Goal: Information Seeking & Learning: Learn about a topic

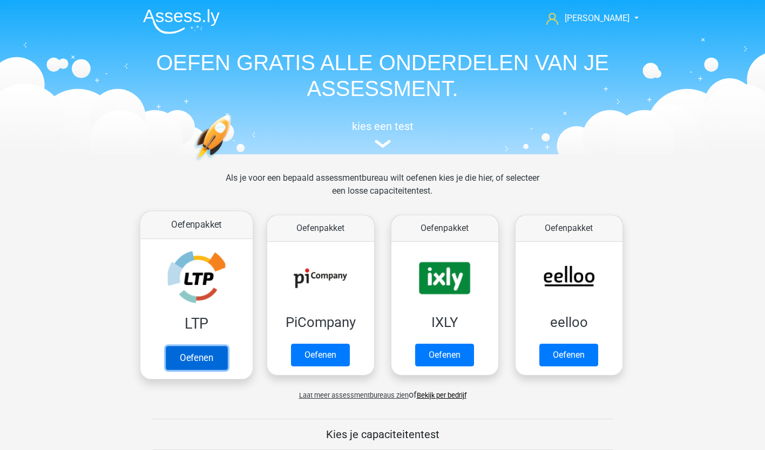
click at [201, 357] on link "Oefenen" at bounding box center [196, 358] width 62 height 24
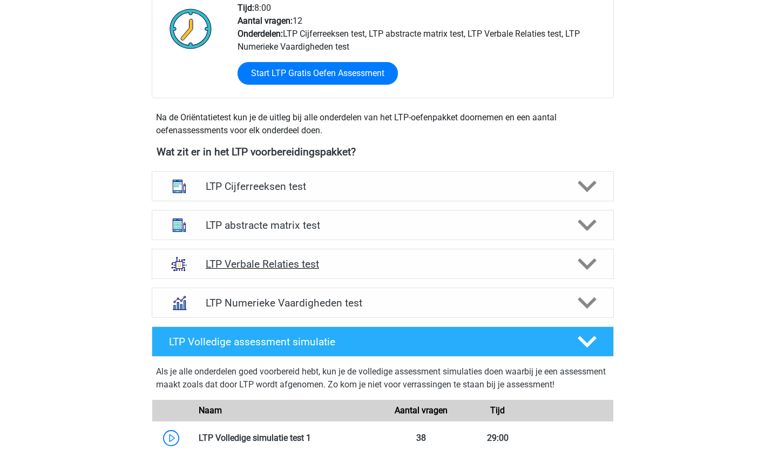
scroll to position [290, 0]
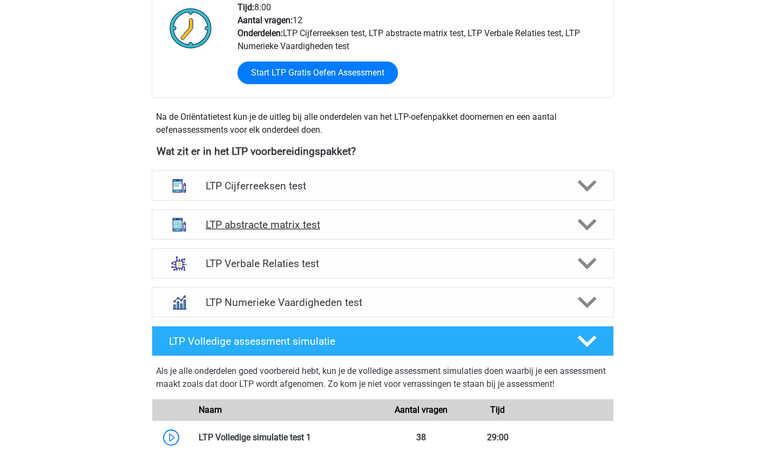
click at [586, 227] on polygon at bounding box center [587, 225] width 19 height 12
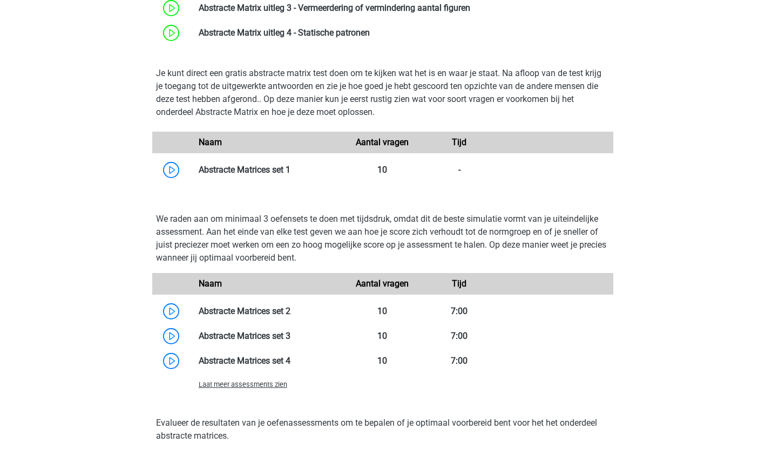
scroll to position [642, 0]
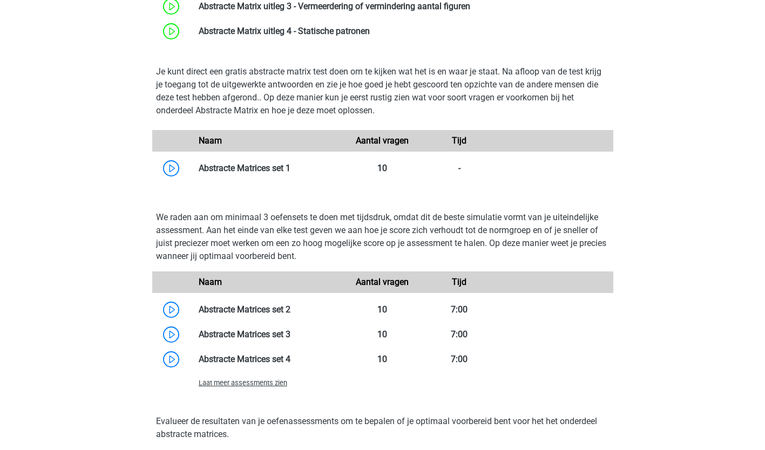
click at [23, 330] on div "chantal vandersprong@lovislaw.nl Nederlands" at bounding box center [382, 293] width 765 height 1870
click at [291, 168] on link at bounding box center [291, 168] width 0 height 10
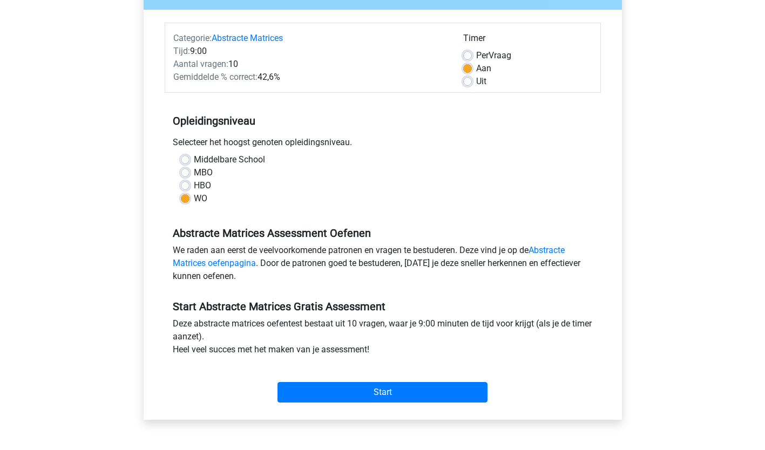
scroll to position [119, 0]
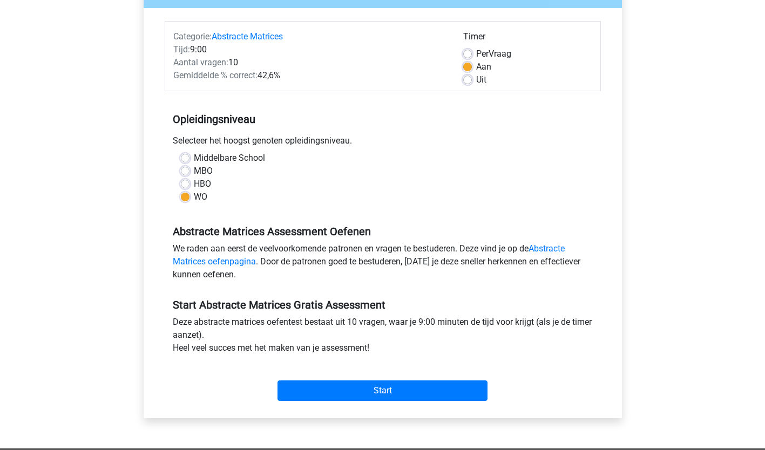
click at [476, 54] on label "Per Vraag" at bounding box center [493, 54] width 35 height 13
click at [464, 54] on input "Per Vraag" at bounding box center [467, 53] width 9 height 11
radio input "true"
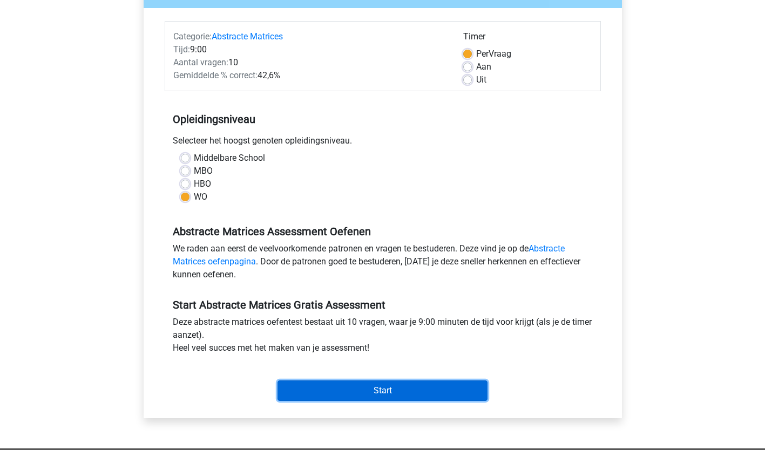
click at [426, 389] on input "Start" at bounding box center [383, 391] width 210 height 21
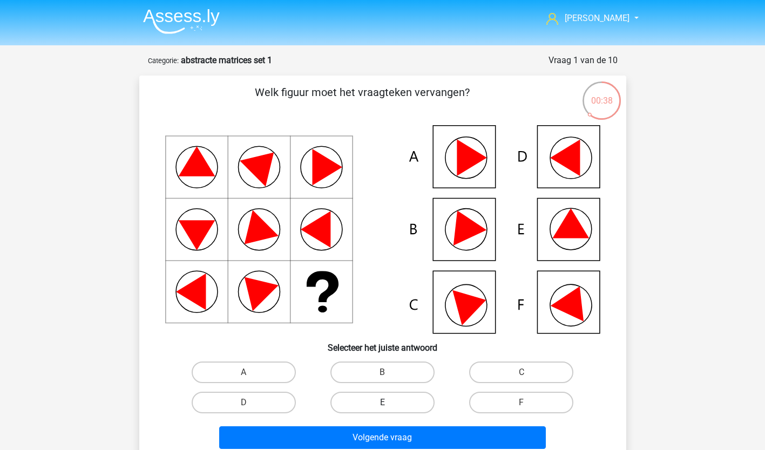
click at [387, 401] on label "E" at bounding box center [382, 403] width 104 height 22
click at [387, 403] on input "E" at bounding box center [385, 406] width 7 height 7
radio input "true"
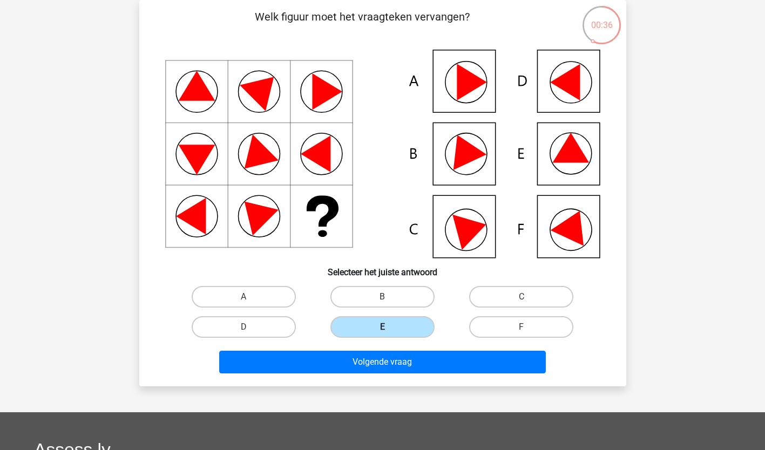
scroll to position [77, 0]
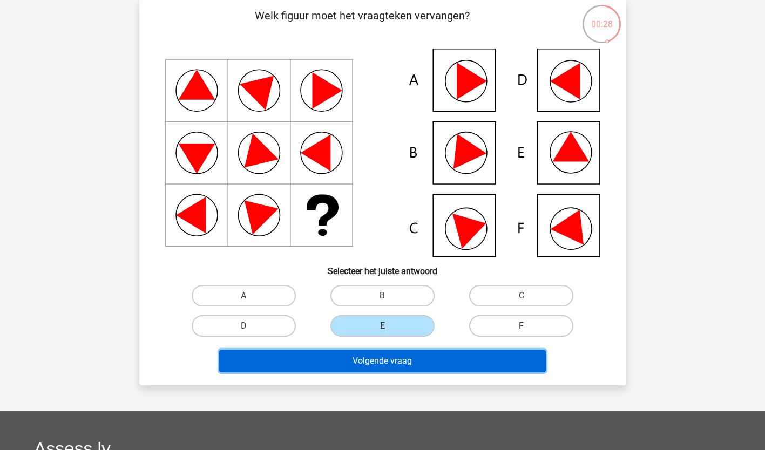
click at [365, 363] on button "Volgende vraag" at bounding box center [382, 361] width 327 height 23
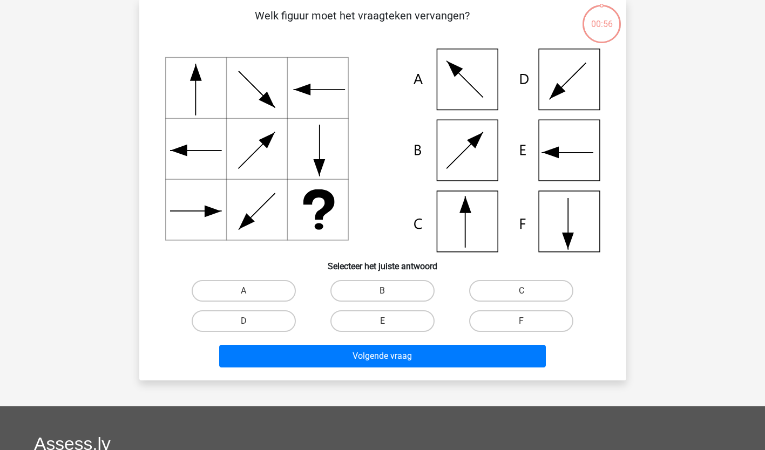
scroll to position [54, 0]
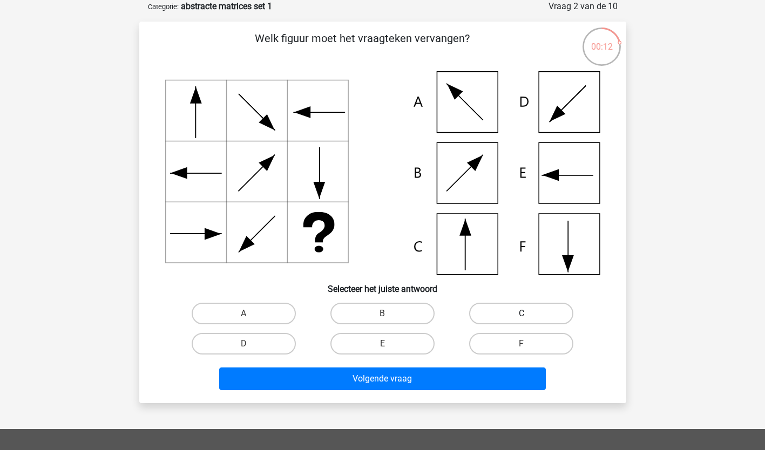
click at [548, 319] on label "C" at bounding box center [521, 314] width 104 height 22
click at [529, 319] on input "C" at bounding box center [525, 317] width 7 height 7
radio input "true"
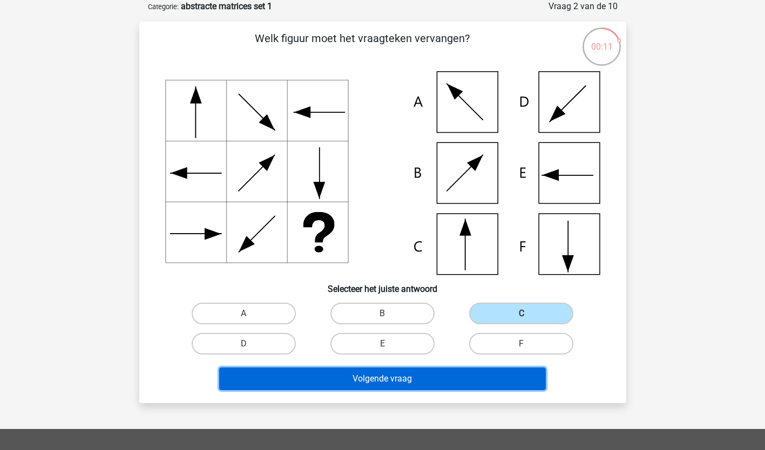
click at [403, 379] on button "Volgende vraag" at bounding box center [382, 379] width 327 height 23
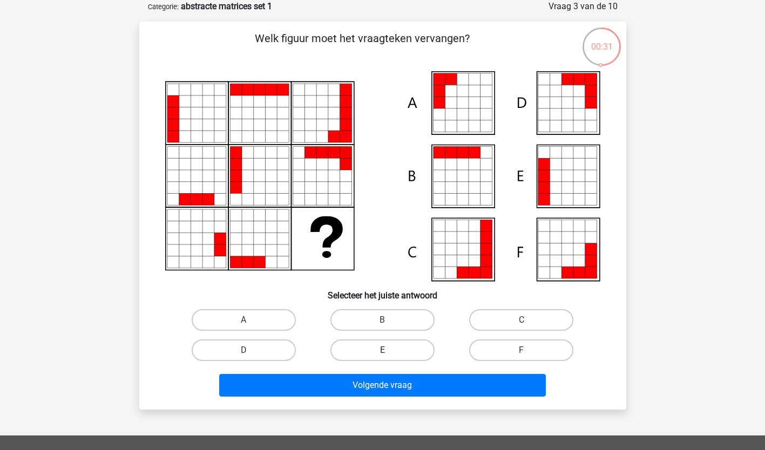
click at [366, 353] on label "E" at bounding box center [382, 351] width 104 height 22
click at [382, 353] on input "E" at bounding box center [385, 353] width 7 height 7
radio input "true"
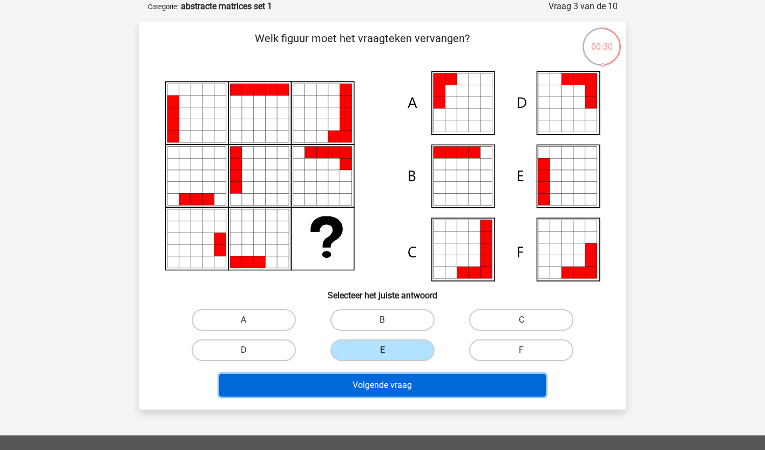
click at [369, 383] on button "Volgende vraag" at bounding box center [382, 385] width 327 height 23
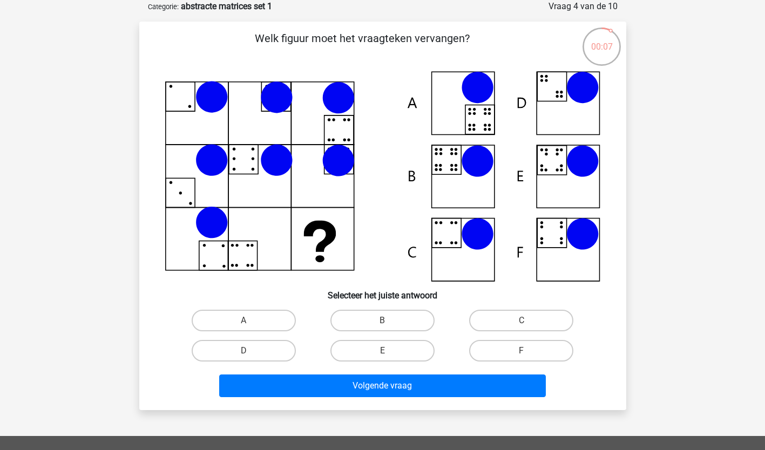
click at [384, 322] on input "B" at bounding box center [385, 324] width 7 height 7
radio input "true"
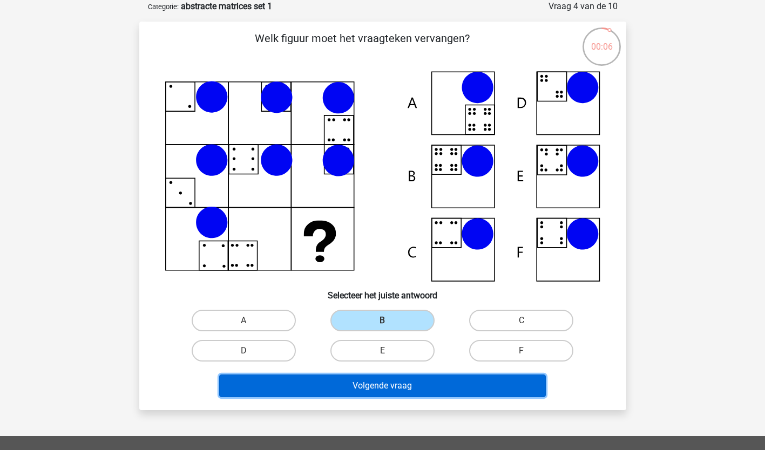
click at [408, 388] on button "Volgende vraag" at bounding box center [382, 386] width 327 height 23
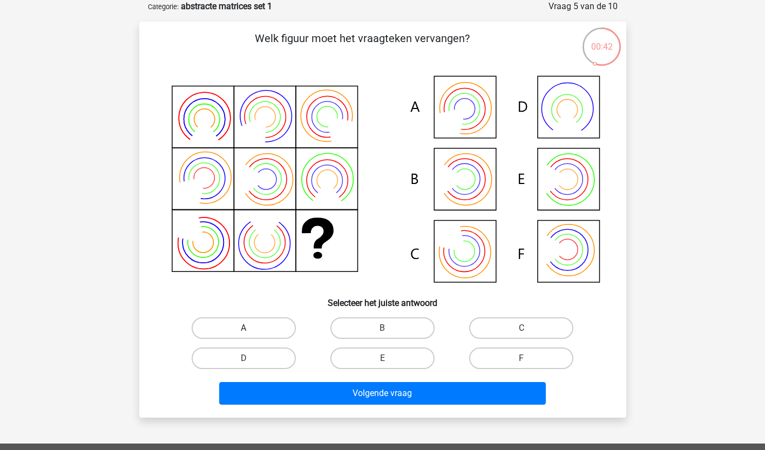
click at [267, 329] on label "A" at bounding box center [244, 329] width 104 height 22
click at [251, 329] on input "A" at bounding box center [247, 331] width 7 height 7
radio input "true"
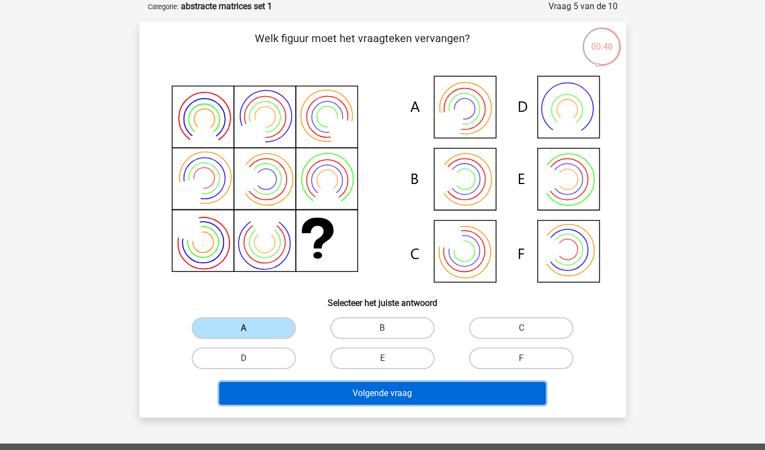
click at [368, 393] on button "Volgende vraag" at bounding box center [382, 393] width 327 height 23
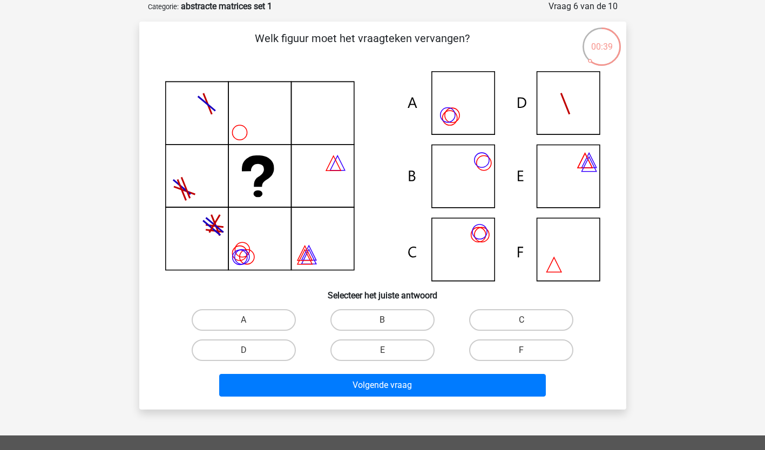
scroll to position [55, 0]
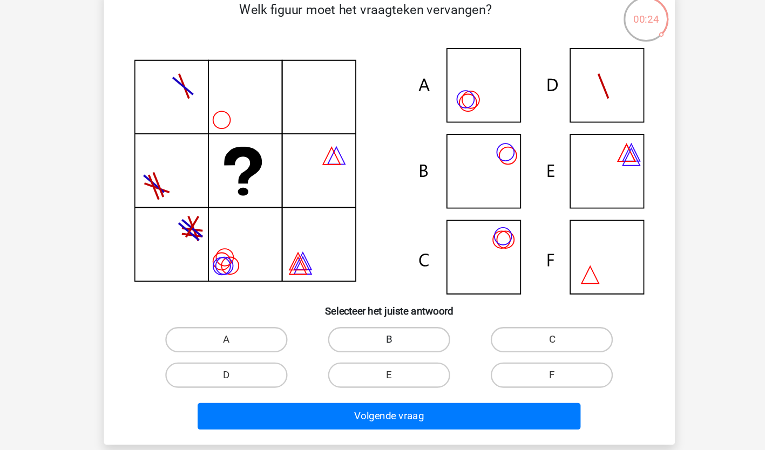
click at [403, 318] on label "B" at bounding box center [382, 320] width 104 height 22
click at [389, 320] on input "B" at bounding box center [385, 323] width 7 height 7
radio input "true"
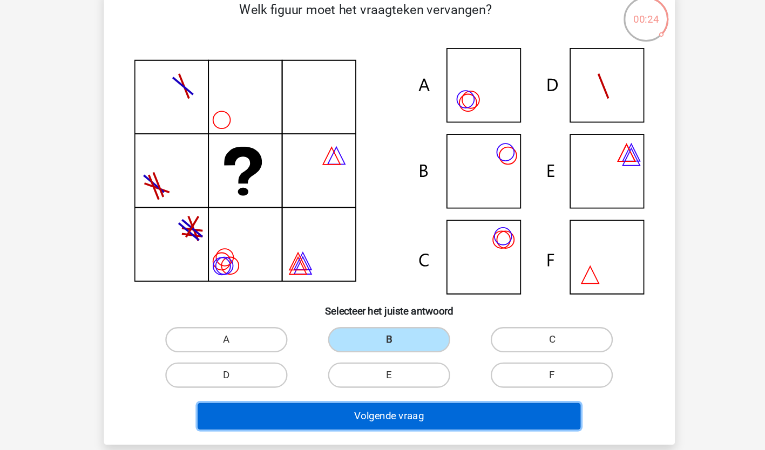
click at [403, 382] on button "Volgende vraag" at bounding box center [382, 385] width 327 height 23
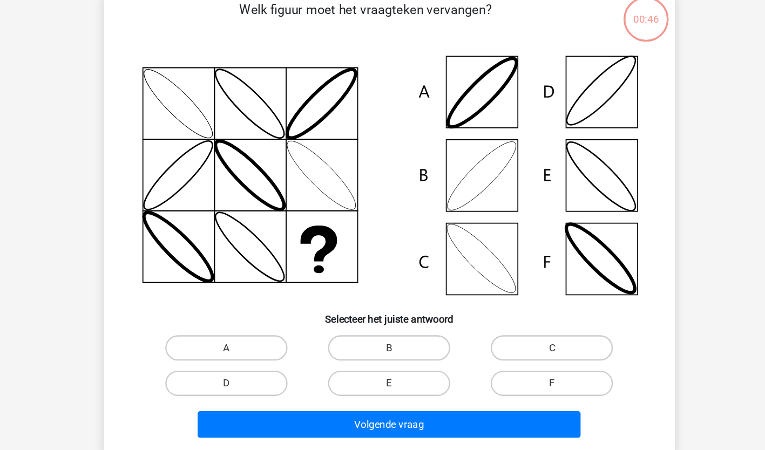
scroll to position [54, 0]
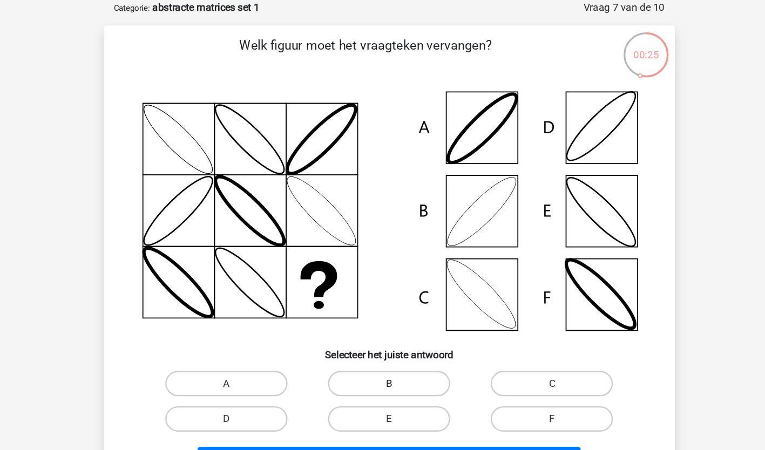
click at [360, 327] on label "B" at bounding box center [382, 327] width 104 height 22
click at [382, 327] on input "B" at bounding box center [385, 330] width 7 height 7
radio input "true"
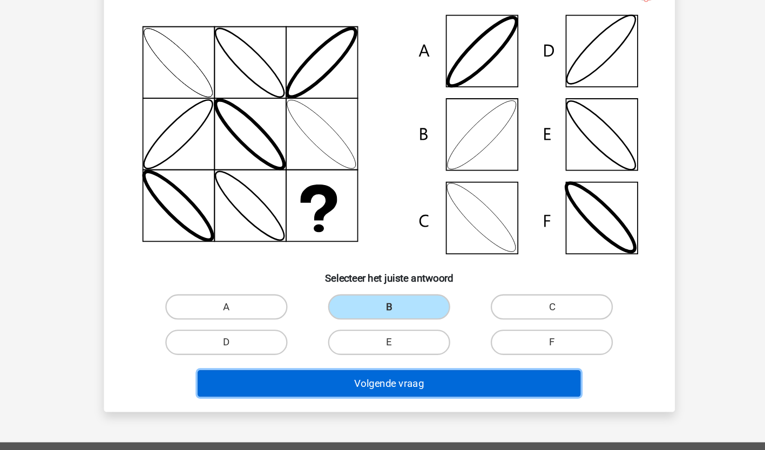
click at [443, 394] on button "Volgende vraag" at bounding box center [382, 392] width 327 height 23
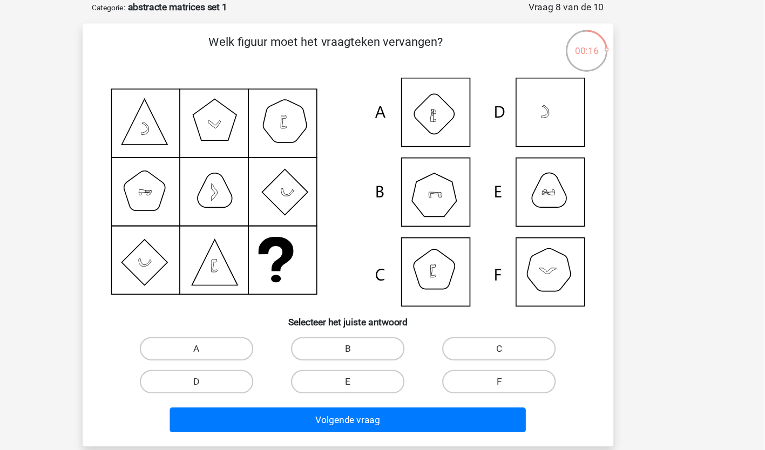
scroll to position [52, 0]
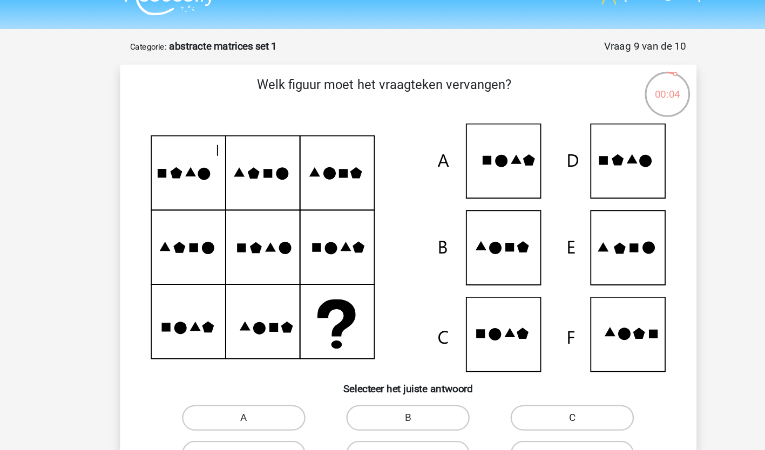
click at [504, 374] on label "C" at bounding box center [521, 374] width 104 height 22
click at [522, 374] on input "C" at bounding box center [525, 377] width 7 height 7
radio input "true"
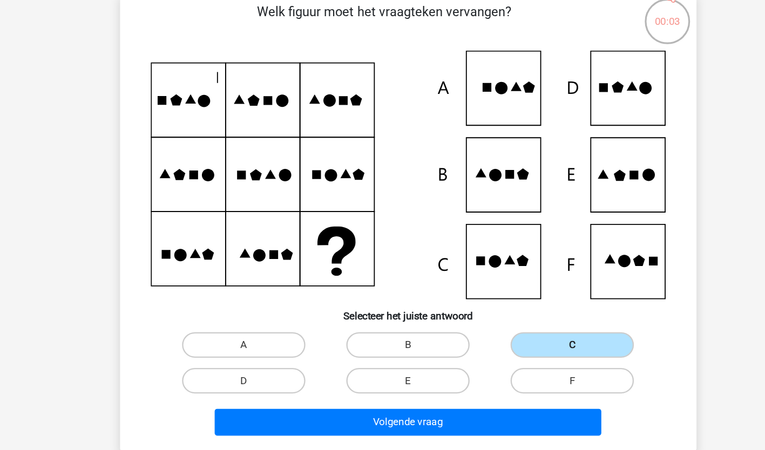
scroll to position [12, 0]
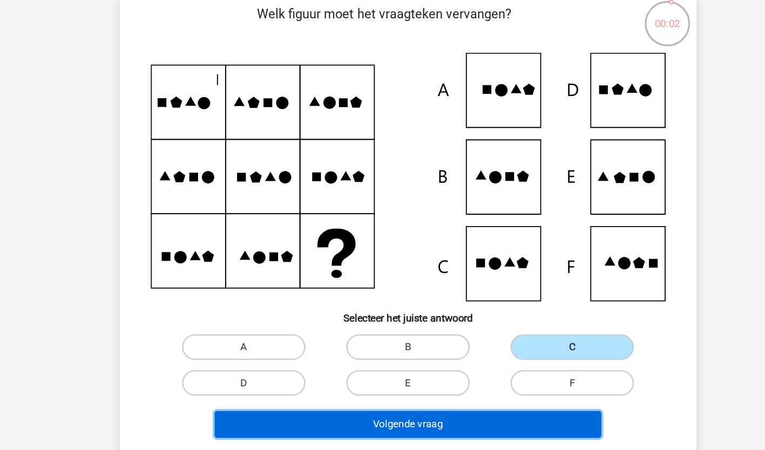
click at [427, 423] on button "Volgende vraag" at bounding box center [382, 427] width 327 height 23
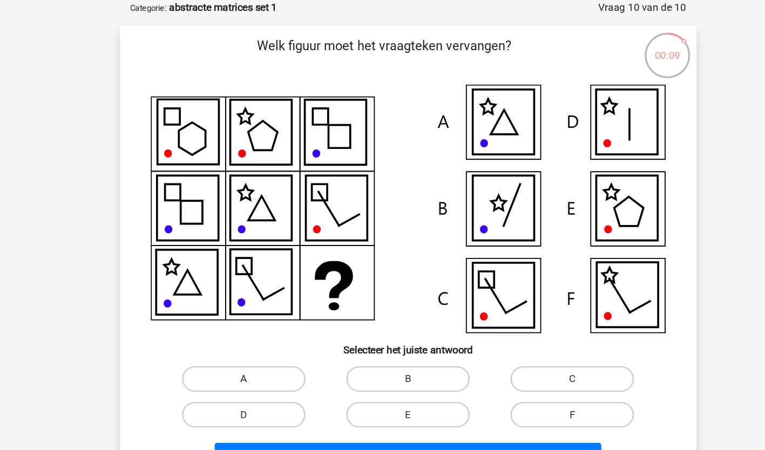
click at [251, 360] on label "A" at bounding box center [244, 362] width 104 height 22
click at [251, 362] on input "A" at bounding box center [247, 365] width 7 height 7
radio input "true"
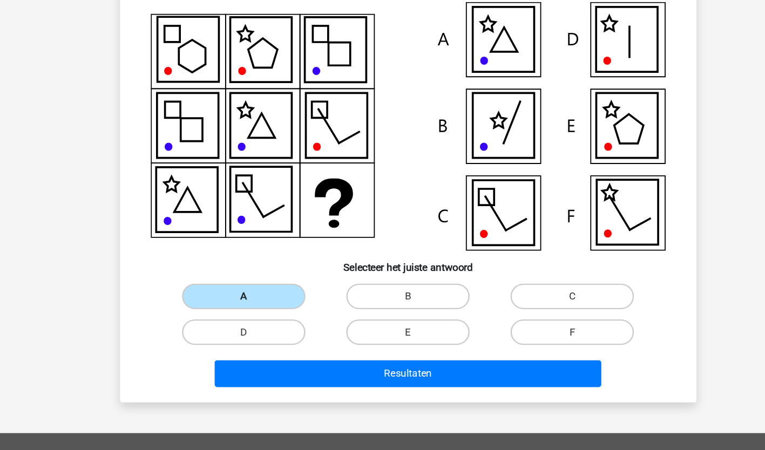
scroll to position [54, 0]
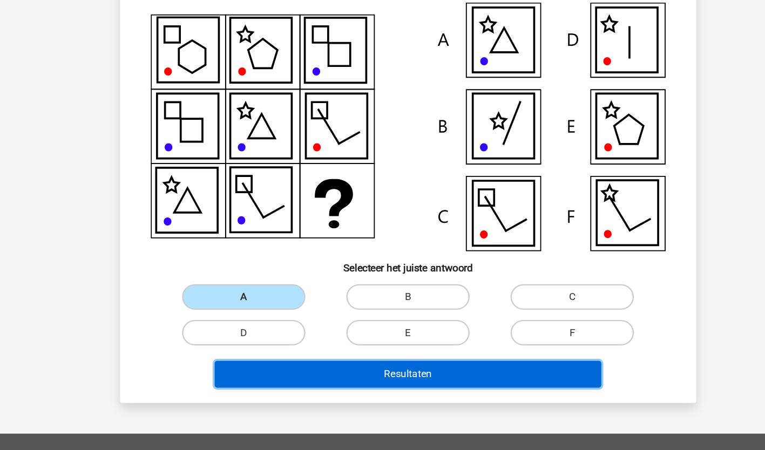
click at [440, 390] on button "Resultaten" at bounding box center [382, 385] width 327 height 23
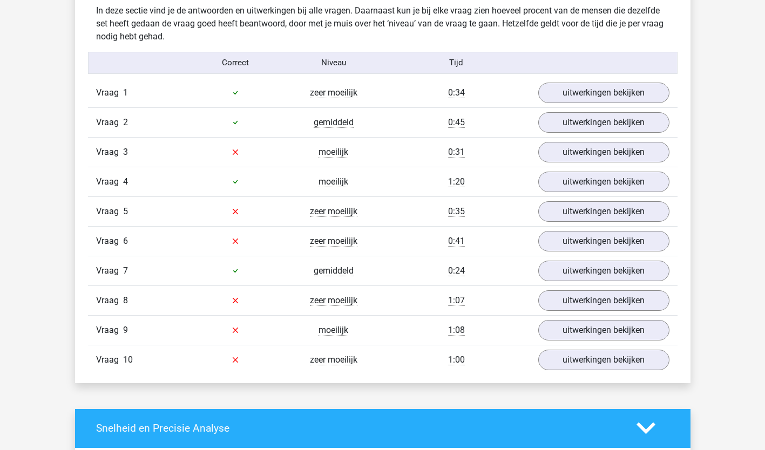
scroll to position [665, 0]
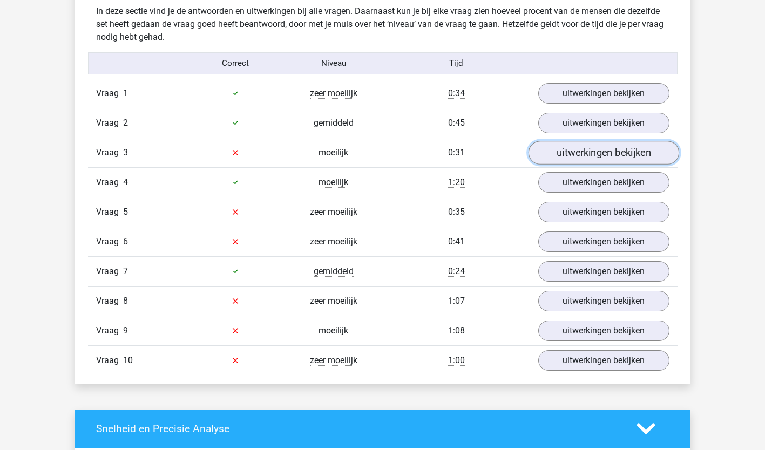
click at [641, 156] on link "uitwerkingen bekijken" at bounding box center [603, 153] width 151 height 24
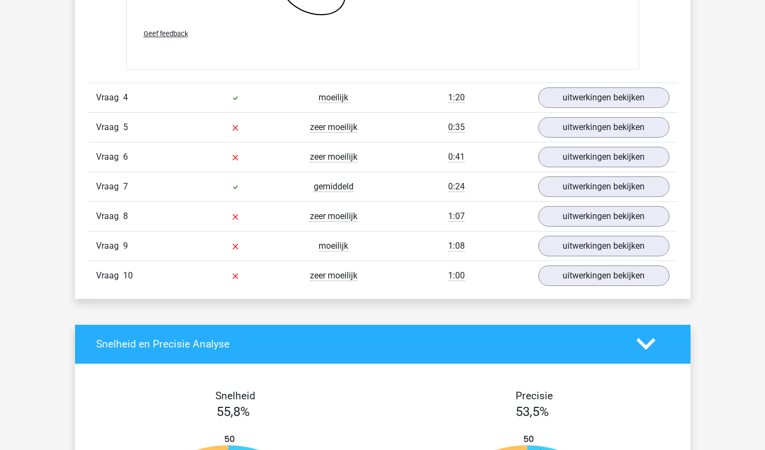
scroll to position [1586, 0]
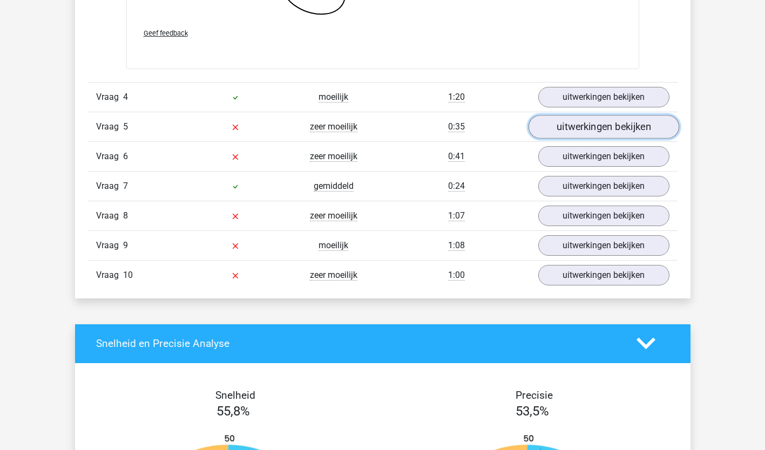
click at [643, 126] on link "uitwerkingen bekijken" at bounding box center [603, 127] width 151 height 24
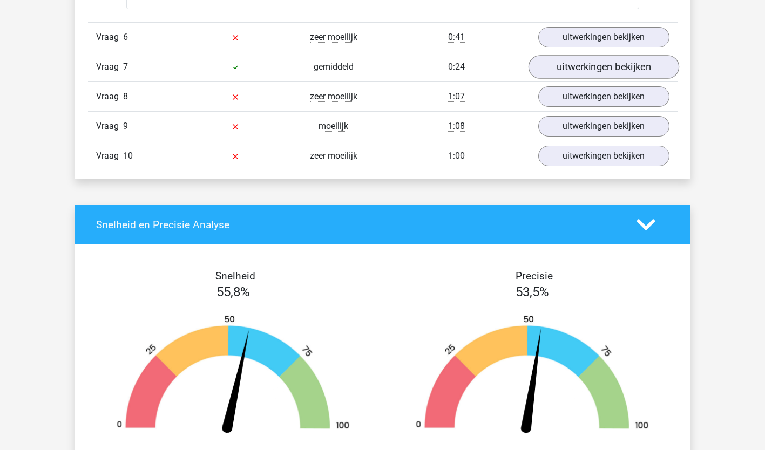
scroll to position [2468, 0]
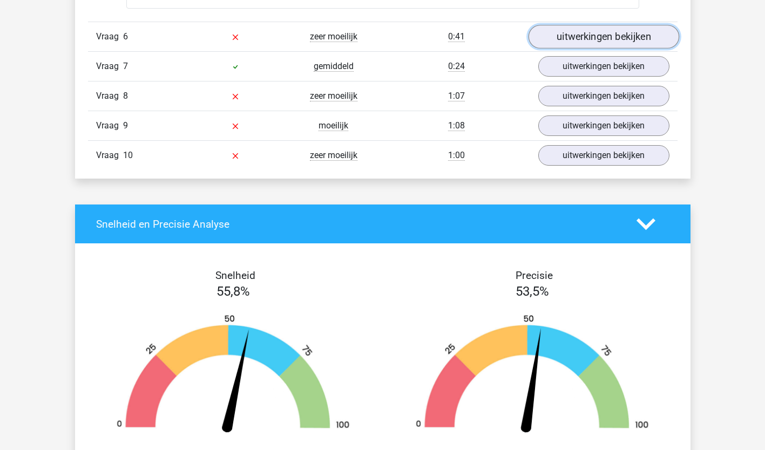
click at [633, 38] on link "uitwerkingen bekijken" at bounding box center [603, 37] width 151 height 24
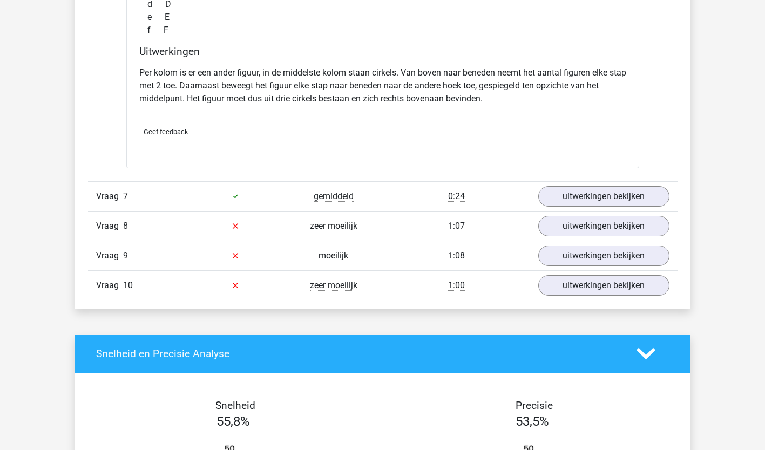
scroll to position [2841, 0]
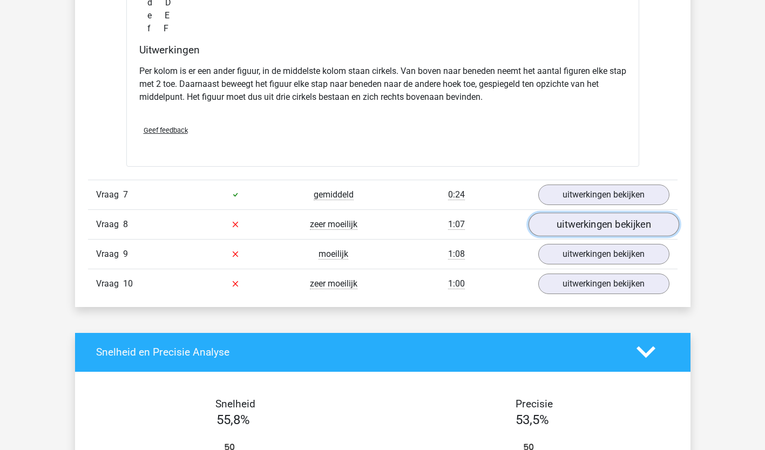
click at [595, 229] on link "uitwerkingen bekijken" at bounding box center [603, 225] width 151 height 24
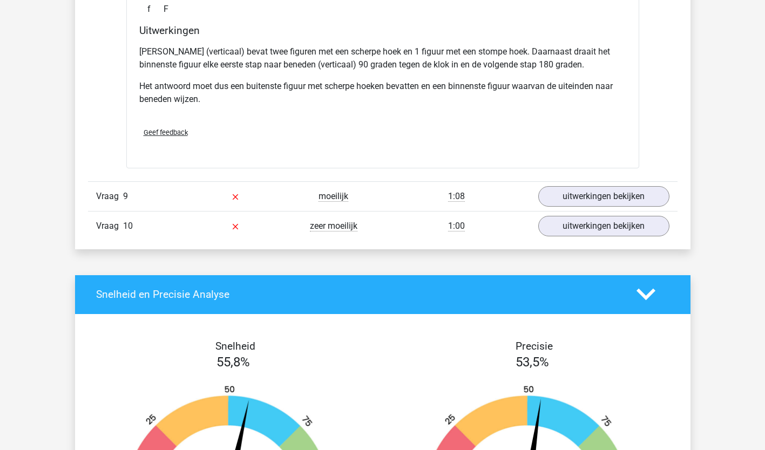
scroll to position [3422, 0]
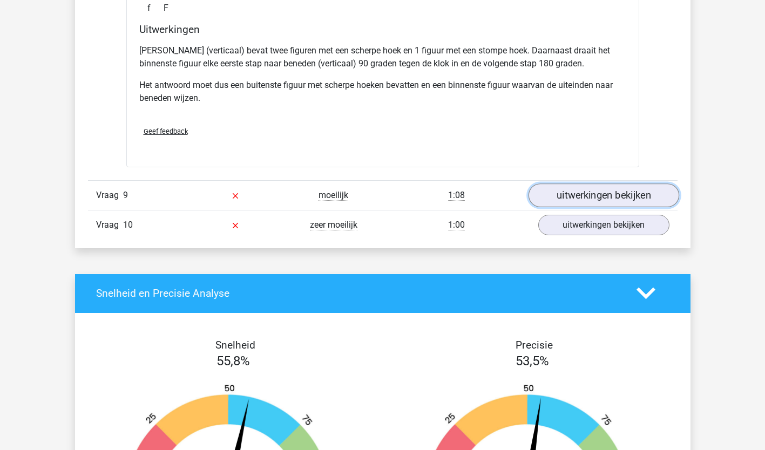
click at [654, 195] on link "uitwerkingen bekijken" at bounding box center [603, 196] width 151 height 24
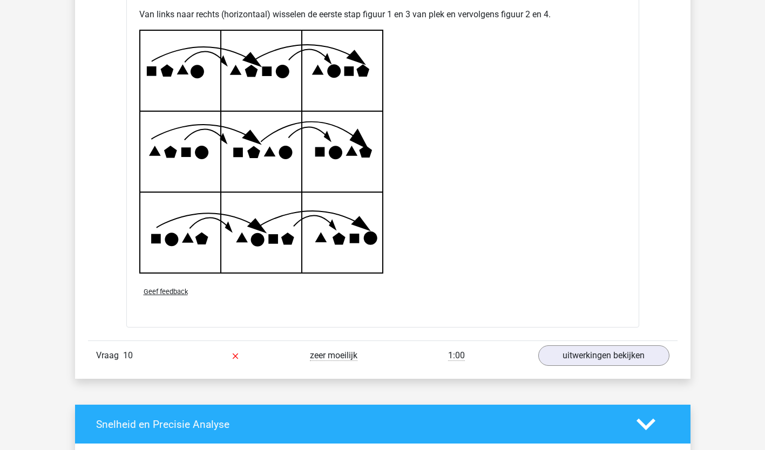
scroll to position [4020, 0]
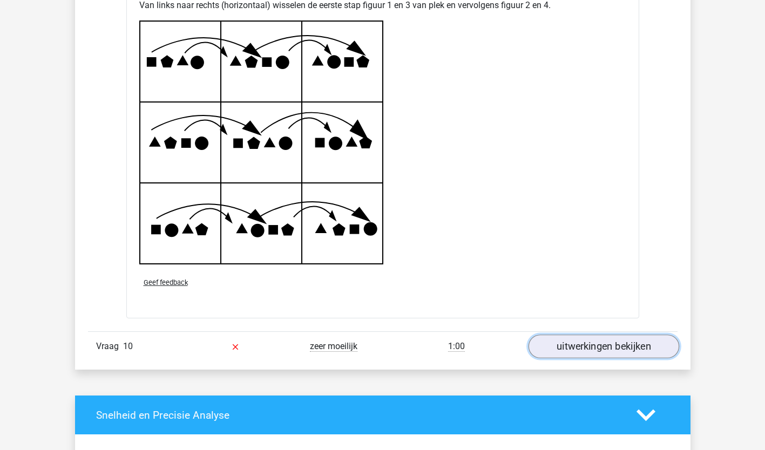
click at [606, 347] on link "uitwerkingen bekijken" at bounding box center [603, 347] width 151 height 24
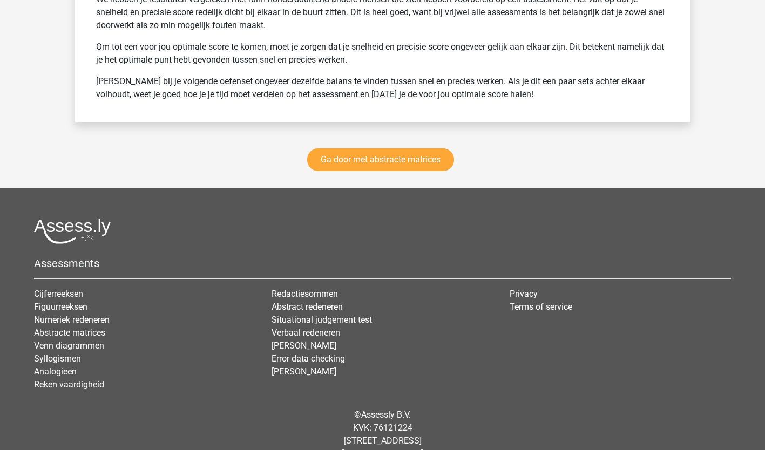
scroll to position [5416, 0]
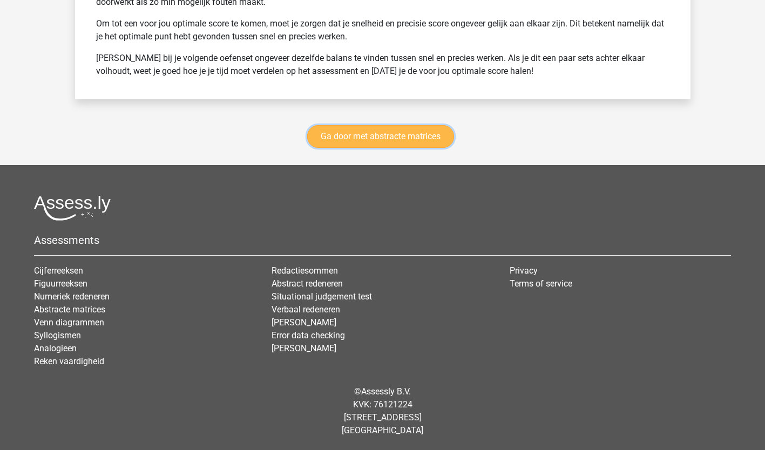
click at [399, 137] on link "Ga door met abstracte matrices" at bounding box center [380, 136] width 147 height 23
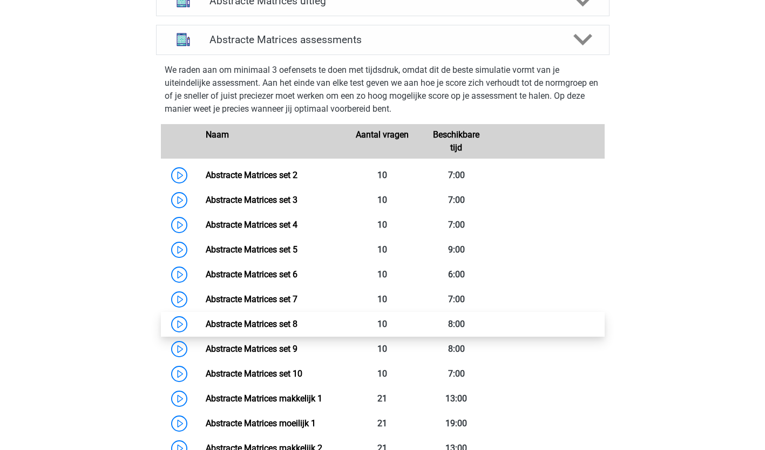
scroll to position [460, 0]
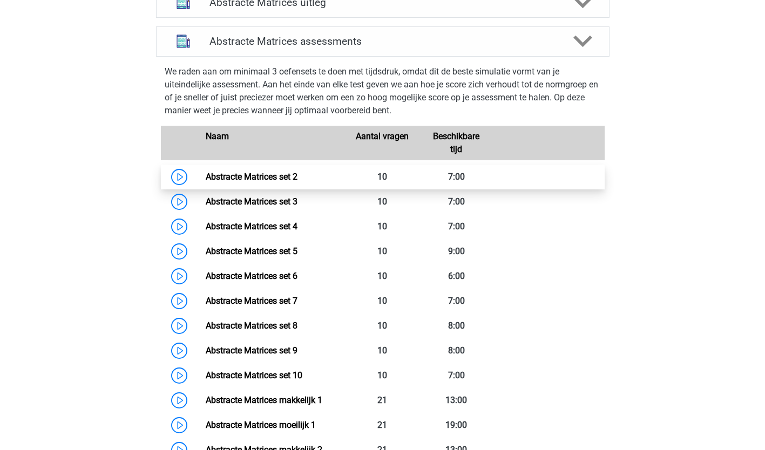
click at [260, 182] on link "Abstracte Matrices set 2" at bounding box center [252, 177] width 92 height 10
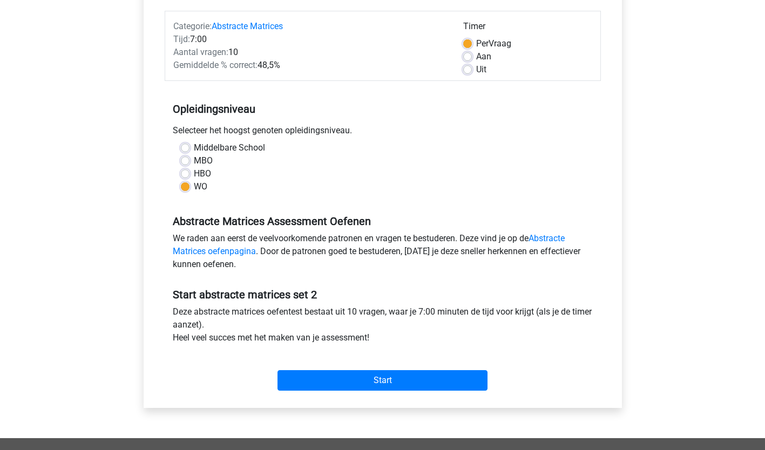
scroll to position [131, 0]
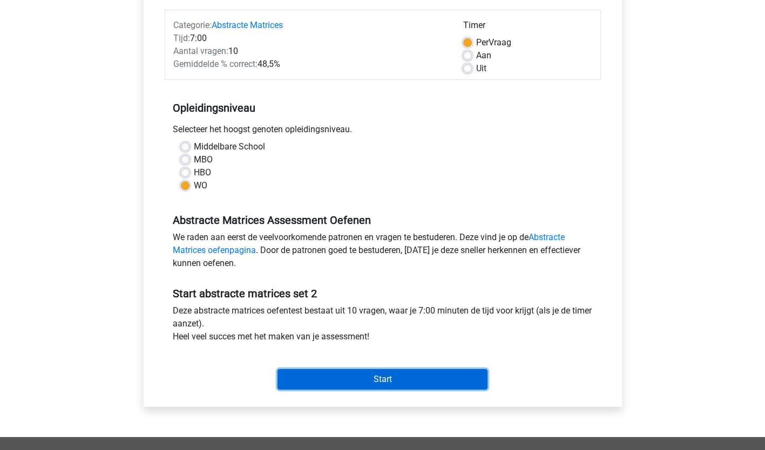
click at [403, 375] on input "Start" at bounding box center [383, 379] width 210 height 21
click at [385, 384] on input "Start" at bounding box center [383, 379] width 210 height 21
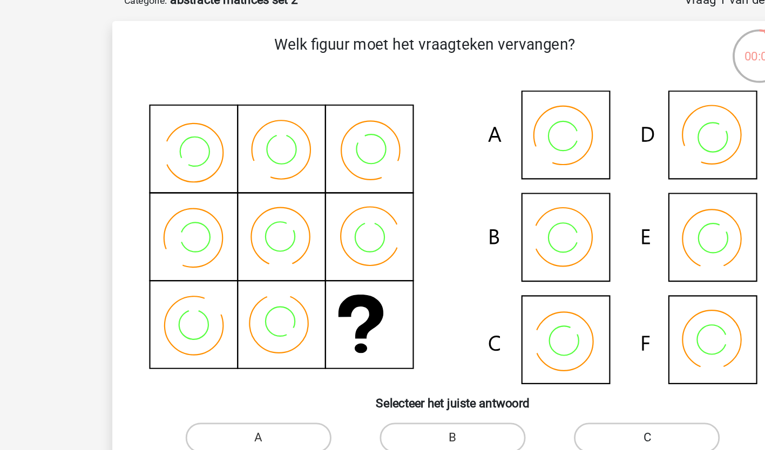
click at [492, 368] on label "C" at bounding box center [521, 374] width 104 height 22
click at [522, 374] on input "C" at bounding box center [525, 377] width 7 height 7
radio input "true"
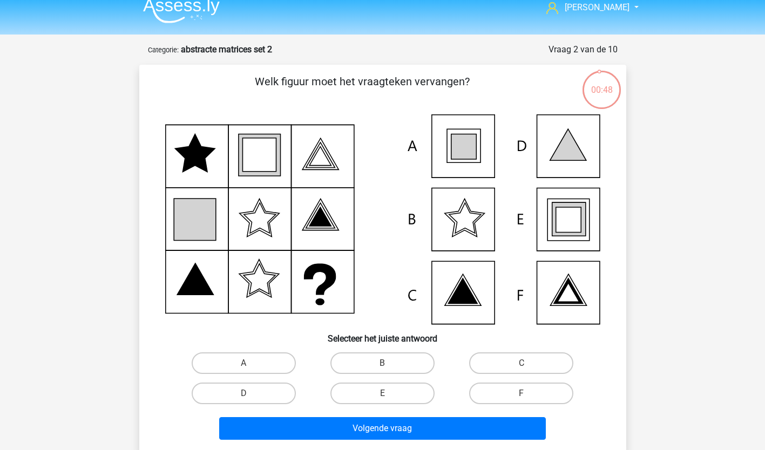
scroll to position [18, 0]
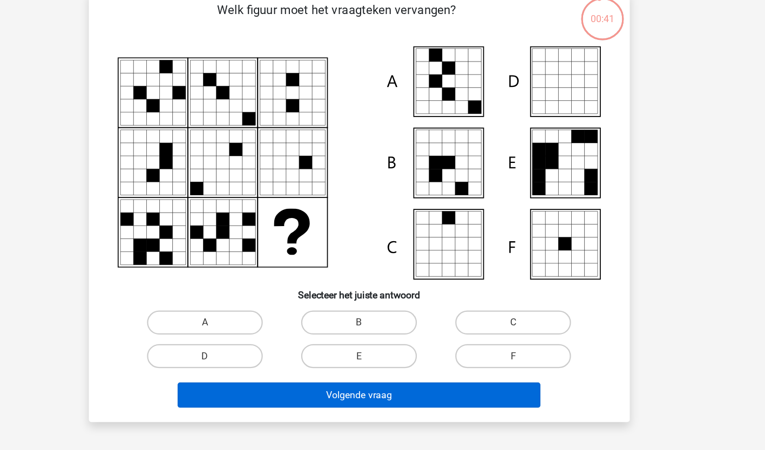
scroll to position [83, 0]
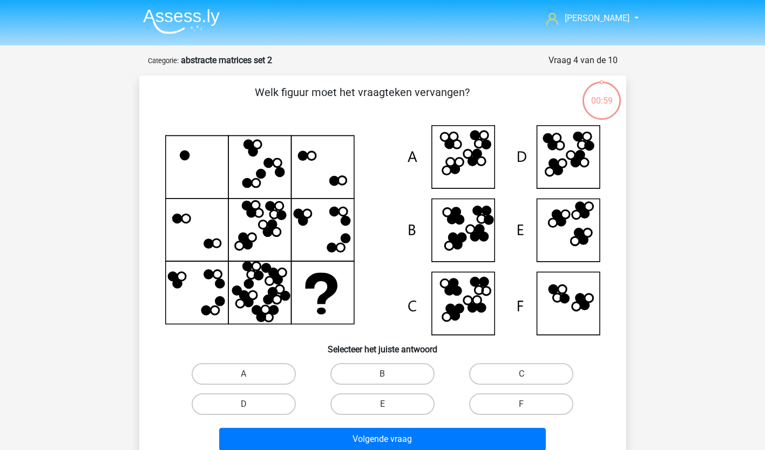
scroll to position [83, 0]
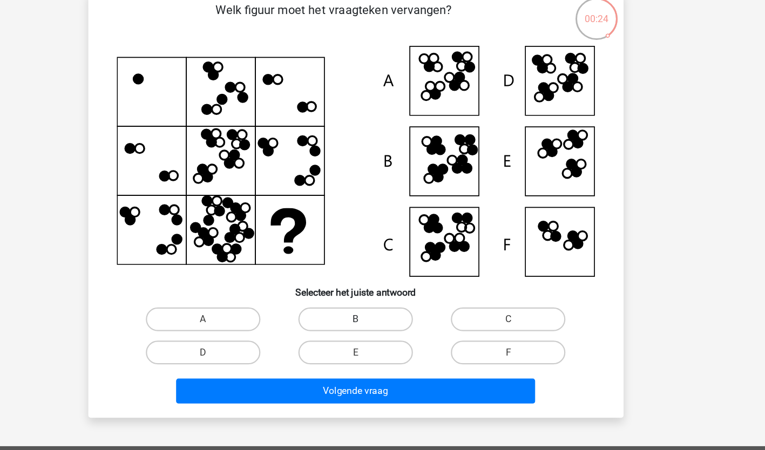
click at [372, 289] on label "B" at bounding box center [382, 291] width 104 height 22
click at [382, 291] on input "B" at bounding box center [385, 294] width 7 height 7
radio input "true"
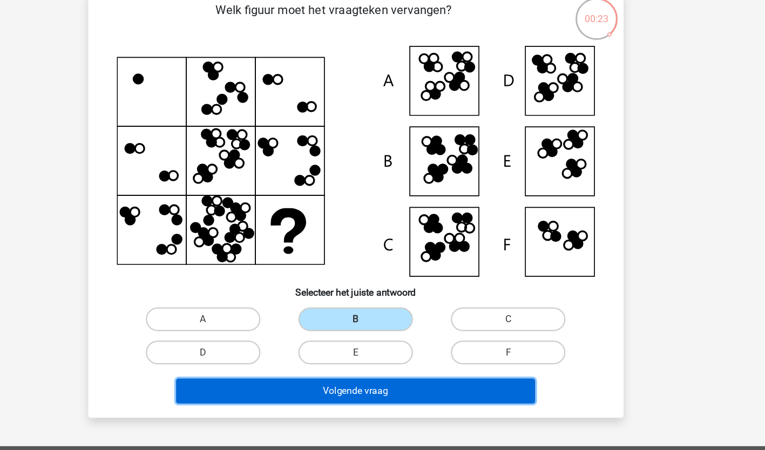
click at [372, 355] on button "Volgende vraag" at bounding box center [382, 356] width 327 height 23
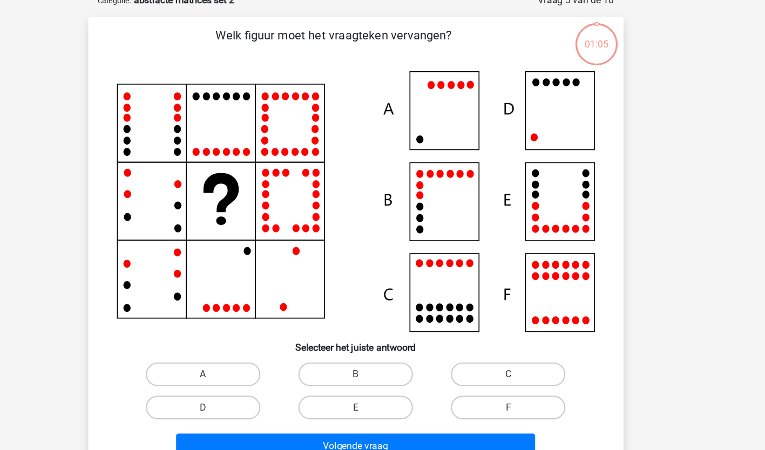
scroll to position [54, 0]
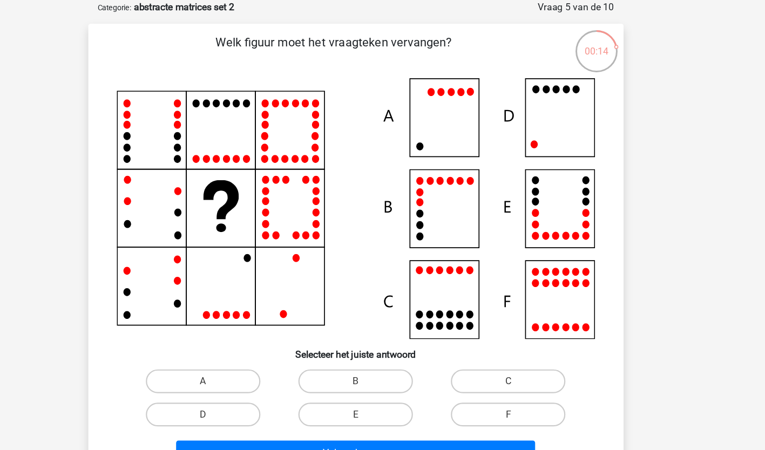
click at [244, 358] on div "D" at bounding box center [244, 347] width 130 height 22
click at [244, 376] on label "D" at bounding box center [244, 378] width 104 height 22
click at [244, 377] on input "D" at bounding box center [247, 380] width 7 height 7
radio input "true"
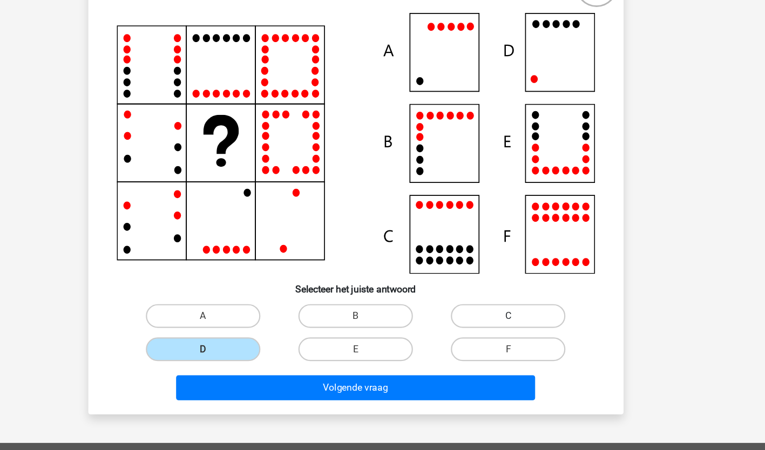
scroll to position [75, 0]
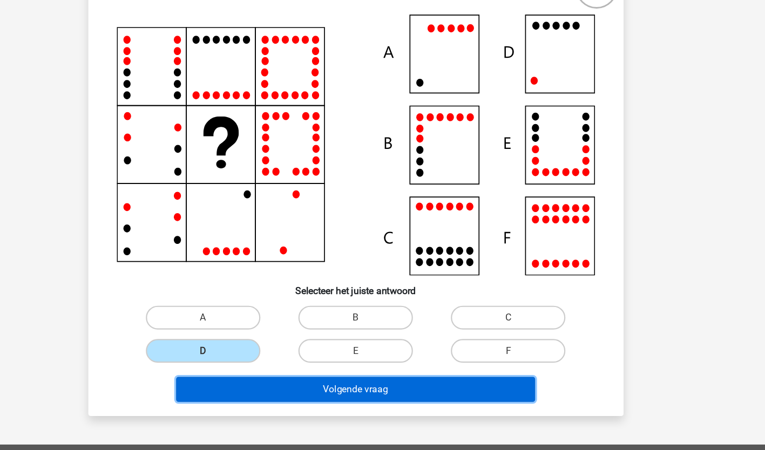
click at [446, 391] on button "Volgende vraag" at bounding box center [382, 391] width 327 height 23
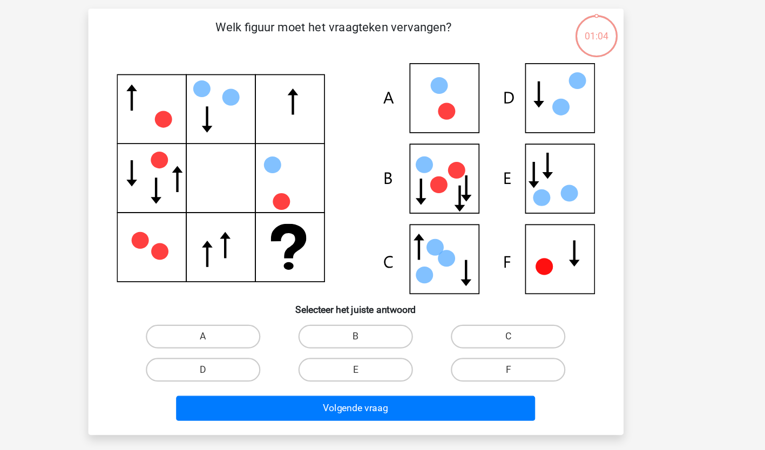
scroll to position [54, 0]
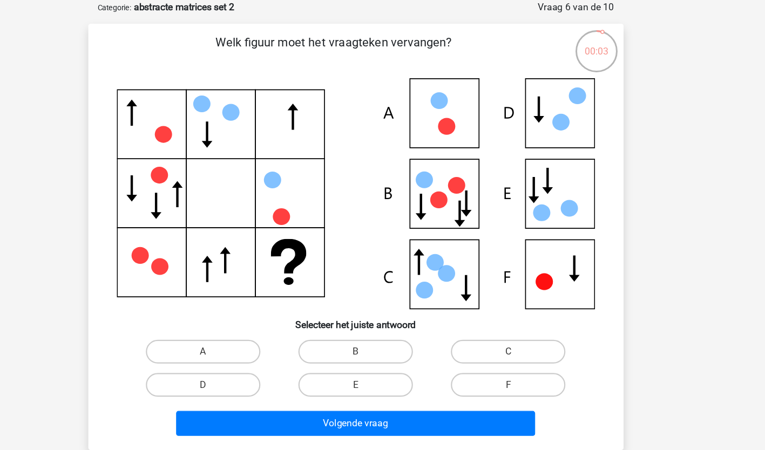
click at [576, 106] on icon at bounding box center [382, 176] width 435 height 211
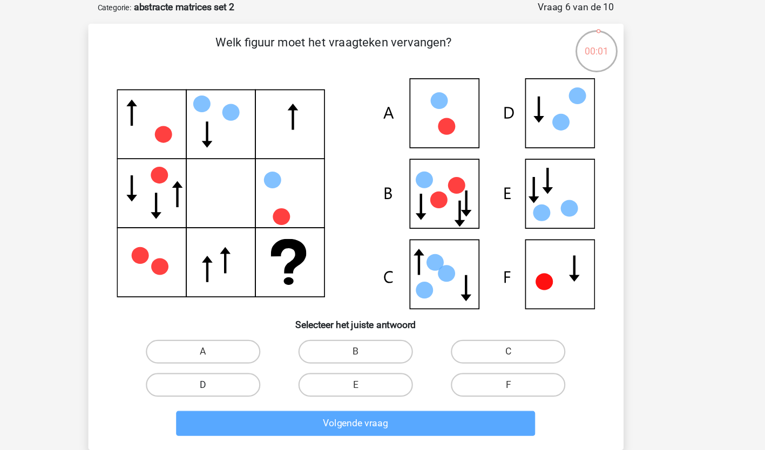
click at [265, 345] on label "D" at bounding box center [244, 351] width 104 height 22
click at [251, 350] on input "D" at bounding box center [247, 353] width 7 height 7
radio input "true"
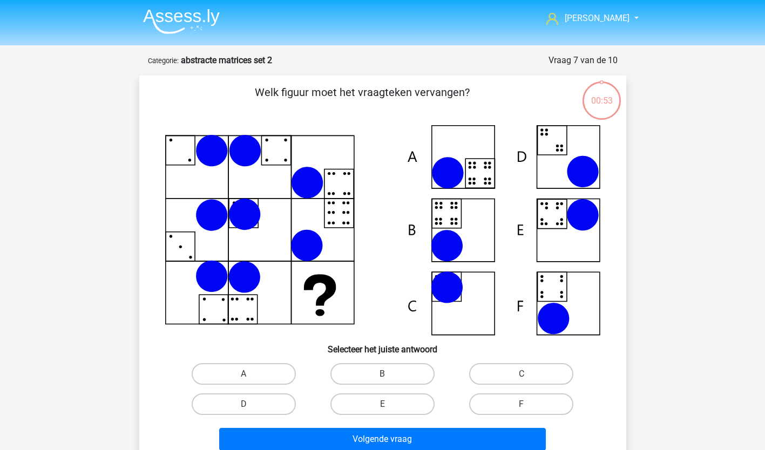
scroll to position [54, 0]
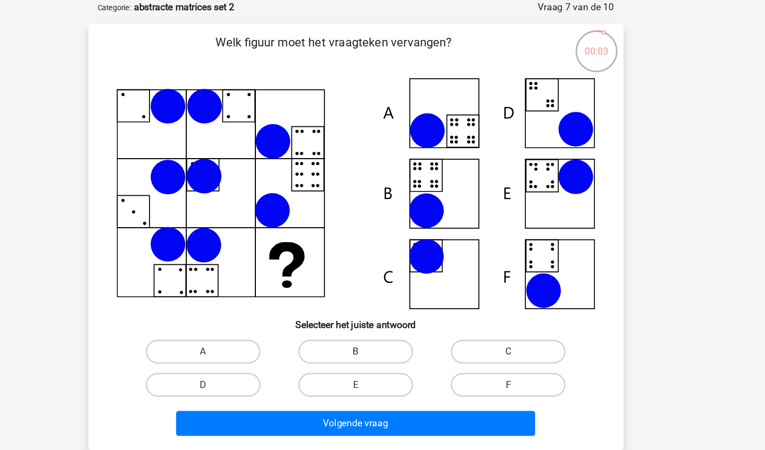
click at [395, 313] on label "B" at bounding box center [382, 320] width 104 height 22
click at [389, 320] on input "B" at bounding box center [385, 323] width 7 height 7
radio input "true"
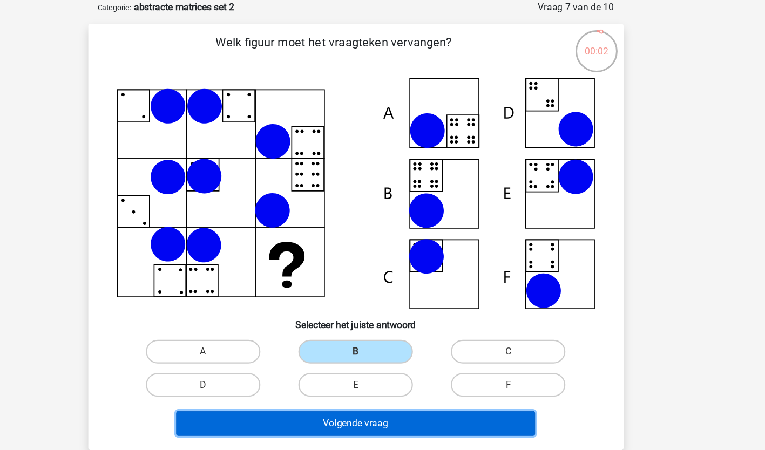
click at [395, 389] on button "Volgende vraag" at bounding box center [382, 385] width 327 height 23
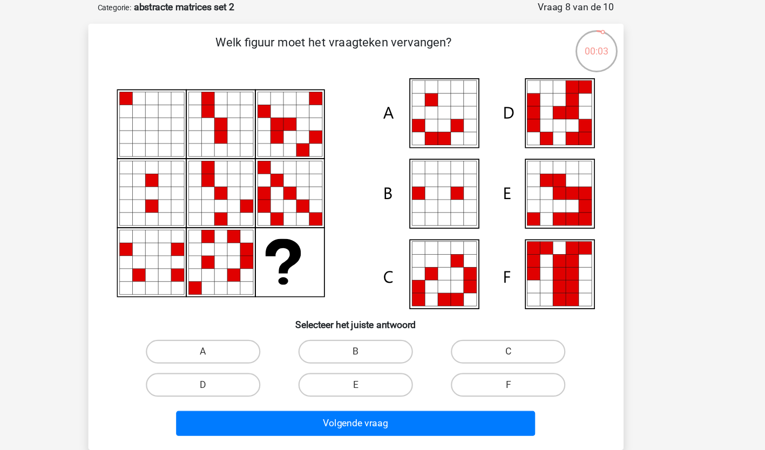
click at [592, 261] on icon at bounding box center [591, 261] width 12 height 12
click at [550, 348] on label "F" at bounding box center [521, 351] width 104 height 22
click at [529, 350] on input "F" at bounding box center [525, 353] width 7 height 7
radio input "true"
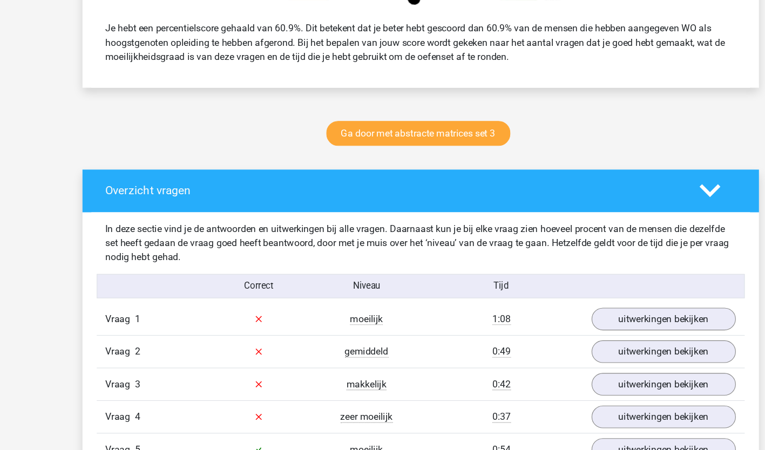
scroll to position [460, 0]
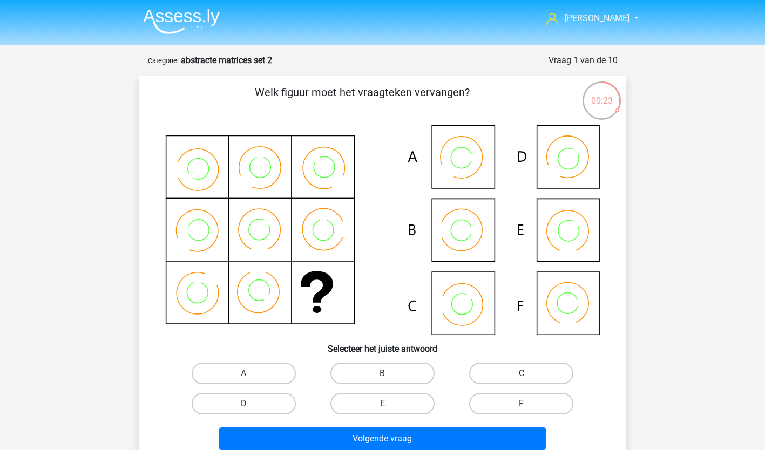
click at [511, 375] on label "C" at bounding box center [521, 374] width 104 height 22
click at [522, 375] on input "C" at bounding box center [525, 377] width 7 height 7
radio input "true"
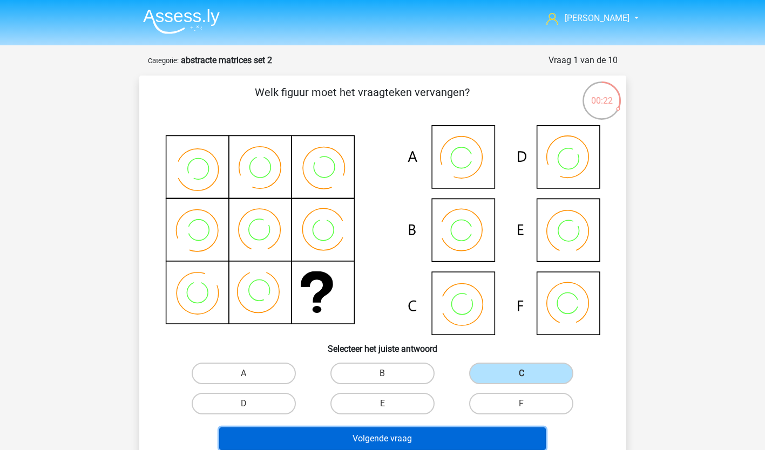
click at [465, 441] on button "Volgende vraag" at bounding box center [382, 439] width 327 height 23
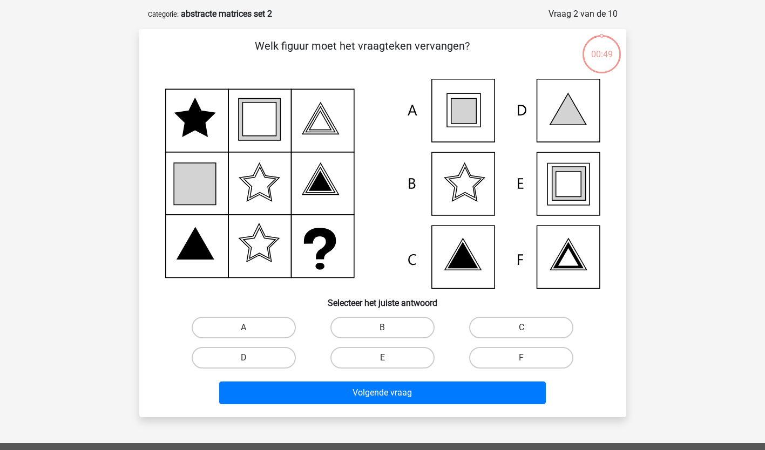
scroll to position [54, 0]
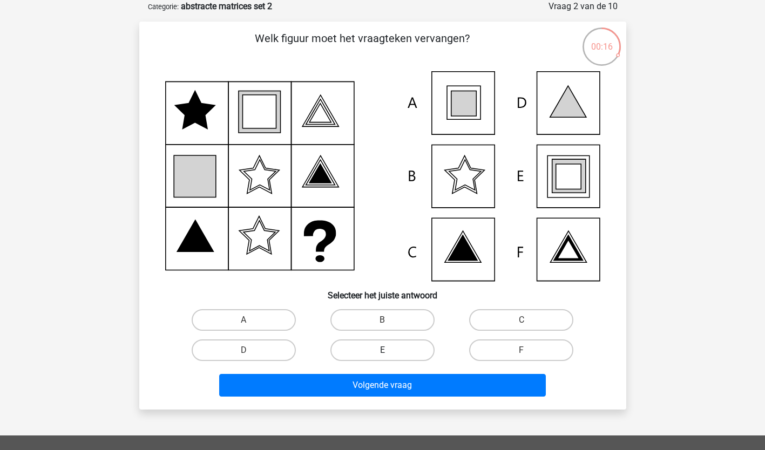
drag, startPoint x: 390, startPoint y: 349, endPoint x: 391, endPoint y: 368, distance: 19.5
click at [390, 349] on label "E" at bounding box center [382, 351] width 104 height 22
click at [389, 350] on input "E" at bounding box center [385, 353] width 7 height 7
radio input "true"
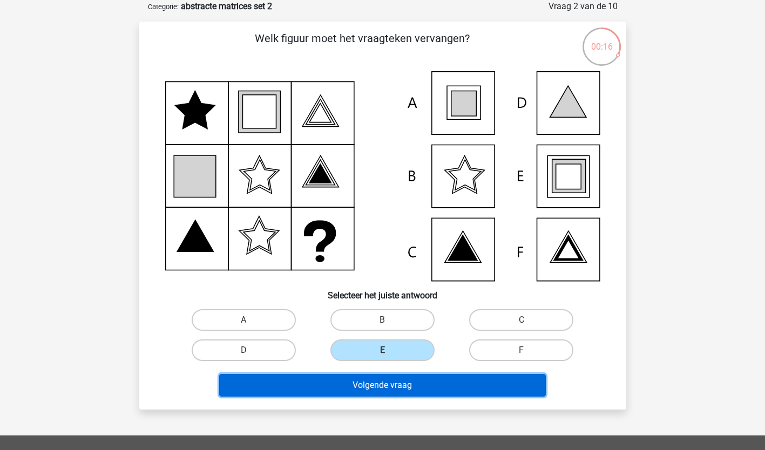
click at [393, 377] on button "Volgende vraag" at bounding box center [382, 385] width 327 height 23
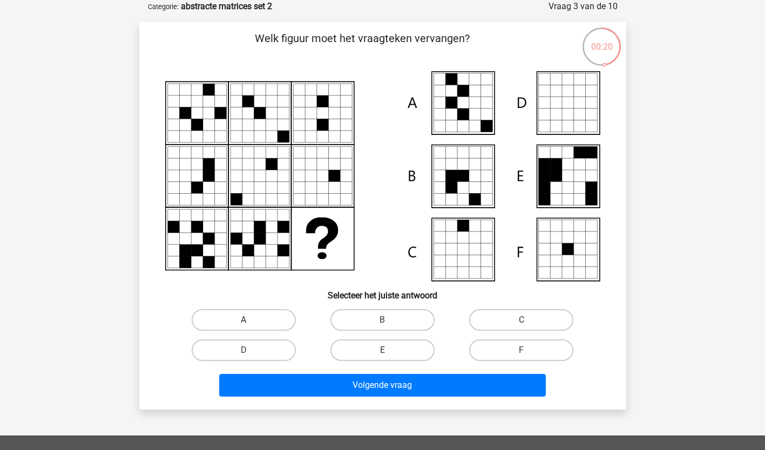
click at [262, 316] on label "A" at bounding box center [244, 320] width 104 height 22
click at [251, 320] on input "A" at bounding box center [247, 323] width 7 height 7
radio input "true"
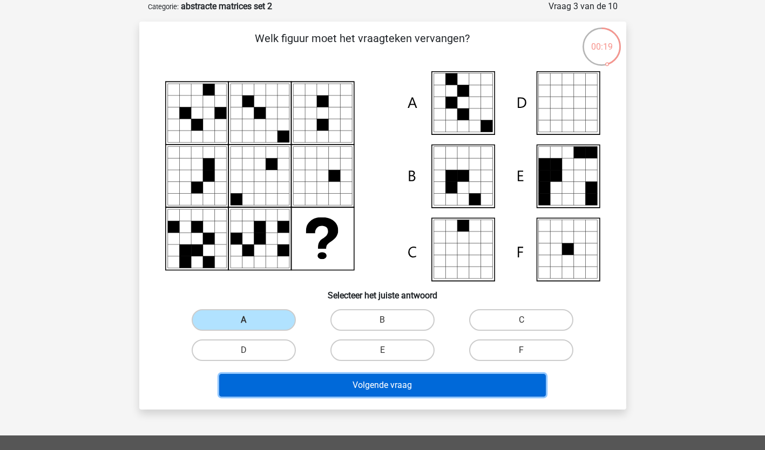
click at [347, 388] on button "Volgende vraag" at bounding box center [382, 385] width 327 height 23
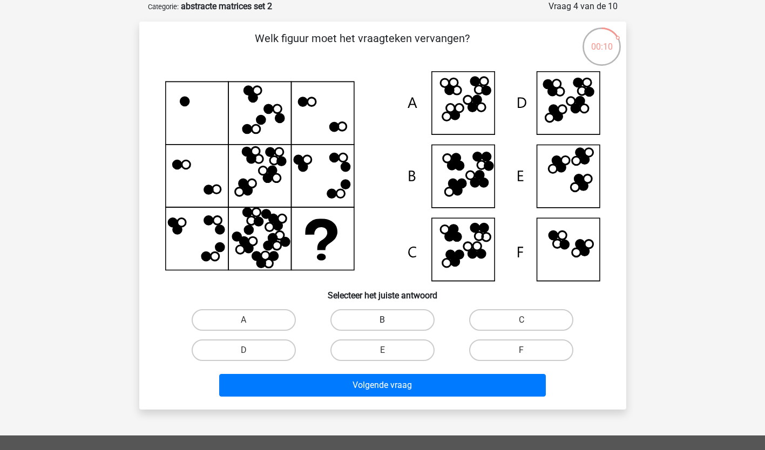
click at [405, 319] on label "B" at bounding box center [382, 320] width 104 height 22
click at [389, 320] on input "B" at bounding box center [385, 323] width 7 height 7
radio input "true"
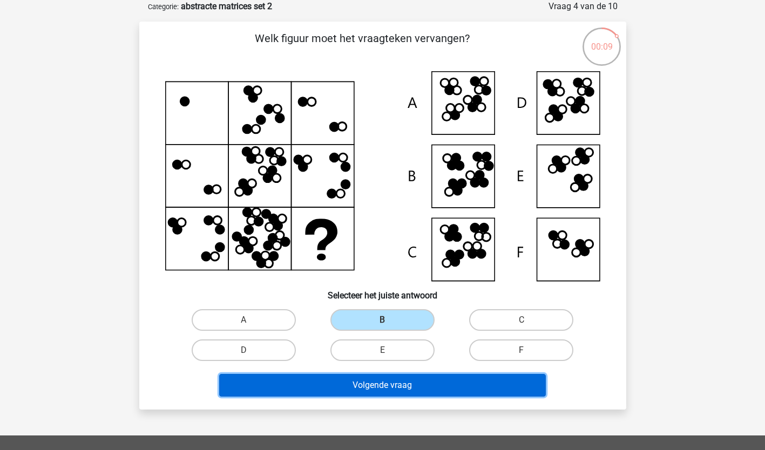
click at [397, 389] on button "Volgende vraag" at bounding box center [382, 385] width 327 height 23
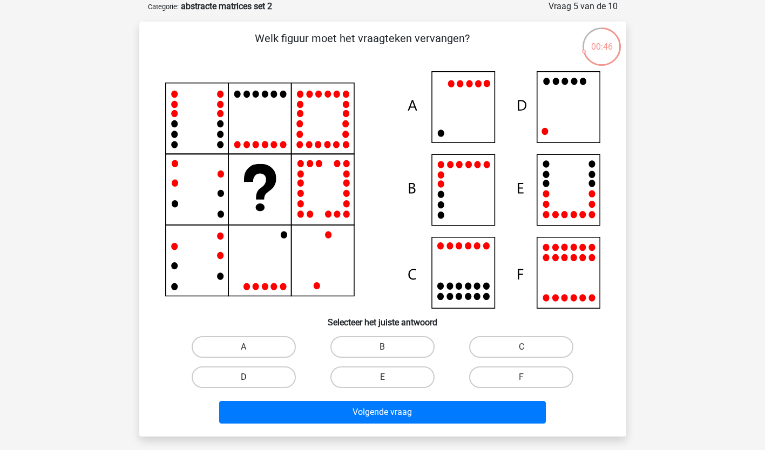
click at [246, 373] on label "D" at bounding box center [244, 378] width 104 height 22
click at [246, 377] on input "D" at bounding box center [247, 380] width 7 height 7
radio input "true"
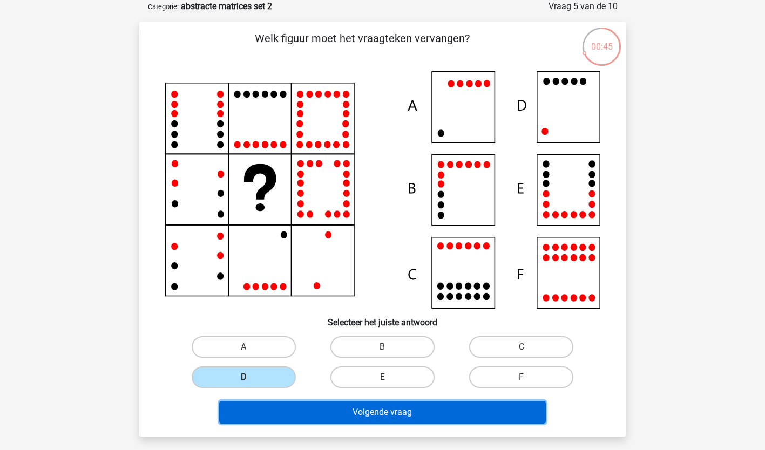
click at [370, 409] on button "Volgende vraag" at bounding box center [382, 412] width 327 height 23
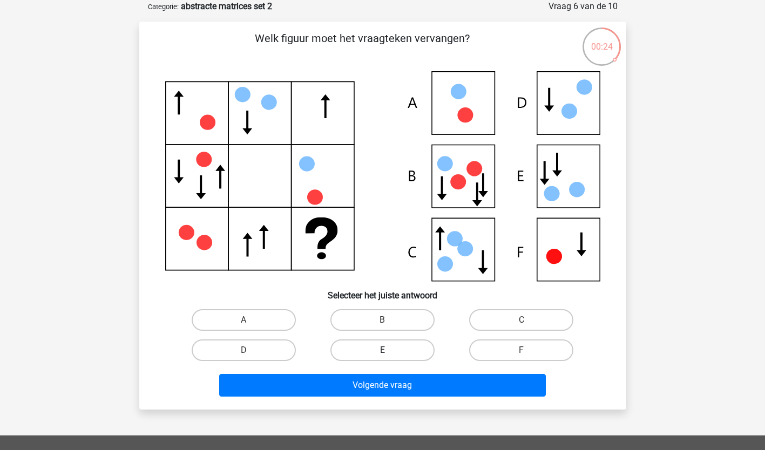
click at [374, 350] on label "E" at bounding box center [382, 351] width 104 height 22
click at [382, 350] on input "E" at bounding box center [385, 353] width 7 height 7
radio input "true"
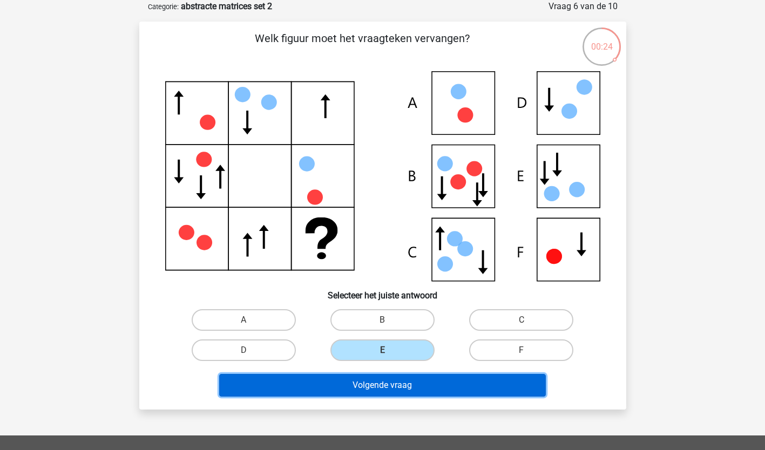
click at [381, 382] on button "Volgende vraag" at bounding box center [382, 385] width 327 height 23
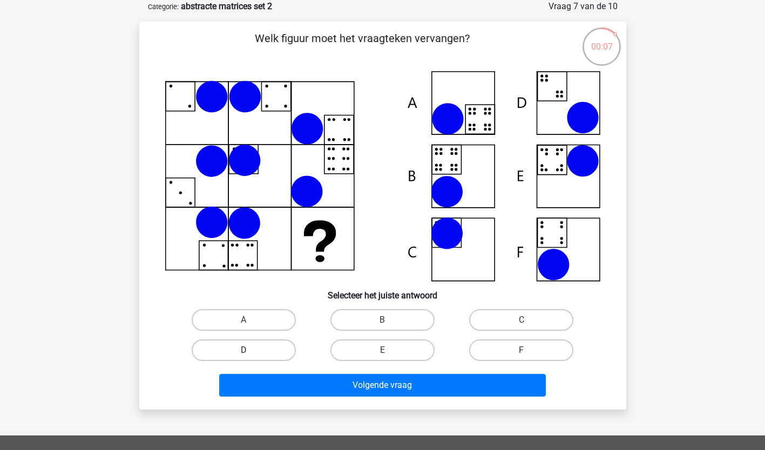
drag, startPoint x: 272, startPoint y: 320, endPoint x: 272, endPoint y: 353, distance: 32.9
click at [269, 325] on label "A" at bounding box center [244, 320] width 104 height 22
click at [251, 325] on input "A" at bounding box center [247, 323] width 7 height 7
radio input "true"
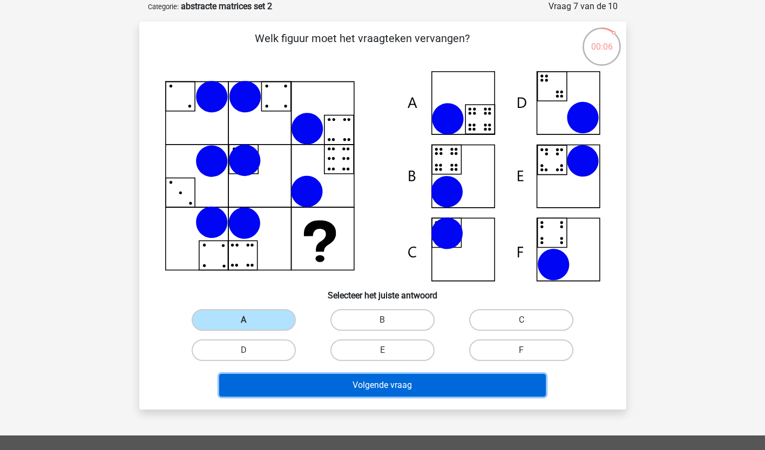
click at [320, 387] on button "Volgende vraag" at bounding box center [382, 385] width 327 height 23
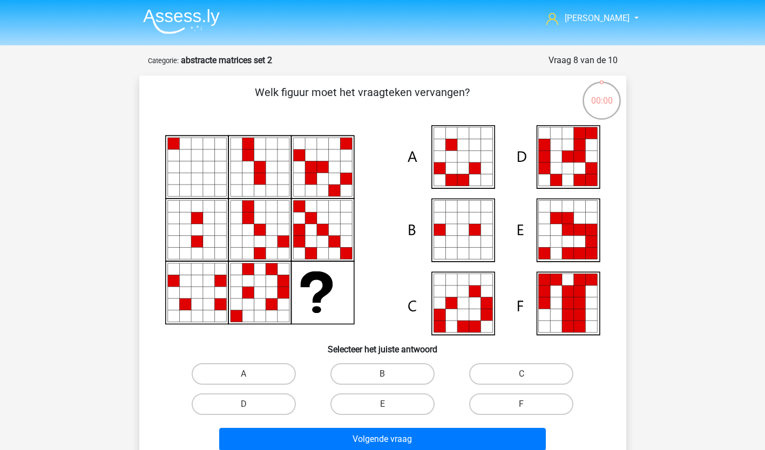
scroll to position [54, 0]
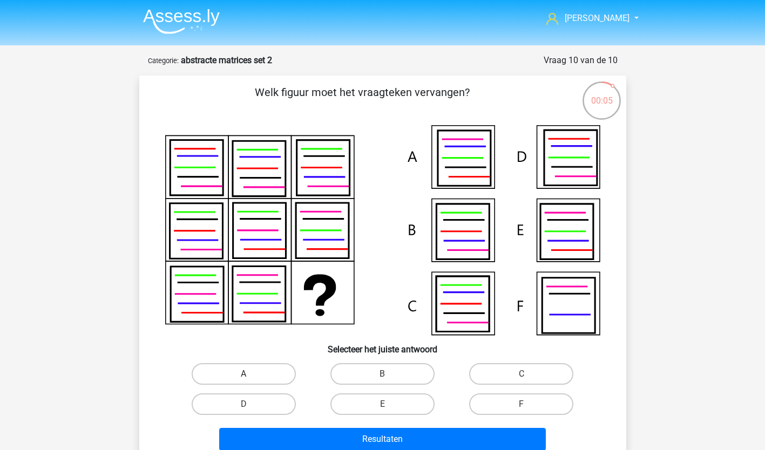
click at [242, 372] on label "A" at bounding box center [244, 374] width 104 height 22
click at [244, 374] on input "A" at bounding box center [247, 377] width 7 height 7
radio input "true"
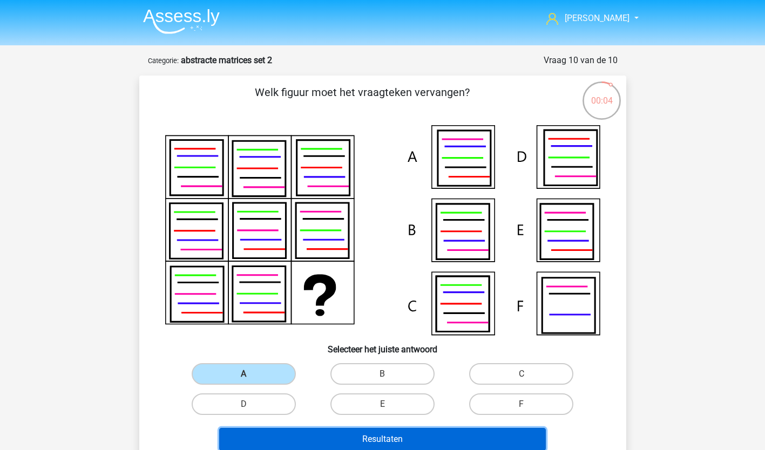
click at [315, 441] on button "Resultaten" at bounding box center [382, 439] width 327 height 23
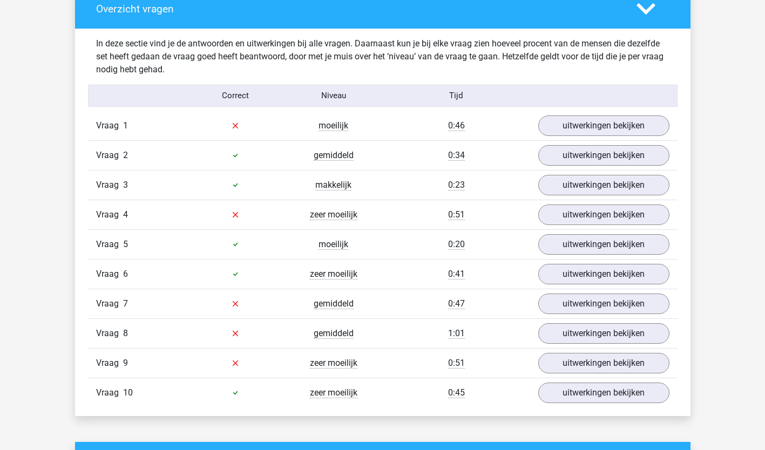
scroll to position [633, 0]
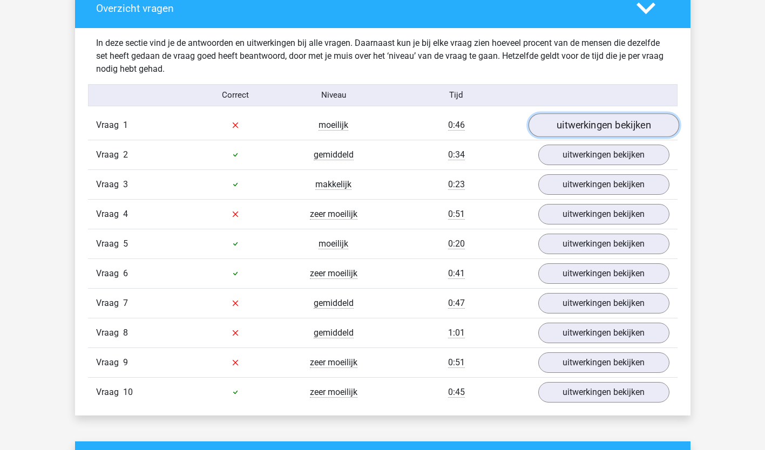
click at [630, 116] on link "uitwerkingen bekijken" at bounding box center [603, 125] width 151 height 24
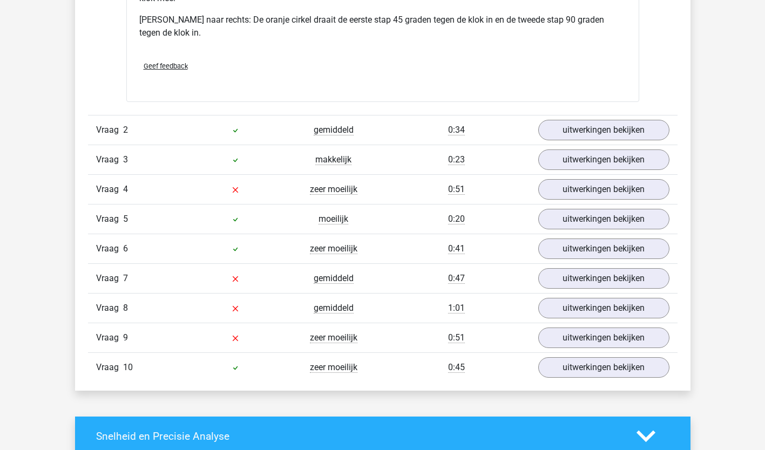
scroll to position [1183, 0]
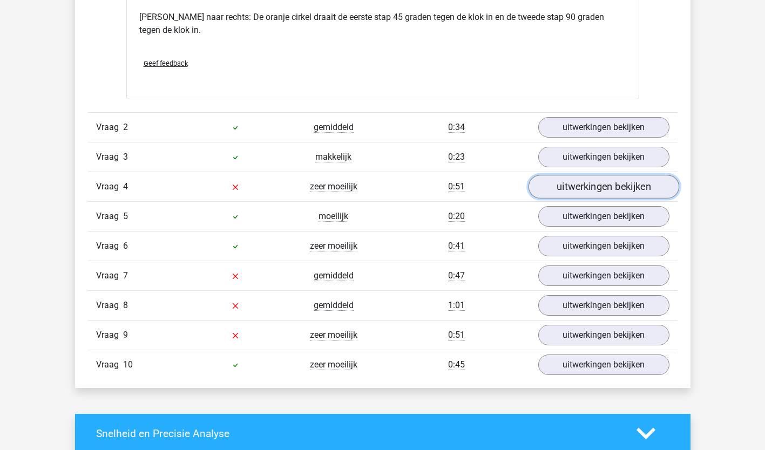
click at [638, 187] on link "uitwerkingen bekijken" at bounding box center [603, 187] width 151 height 24
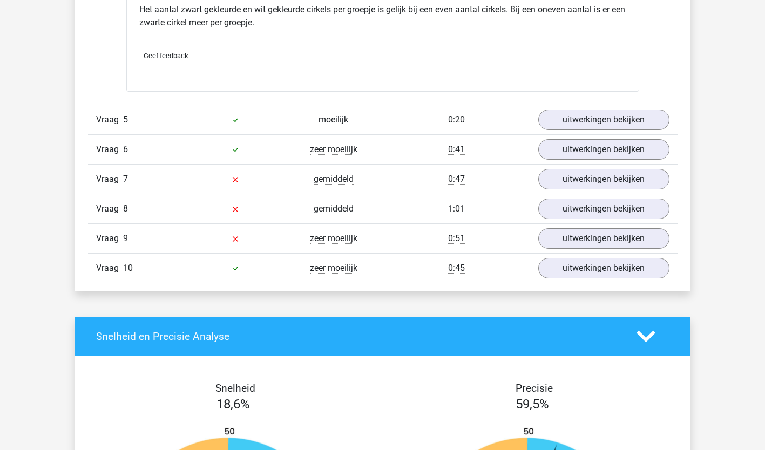
scroll to position [1804, 0]
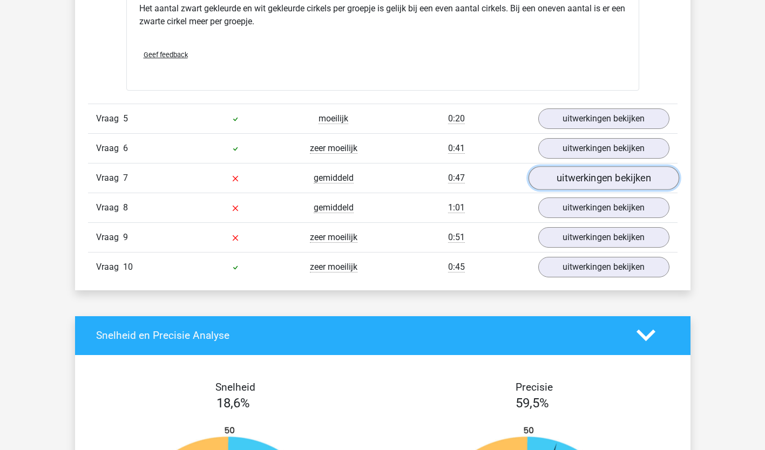
click at [600, 174] on link "uitwerkingen bekijken" at bounding box center [603, 178] width 151 height 24
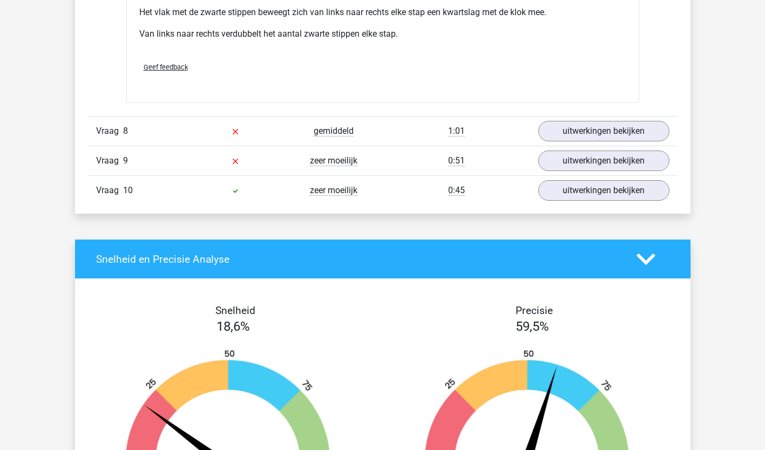
scroll to position [2446, 0]
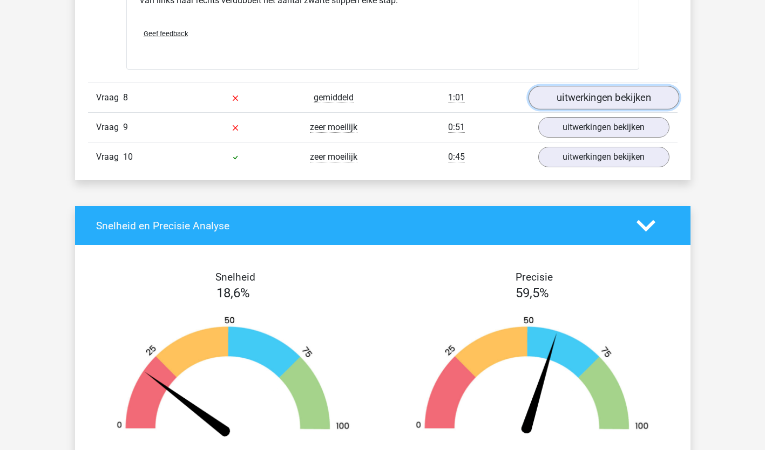
click at [609, 99] on link "uitwerkingen bekijken" at bounding box center [603, 98] width 151 height 24
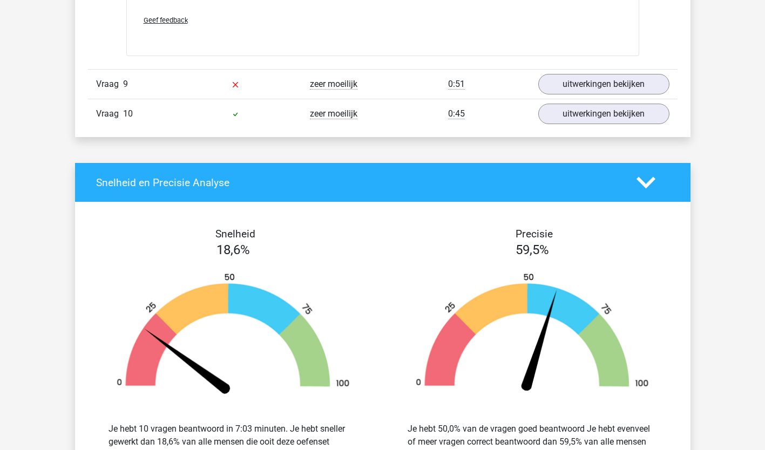
scroll to position [2982, 0]
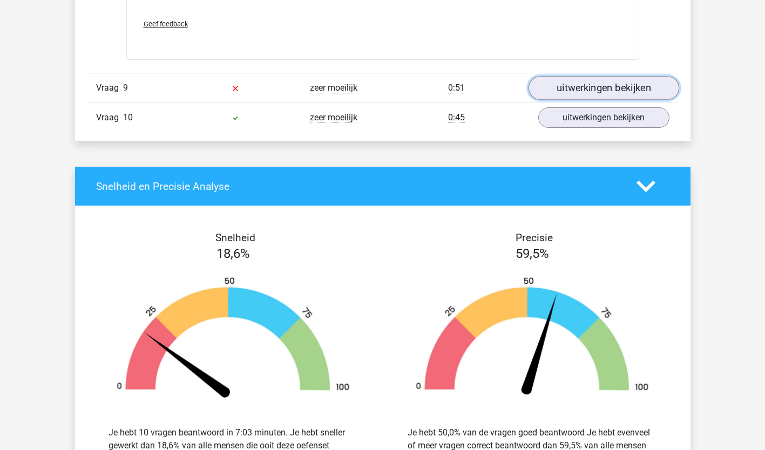
click at [595, 89] on link "uitwerkingen bekijken" at bounding box center [603, 88] width 151 height 24
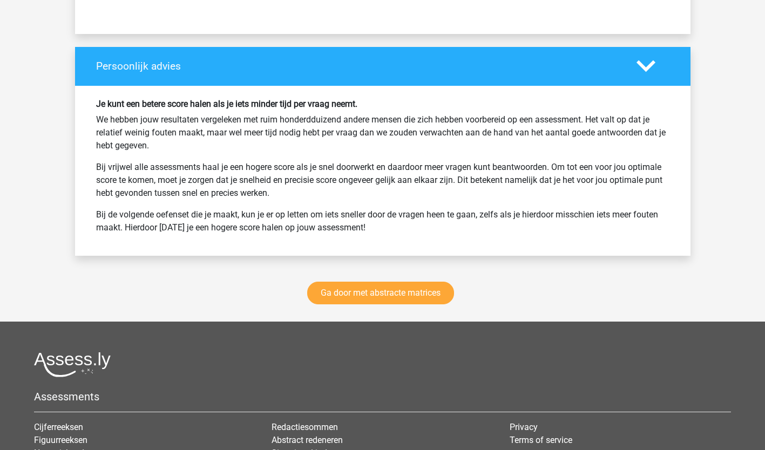
scroll to position [3949, 0]
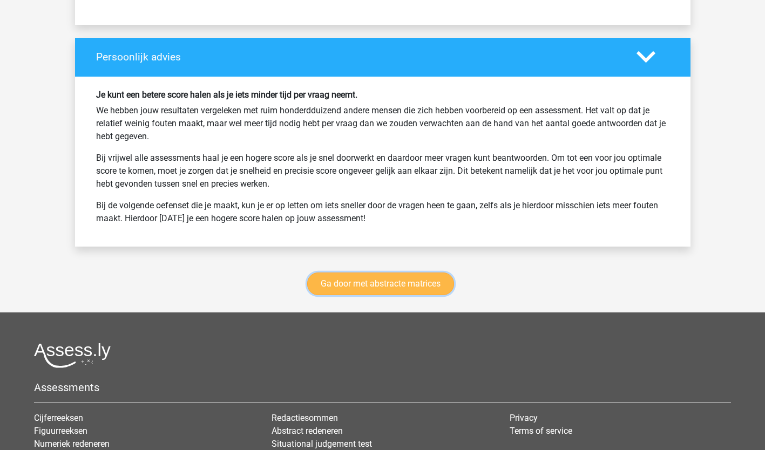
click at [416, 280] on link "Ga door met abstracte matrices" at bounding box center [380, 284] width 147 height 23
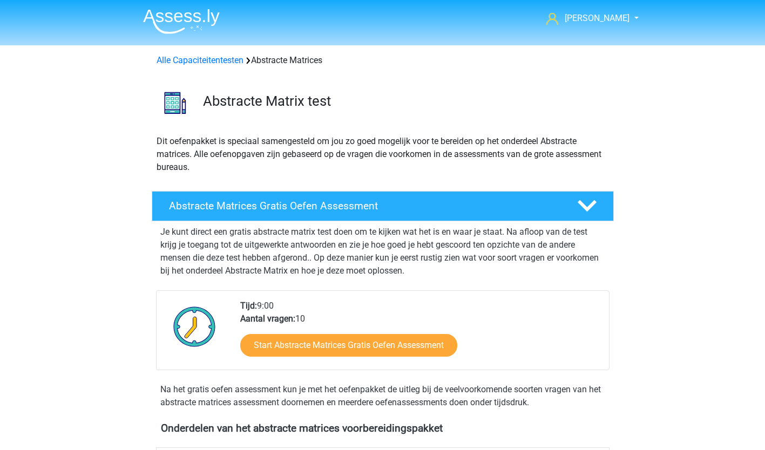
scroll to position [482, 0]
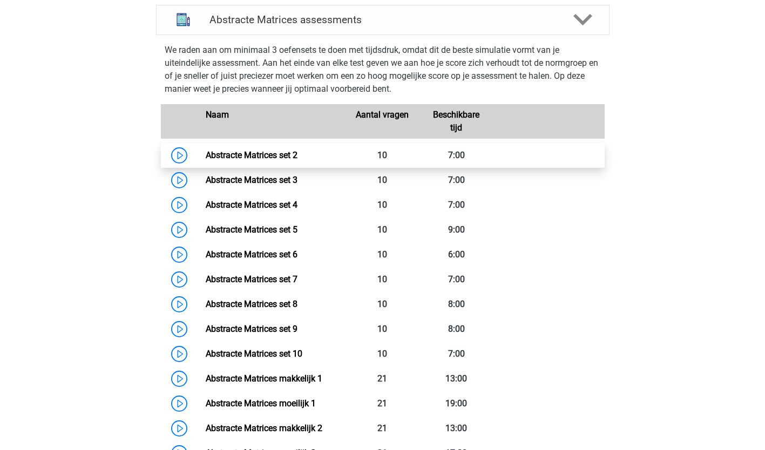
click at [255, 157] on link "Abstracte Matrices set 2" at bounding box center [252, 155] width 92 height 10
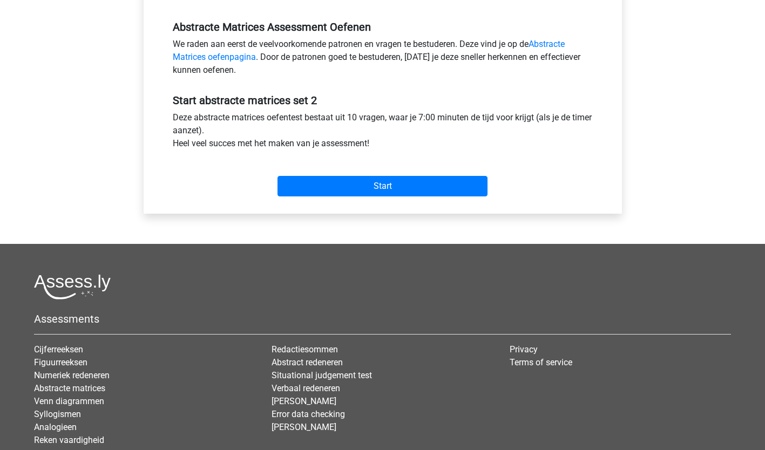
scroll to position [325, 0]
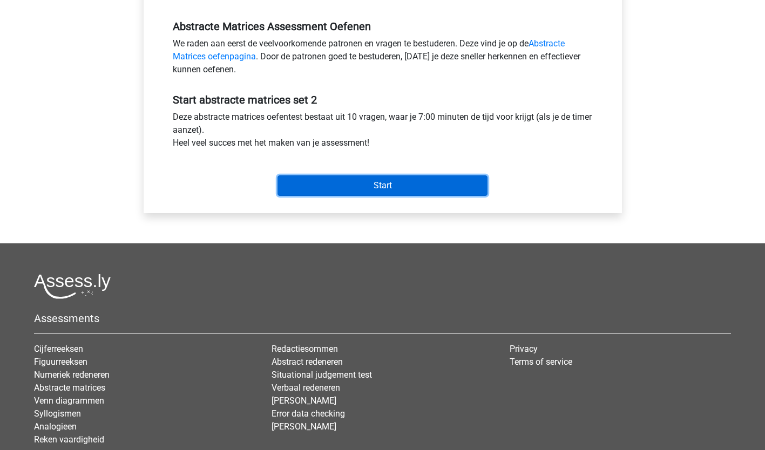
click at [386, 185] on input "Start" at bounding box center [383, 185] width 210 height 21
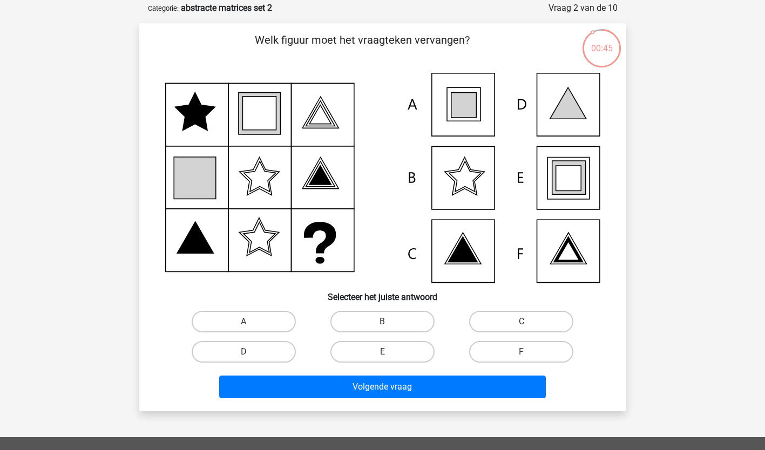
scroll to position [50, 0]
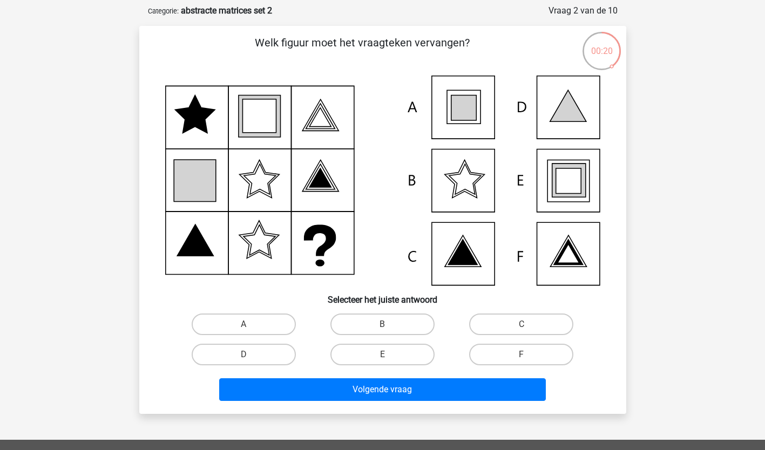
click at [385, 355] on input "E" at bounding box center [385, 358] width 7 height 7
radio input "true"
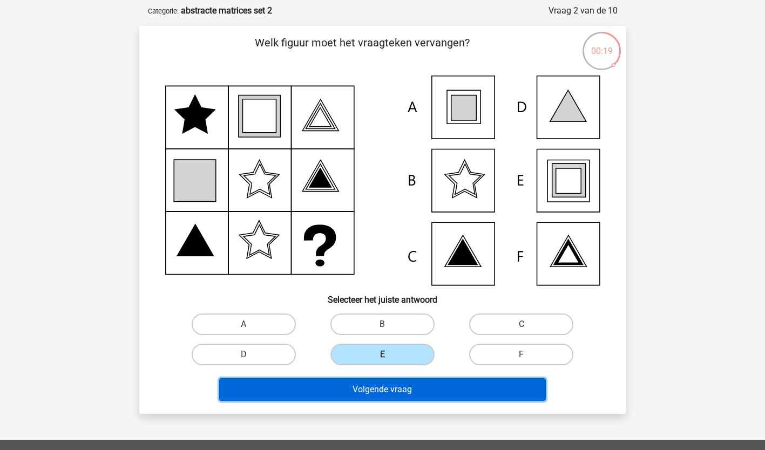
click at [388, 386] on button "Volgende vraag" at bounding box center [382, 390] width 327 height 23
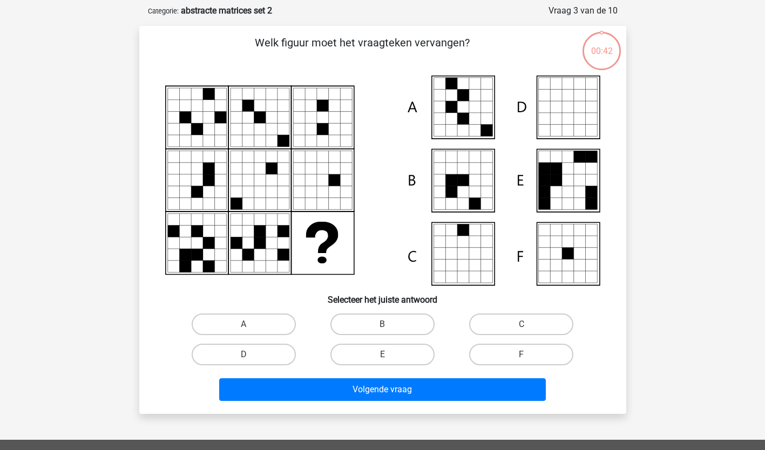
scroll to position [54, 0]
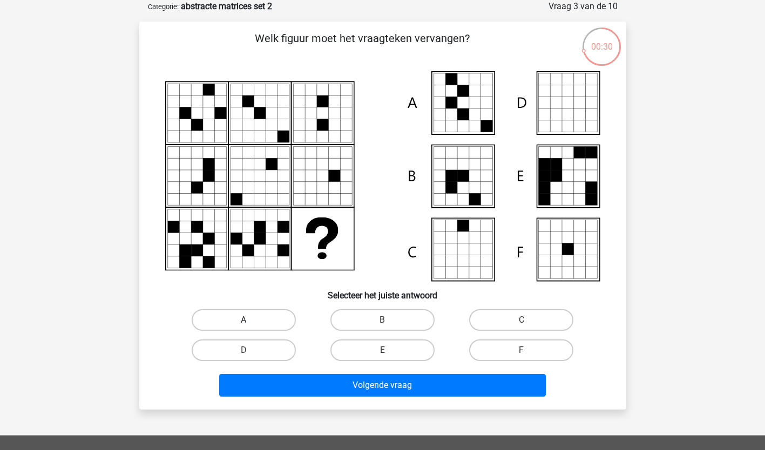
click at [257, 323] on label "A" at bounding box center [244, 320] width 104 height 22
click at [251, 323] on input "A" at bounding box center [247, 323] width 7 height 7
radio input "true"
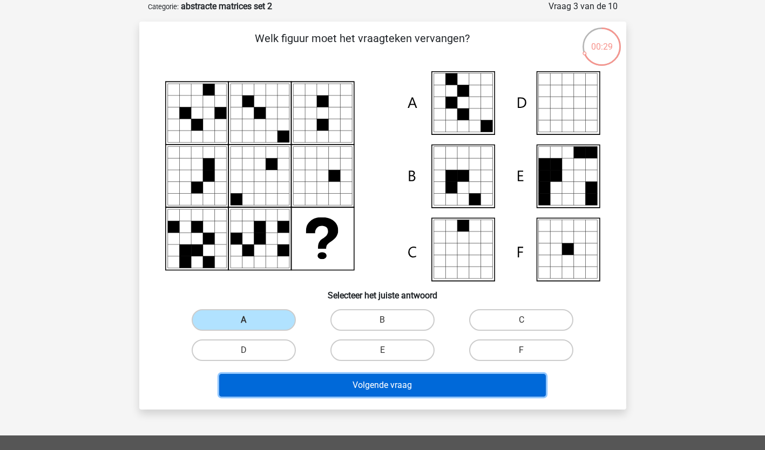
click at [295, 384] on button "Volgende vraag" at bounding box center [382, 385] width 327 height 23
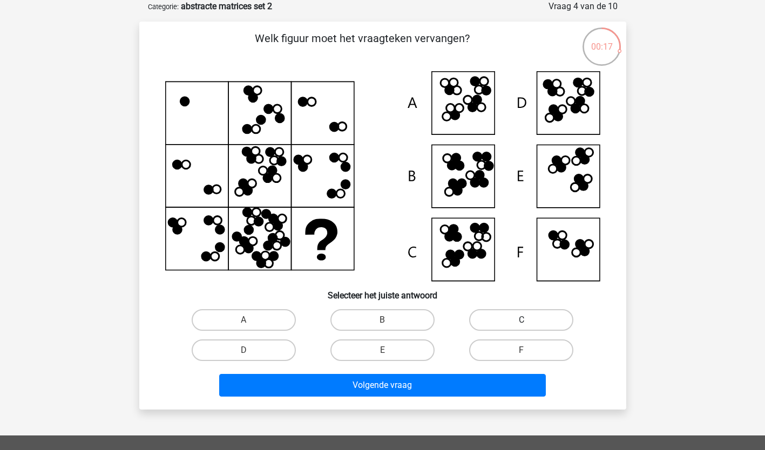
click at [528, 315] on label "C" at bounding box center [521, 320] width 104 height 22
click at [528, 320] on input "C" at bounding box center [525, 323] width 7 height 7
radio input "true"
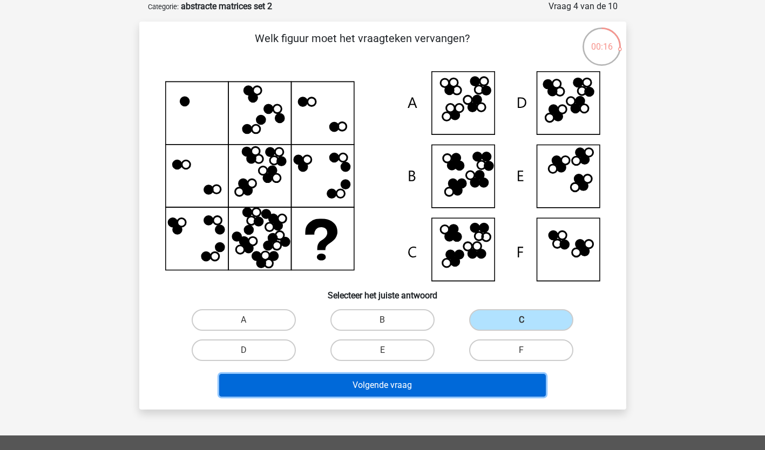
click at [440, 388] on button "Volgende vraag" at bounding box center [382, 385] width 327 height 23
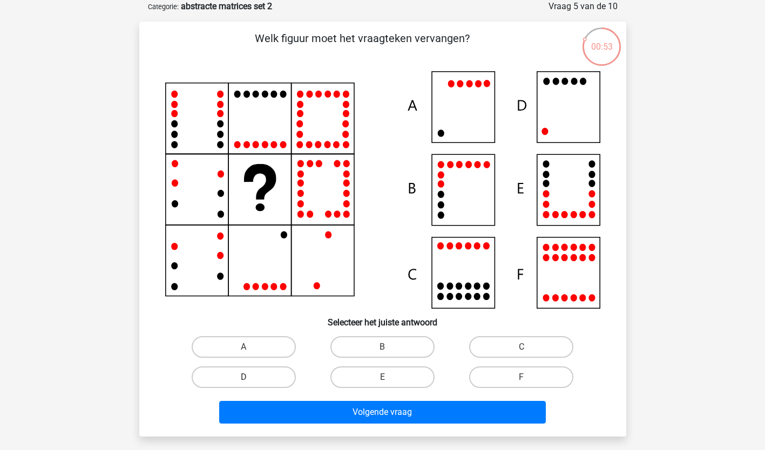
click at [240, 381] on label "D" at bounding box center [244, 378] width 104 height 22
click at [244, 381] on input "D" at bounding box center [247, 380] width 7 height 7
radio input "true"
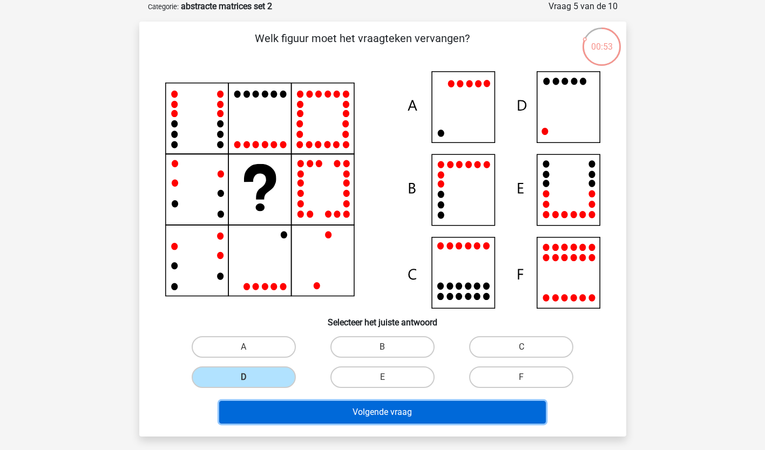
click at [306, 407] on button "Volgende vraag" at bounding box center [382, 412] width 327 height 23
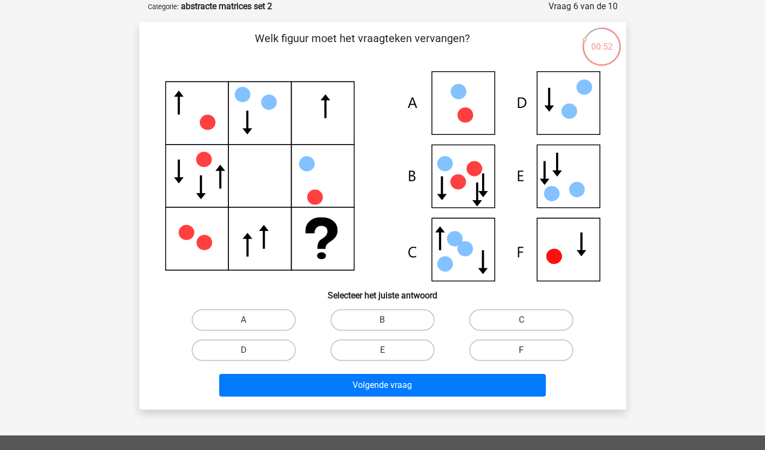
click at [536, 343] on label "F" at bounding box center [521, 351] width 104 height 22
click at [529, 350] on input "F" at bounding box center [525, 353] width 7 height 7
radio input "true"
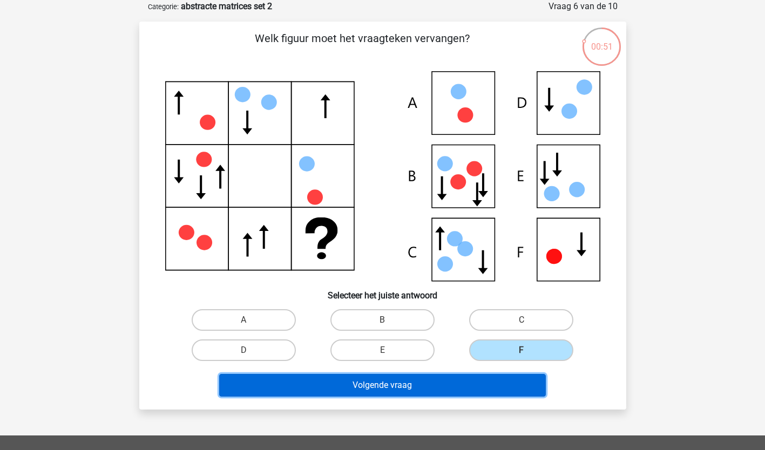
click at [467, 388] on button "Volgende vraag" at bounding box center [382, 385] width 327 height 23
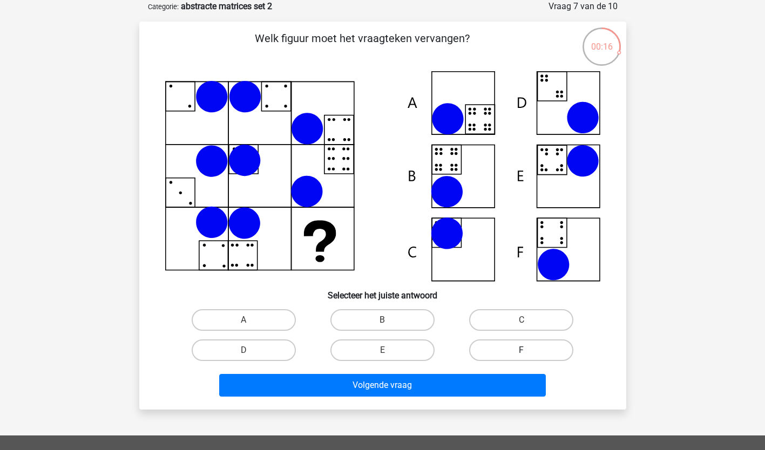
click at [508, 346] on label "F" at bounding box center [521, 351] width 104 height 22
click at [522, 350] on input "F" at bounding box center [525, 353] width 7 height 7
radio input "true"
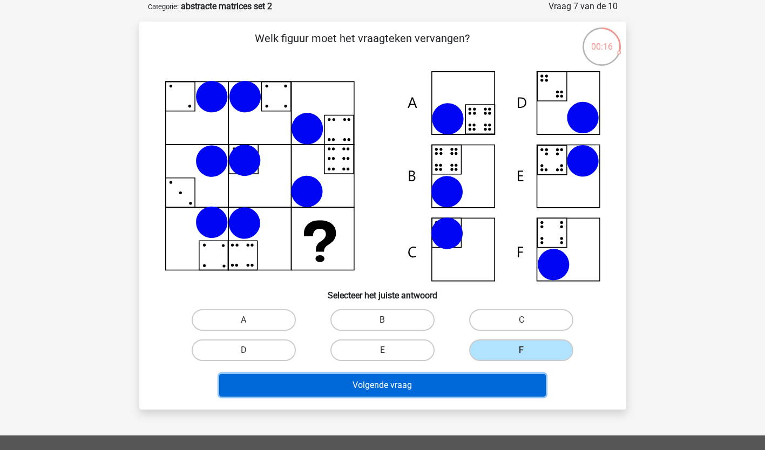
click at [494, 381] on button "Volgende vraag" at bounding box center [382, 385] width 327 height 23
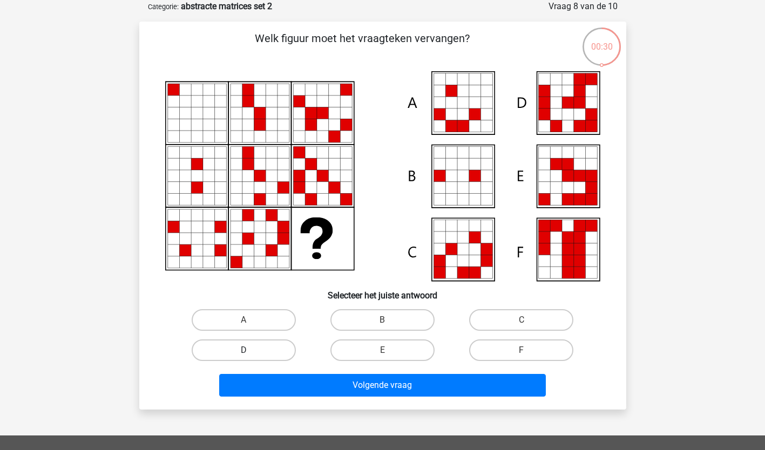
click at [238, 353] on label "D" at bounding box center [244, 351] width 104 height 22
click at [244, 353] on input "D" at bounding box center [247, 353] width 7 height 7
radio input "true"
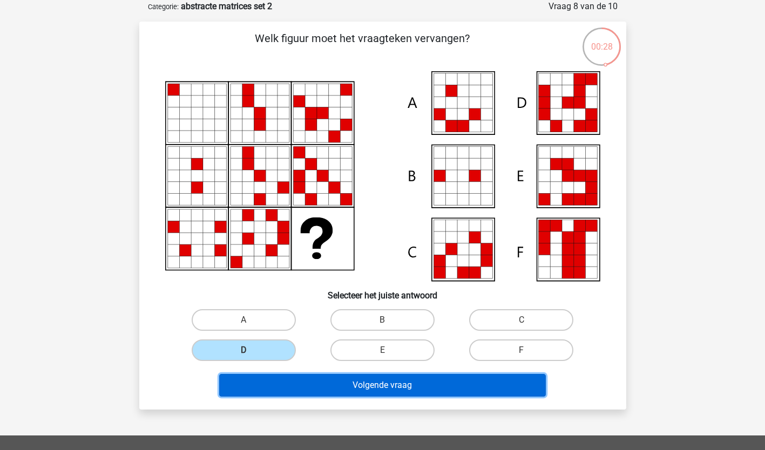
click at [321, 384] on button "Volgende vraag" at bounding box center [382, 385] width 327 height 23
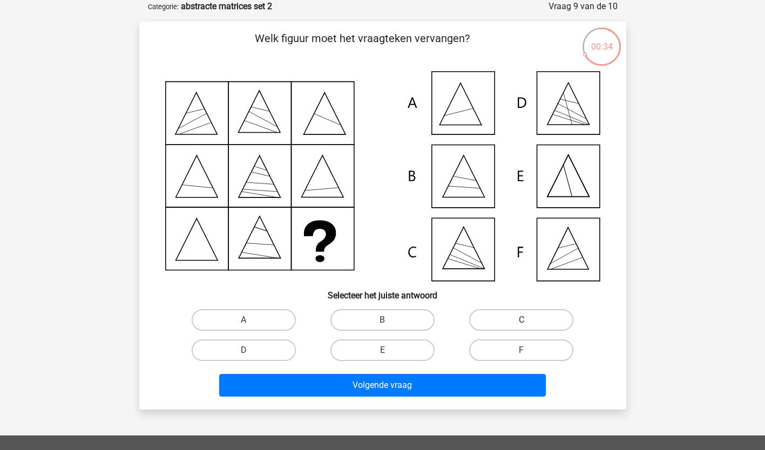
click at [501, 319] on label "C" at bounding box center [521, 320] width 104 height 22
click at [522, 320] on input "C" at bounding box center [525, 323] width 7 height 7
radio input "true"
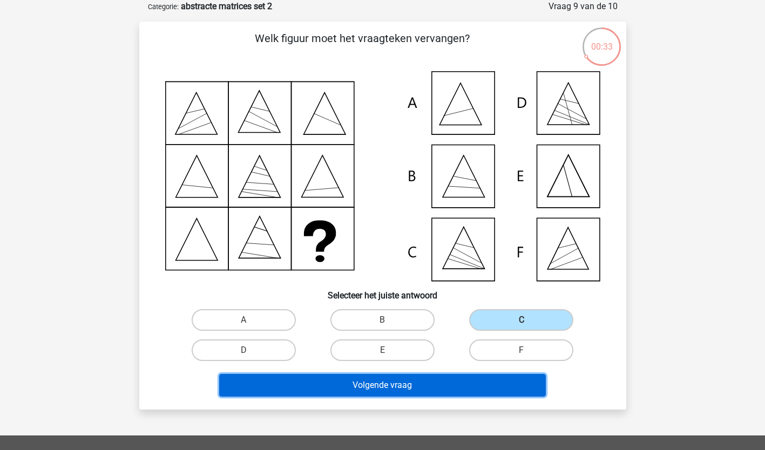
click at [451, 383] on button "Volgende vraag" at bounding box center [382, 385] width 327 height 23
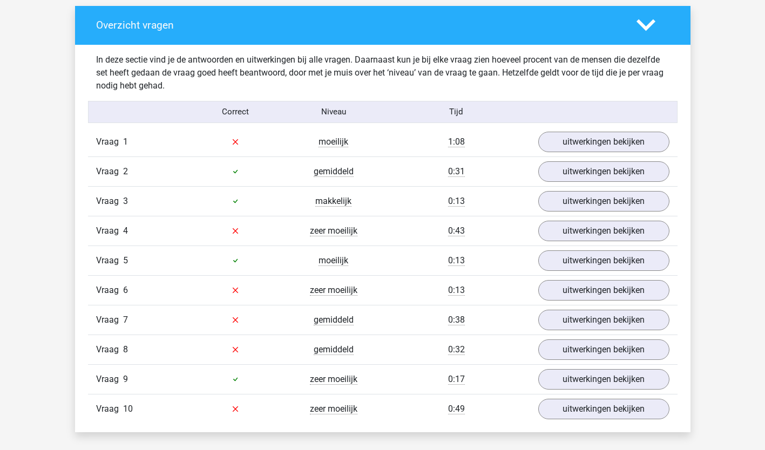
scroll to position [619, 0]
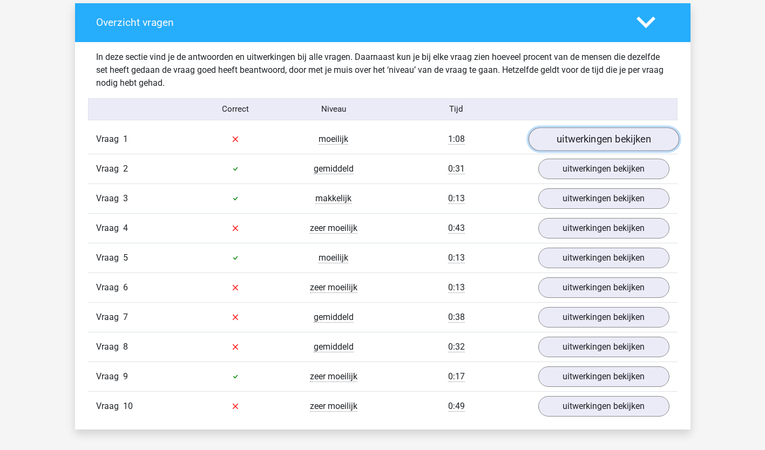
click at [577, 146] on link "uitwerkingen bekijken" at bounding box center [603, 139] width 151 height 24
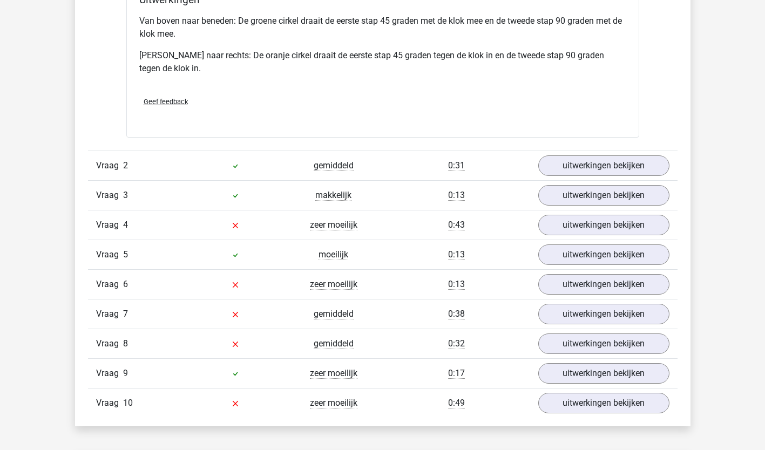
scroll to position [1147, 0]
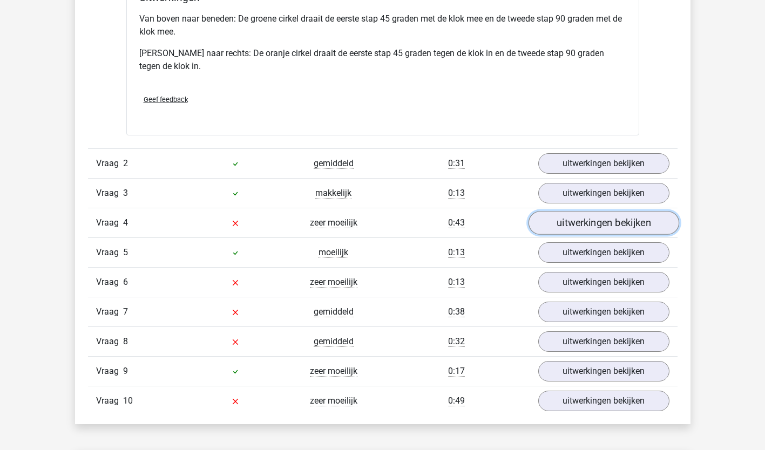
click at [618, 219] on link "uitwerkingen bekijken" at bounding box center [603, 224] width 151 height 24
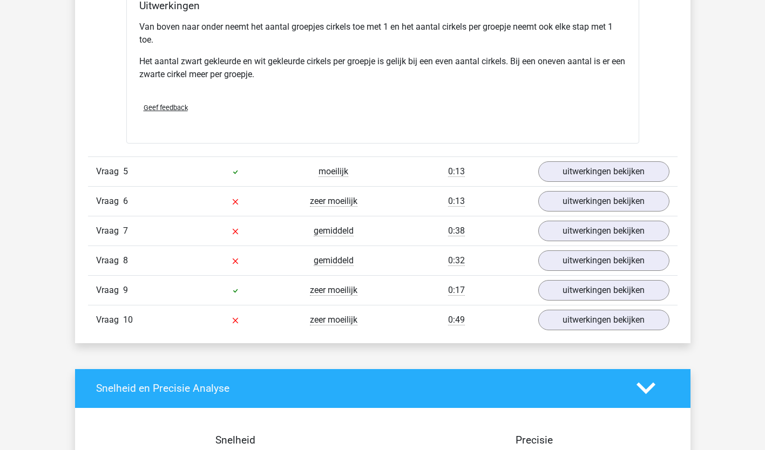
scroll to position [1754, 0]
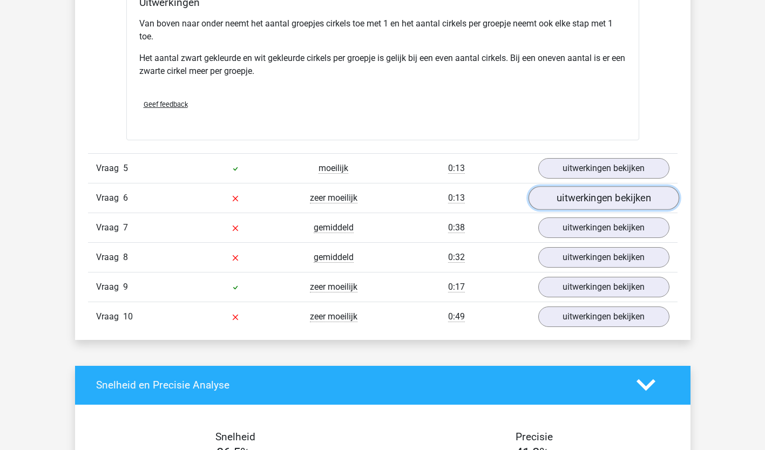
click at [558, 196] on link "uitwerkingen bekijken" at bounding box center [603, 198] width 151 height 24
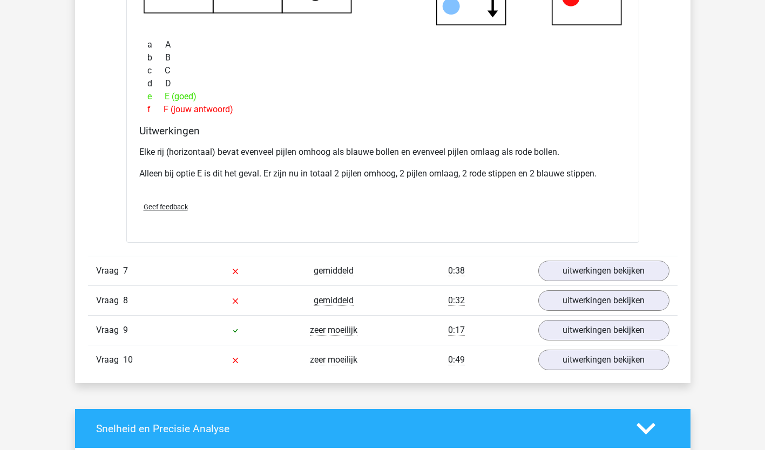
scroll to position [2213, 0]
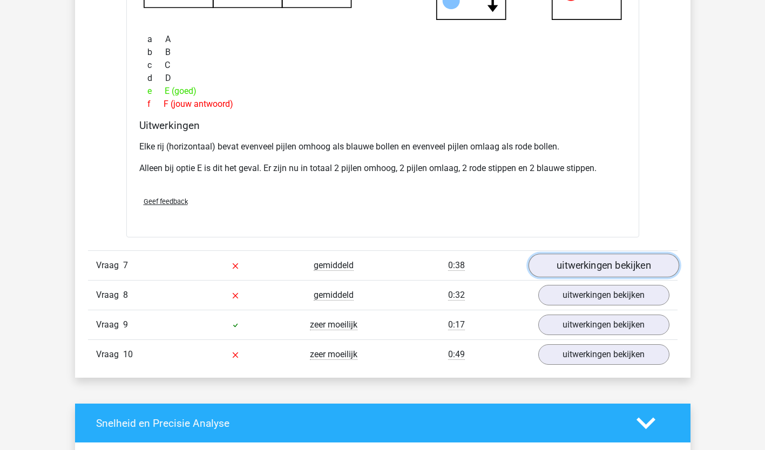
click at [642, 262] on link "uitwerkingen bekijken" at bounding box center [603, 266] width 151 height 24
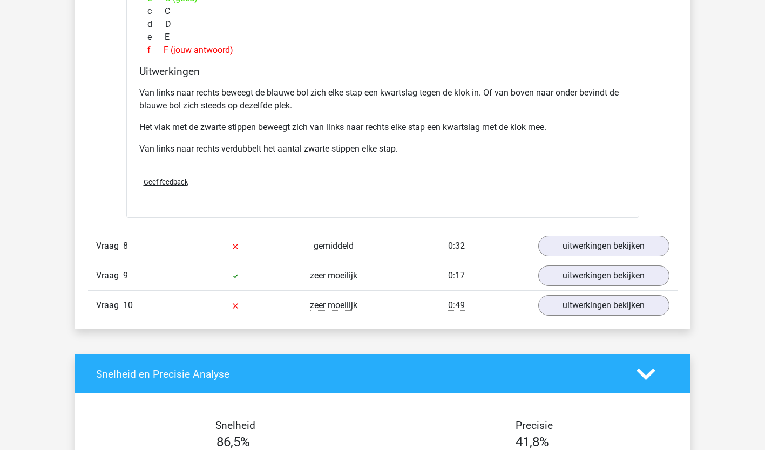
scroll to position [2798, 0]
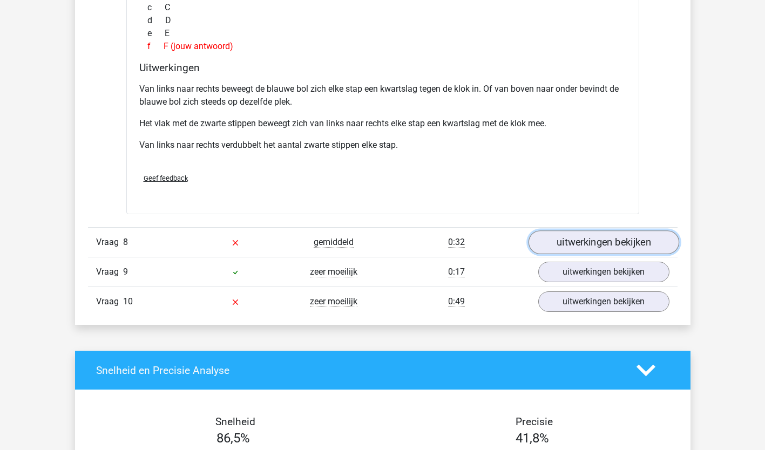
click at [600, 241] on link "uitwerkingen bekijken" at bounding box center [603, 243] width 151 height 24
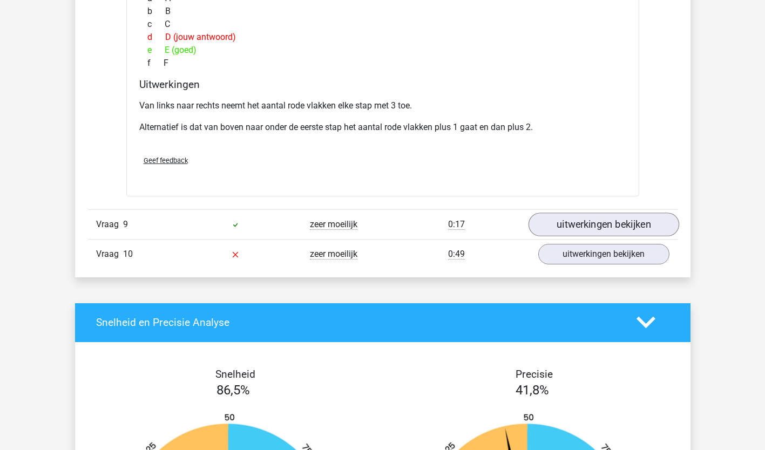
scroll to position [3343, 0]
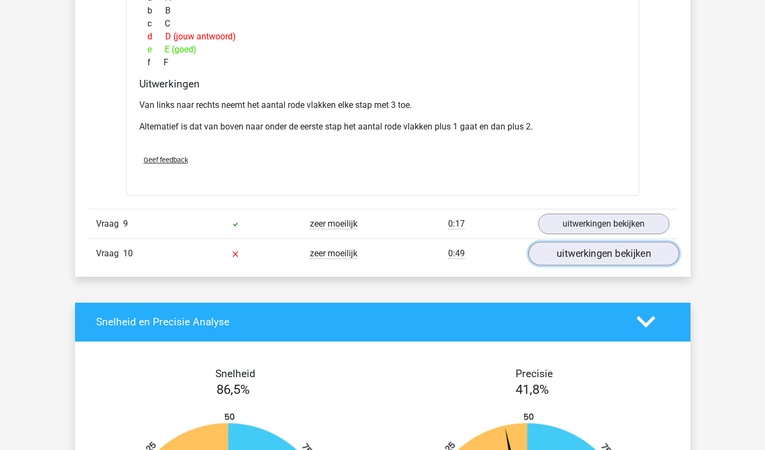
click at [616, 249] on link "uitwerkingen bekijken" at bounding box center [603, 254] width 151 height 24
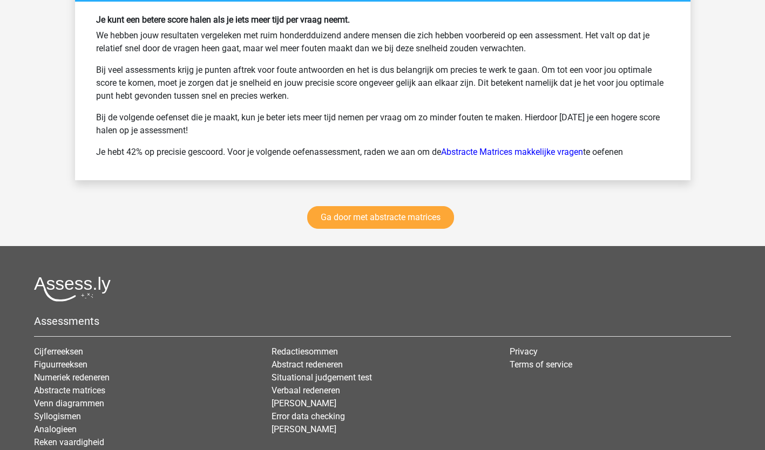
scroll to position [4532, 0]
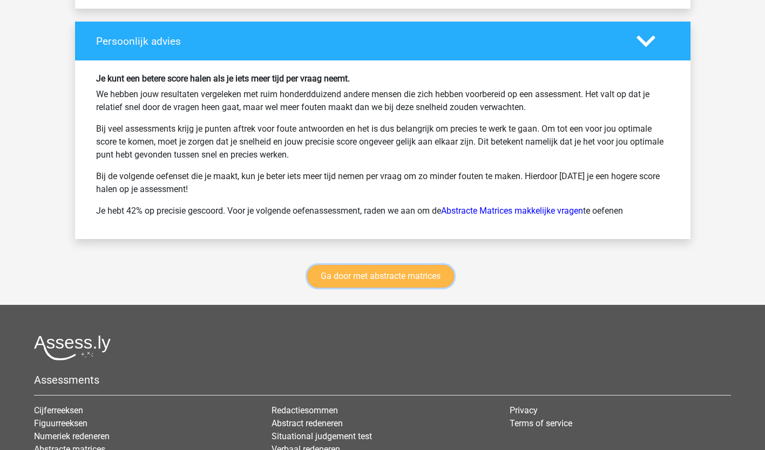
click at [374, 274] on link "Ga door met abstracte matrices" at bounding box center [380, 276] width 147 height 23
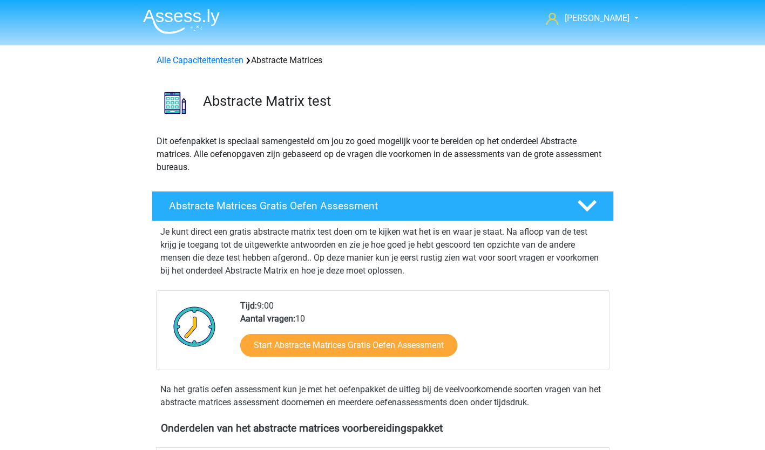
scroll to position [482, 0]
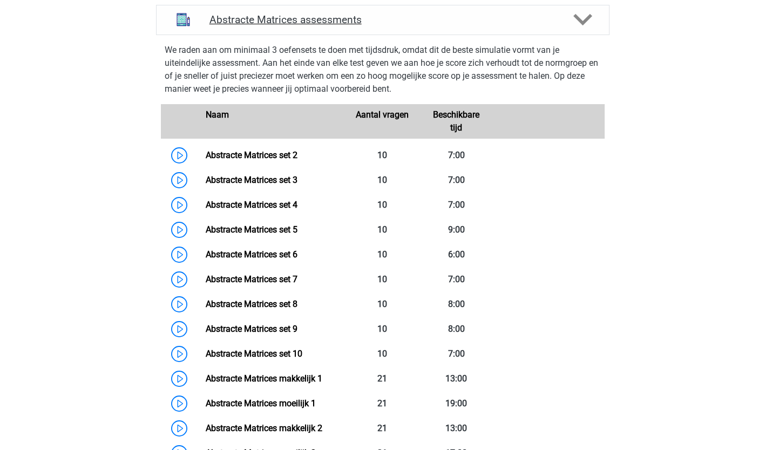
click at [587, 17] on polygon at bounding box center [582, 20] width 19 height 12
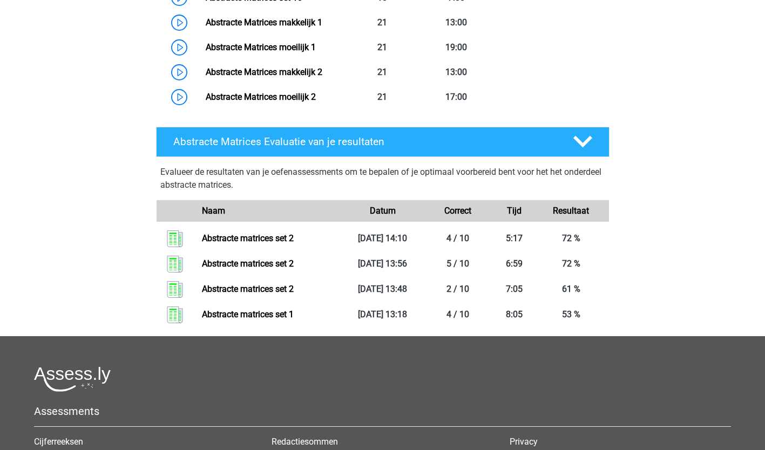
scroll to position [838, 0]
click at [584, 140] on icon at bounding box center [582, 141] width 19 height 19
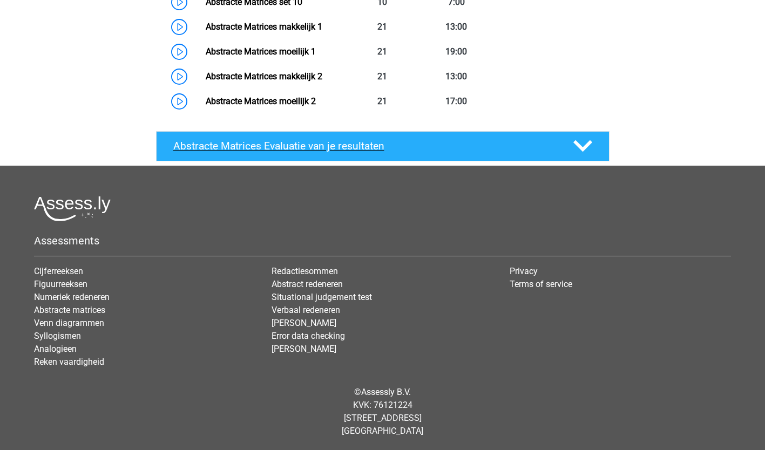
click at [584, 140] on icon at bounding box center [582, 146] width 19 height 19
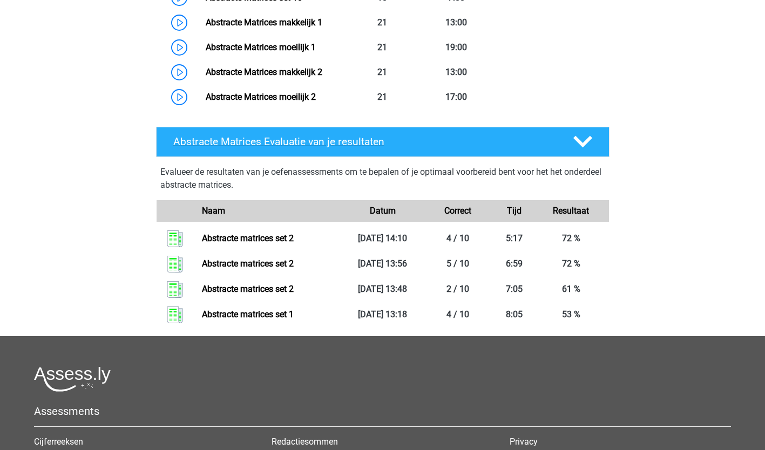
click at [279, 137] on h4 "Abstracte Matrices Evaluatie van je resultaten" at bounding box center [364, 142] width 383 height 12
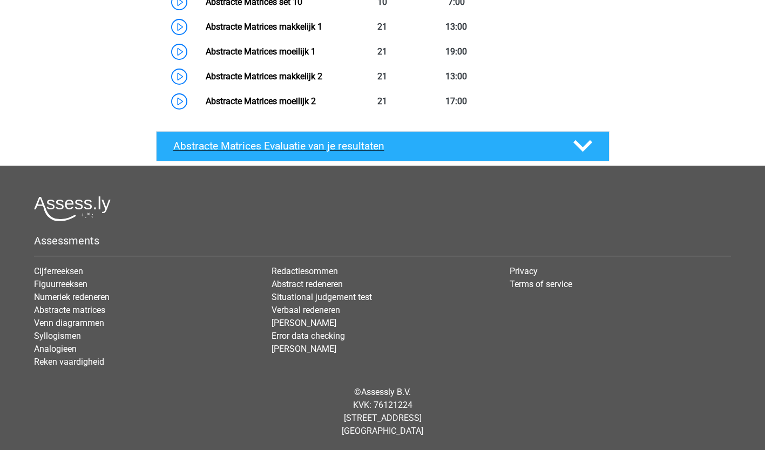
click at [278, 140] on h4 "Abstracte Matrices Evaluatie van je resultaten" at bounding box center [364, 146] width 383 height 12
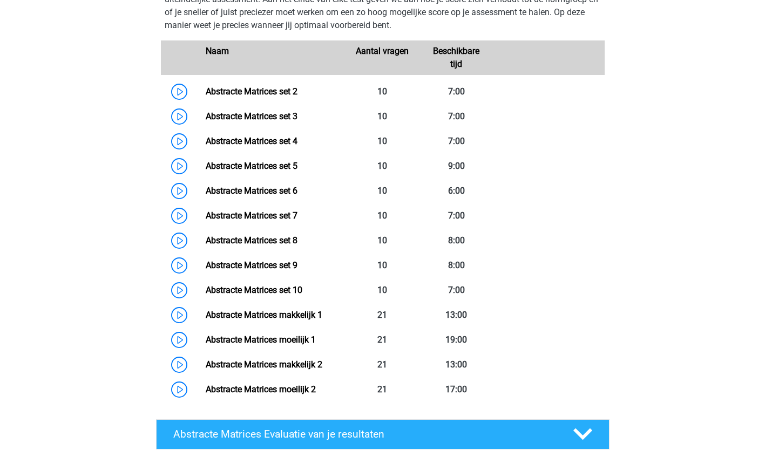
scroll to position [545, 0]
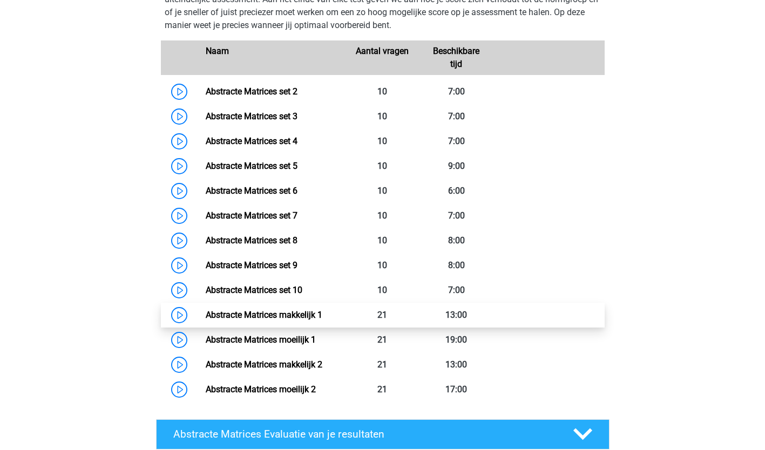
click at [280, 310] on link "Abstracte Matrices makkelijk 1" at bounding box center [264, 315] width 117 height 10
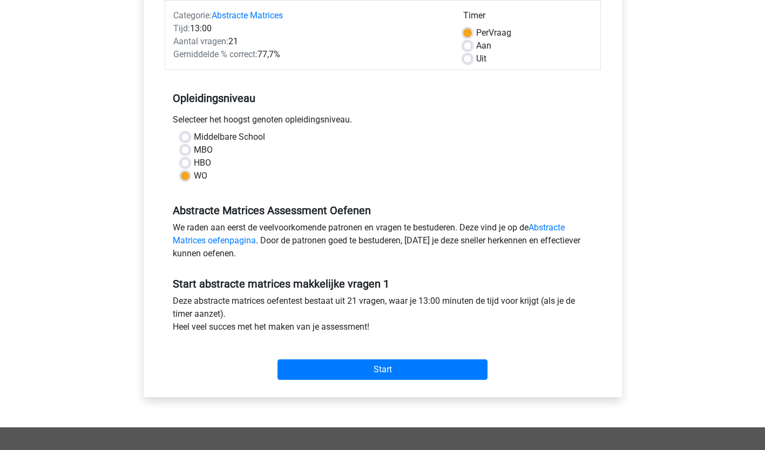
scroll to position [143, 0]
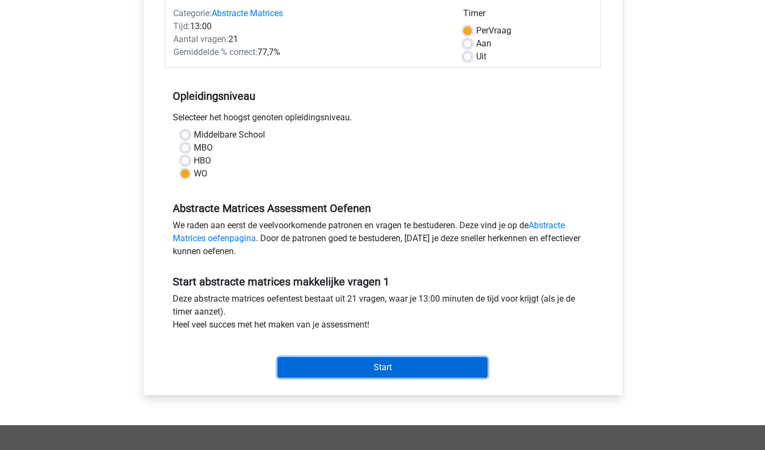
click at [399, 368] on input "Start" at bounding box center [383, 367] width 210 height 21
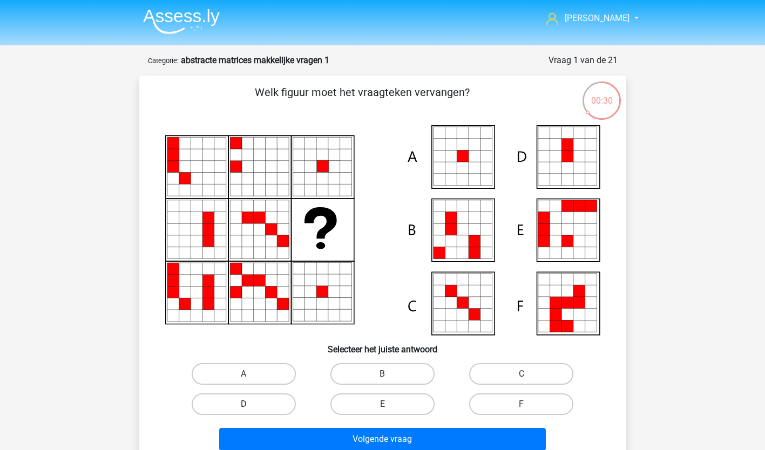
click at [263, 403] on label "D" at bounding box center [244, 405] width 104 height 22
click at [251, 404] on input "D" at bounding box center [247, 407] width 7 height 7
radio input "true"
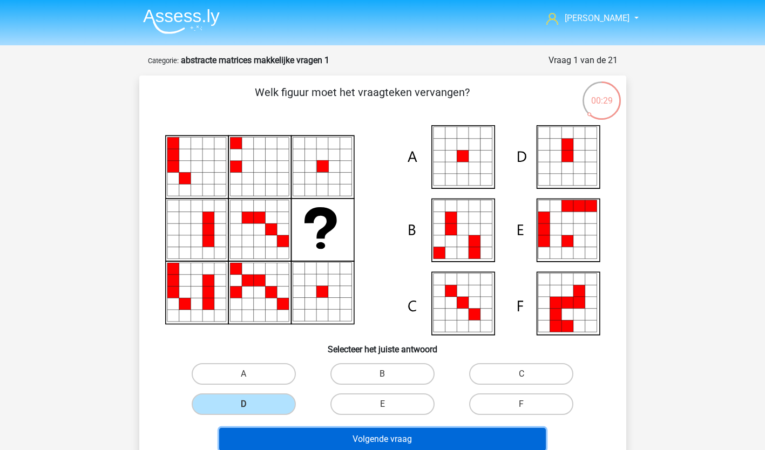
click at [305, 440] on button "Volgende vraag" at bounding box center [382, 439] width 327 height 23
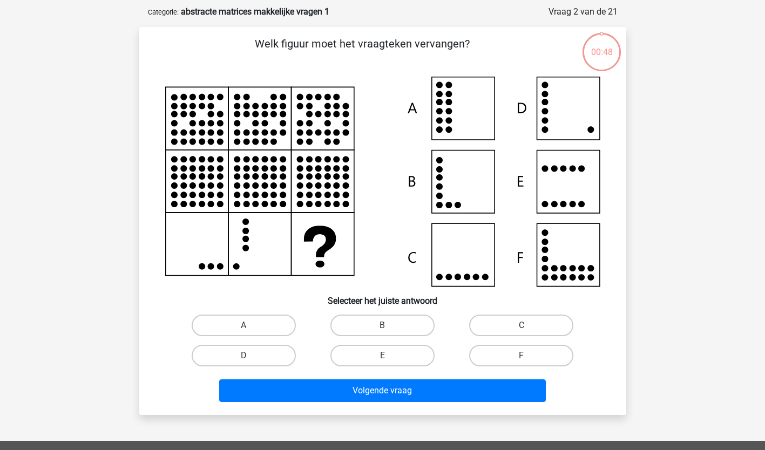
scroll to position [54, 0]
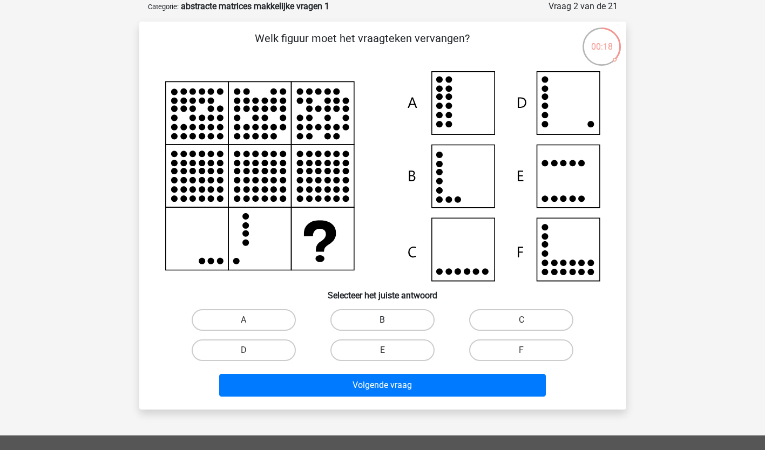
click at [416, 321] on label "B" at bounding box center [382, 320] width 104 height 22
click at [389, 321] on input "B" at bounding box center [385, 323] width 7 height 7
radio input "true"
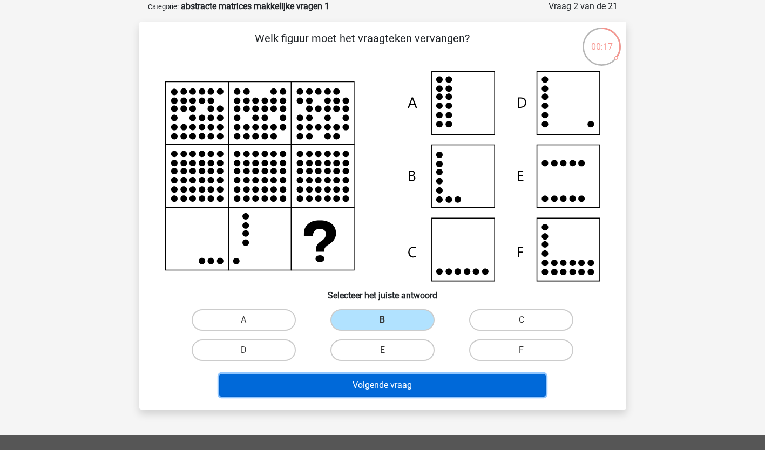
click at [412, 386] on button "Volgende vraag" at bounding box center [382, 385] width 327 height 23
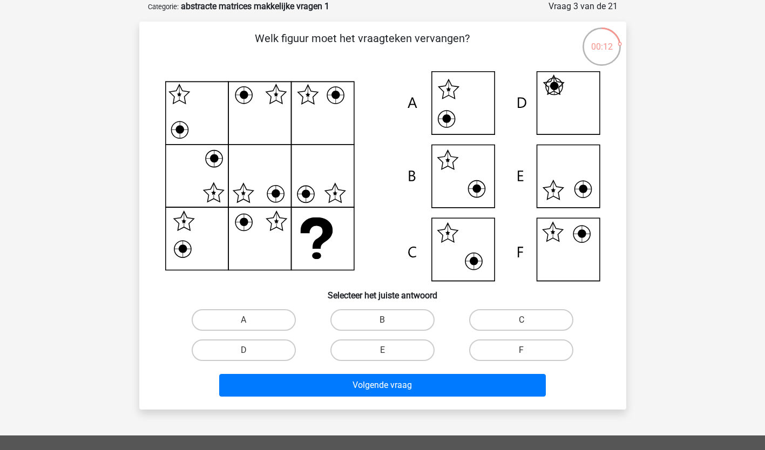
click at [309, 331] on div "F" at bounding box center [244, 320] width 130 height 22
click at [516, 351] on label "F" at bounding box center [521, 351] width 104 height 22
click at [522, 351] on input "F" at bounding box center [525, 353] width 7 height 7
radio input "true"
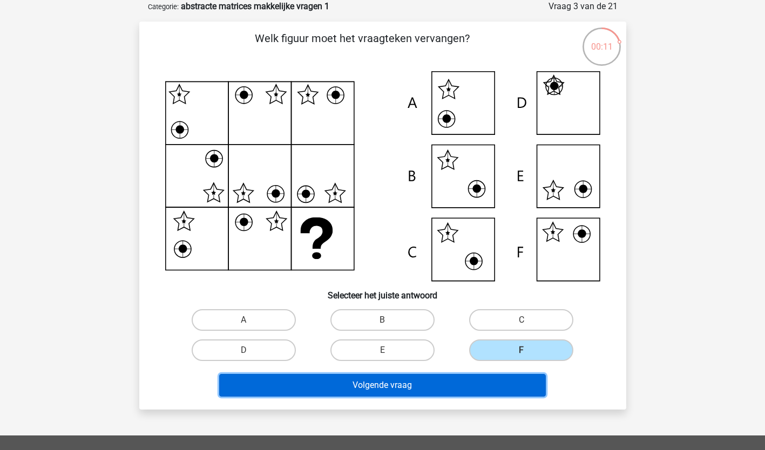
click at [470, 384] on button "Volgende vraag" at bounding box center [382, 385] width 327 height 23
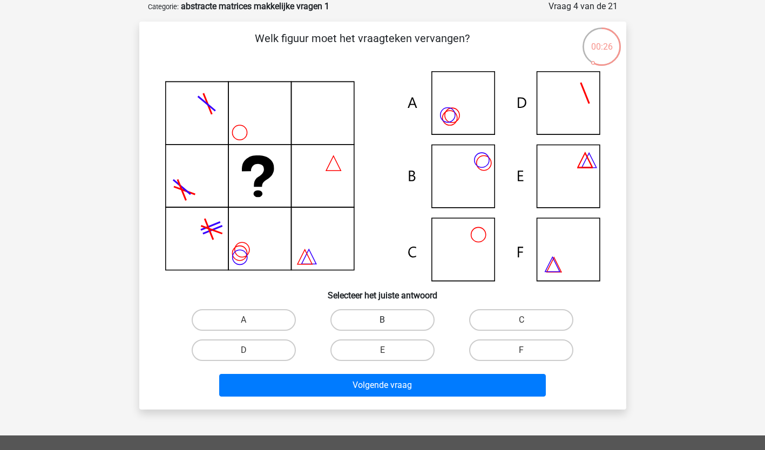
click at [407, 314] on label "B" at bounding box center [382, 320] width 104 height 22
click at [389, 320] on input "B" at bounding box center [385, 323] width 7 height 7
radio input "true"
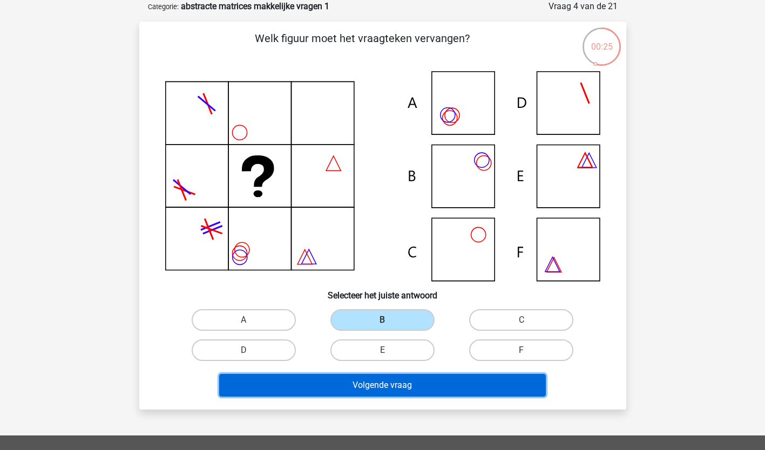
click at [386, 384] on button "Volgende vraag" at bounding box center [382, 385] width 327 height 23
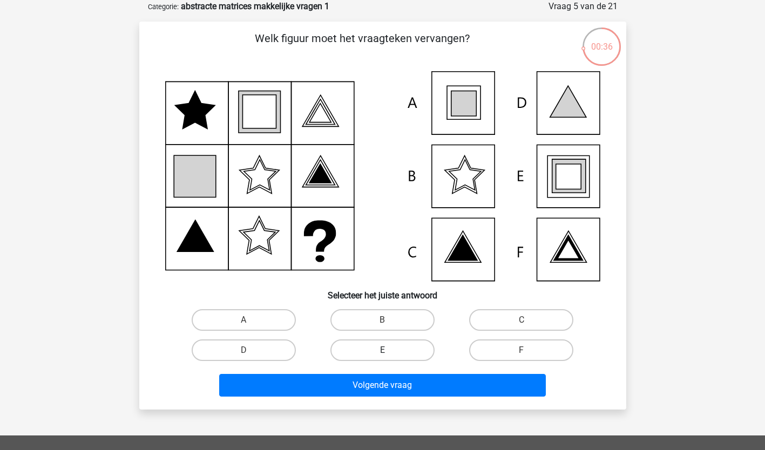
click at [392, 350] on label "E" at bounding box center [382, 351] width 104 height 22
click at [389, 350] on input "E" at bounding box center [385, 353] width 7 height 7
radio input "true"
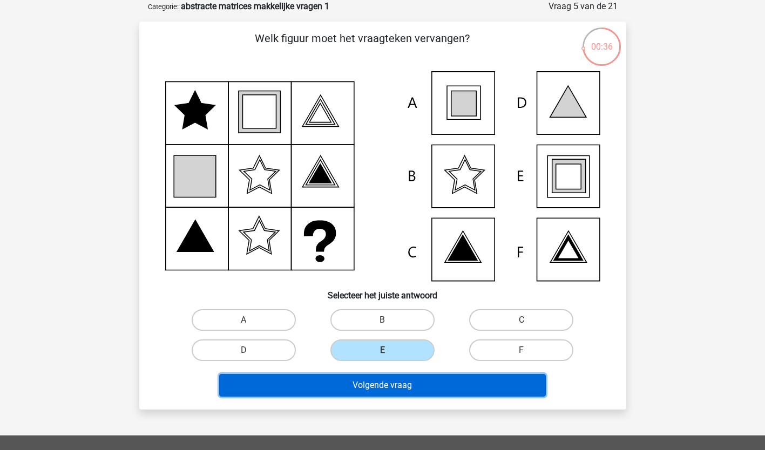
click at [394, 383] on button "Volgende vraag" at bounding box center [382, 385] width 327 height 23
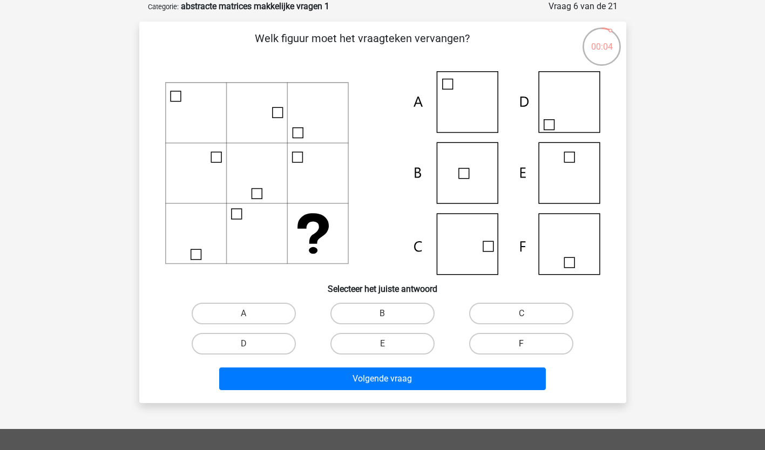
click at [516, 340] on label "F" at bounding box center [521, 344] width 104 height 22
click at [522, 344] on input "F" at bounding box center [525, 347] width 7 height 7
radio input "true"
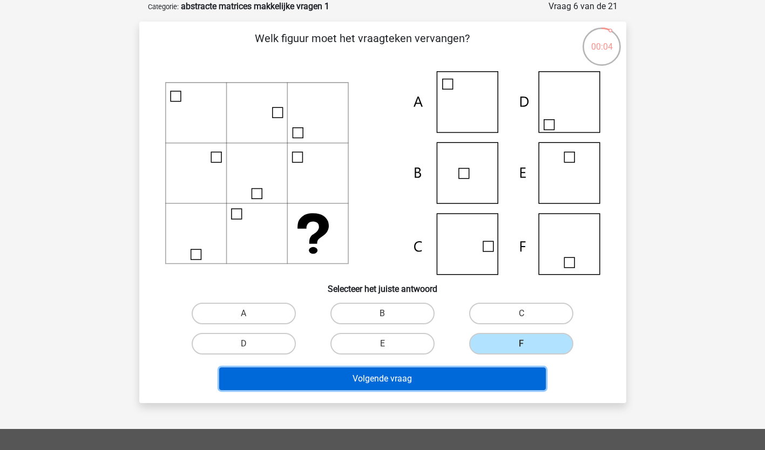
click at [475, 380] on button "Volgende vraag" at bounding box center [382, 379] width 327 height 23
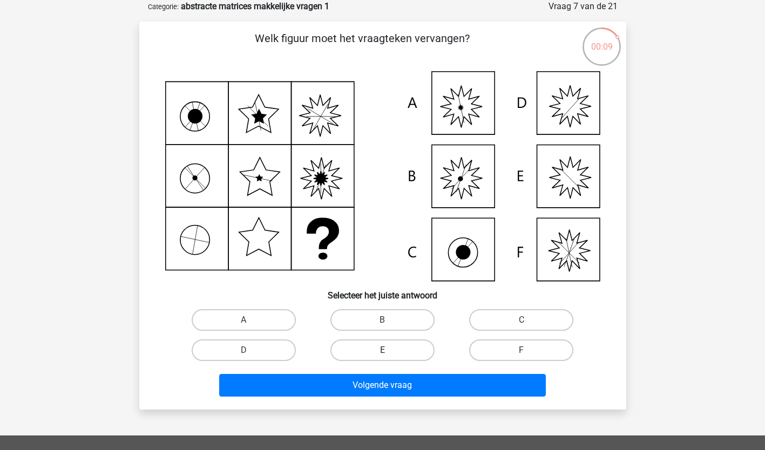
click at [367, 348] on label "E" at bounding box center [382, 351] width 104 height 22
click at [382, 350] on input "E" at bounding box center [385, 353] width 7 height 7
radio input "true"
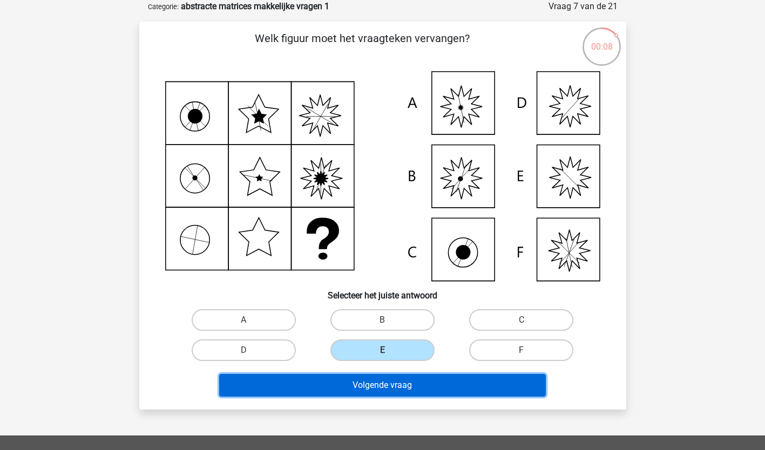
click at [372, 387] on button "Volgende vraag" at bounding box center [382, 385] width 327 height 23
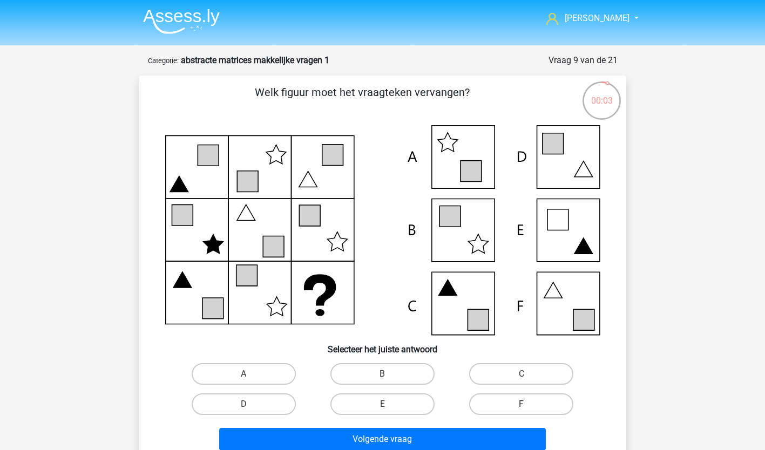
click at [496, 401] on label "F" at bounding box center [521, 405] width 104 height 22
click at [522, 404] on input "F" at bounding box center [525, 407] width 7 height 7
radio input "true"
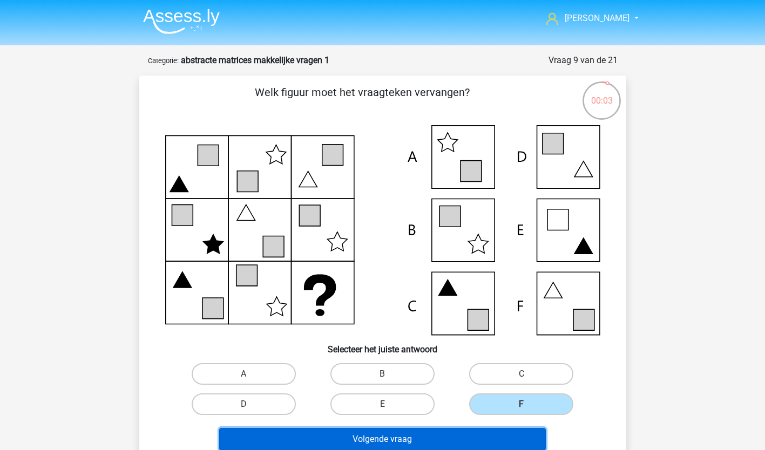
click at [458, 441] on button "Volgende vraag" at bounding box center [382, 439] width 327 height 23
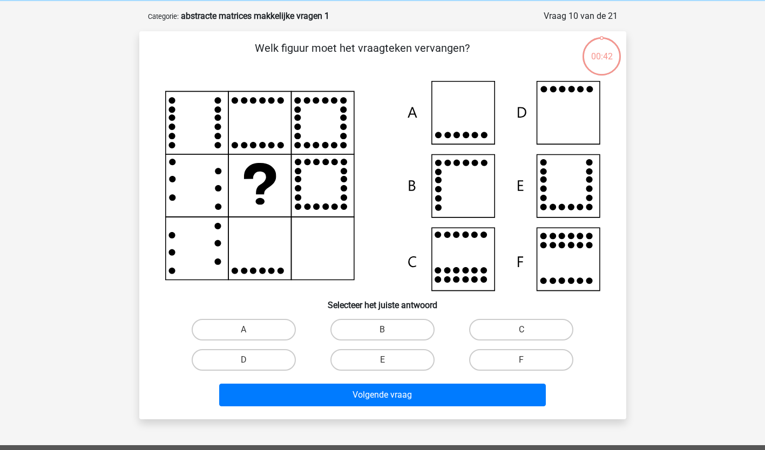
scroll to position [54, 0]
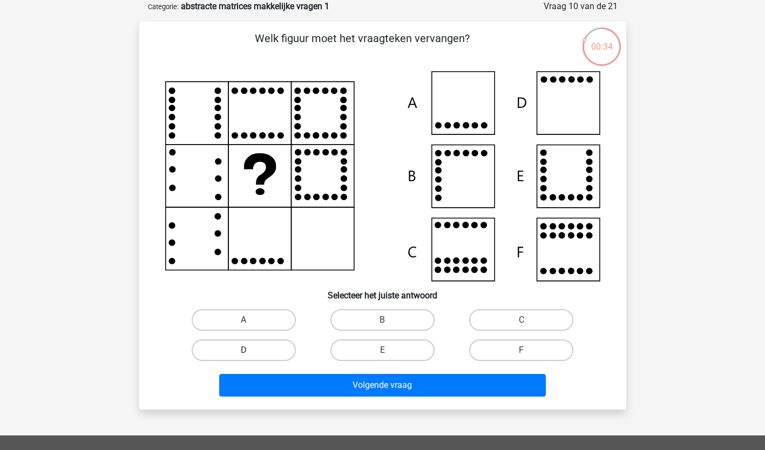
click at [245, 346] on label "D" at bounding box center [244, 351] width 104 height 22
click at [245, 350] on input "D" at bounding box center [247, 353] width 7 height 7
radio input "true"
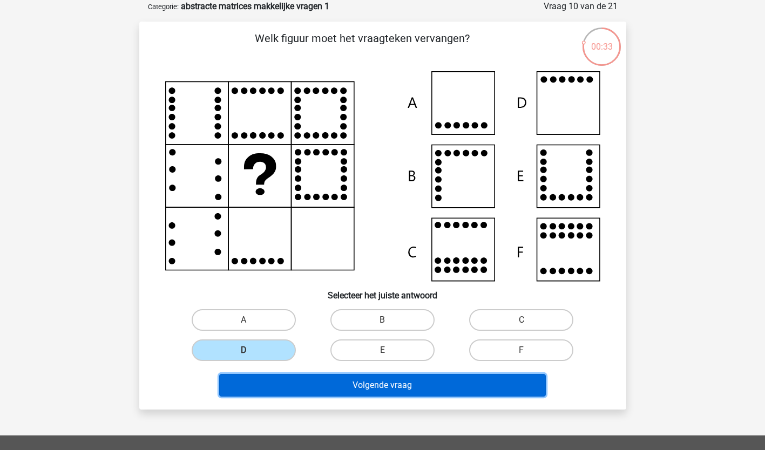
click at [353, 384] on button "Volgende vraag" at bounding box center [382, 385] width 327 height 23
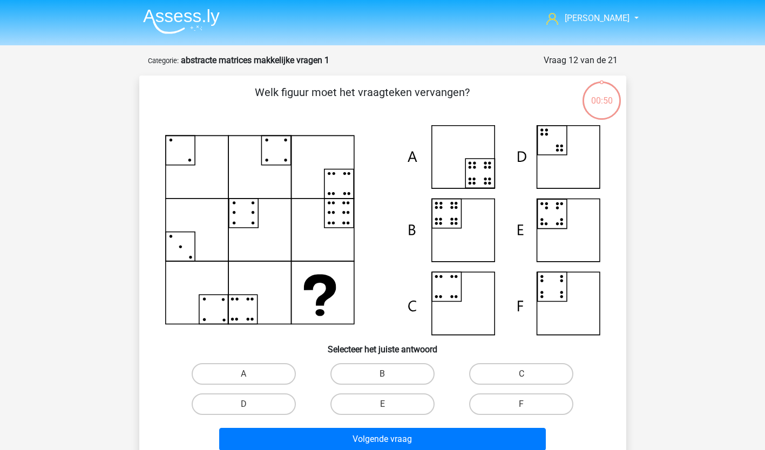
scroll to position [54, 0]
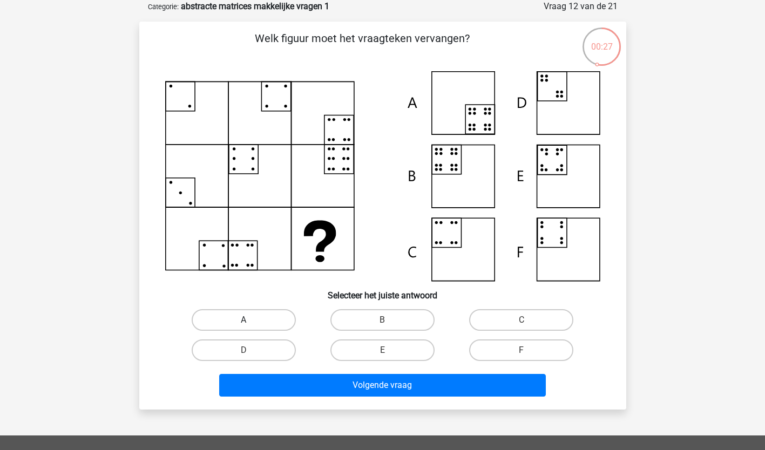
click at [241, 320] on label "A" at bounding box center [244, 320] width 104 height 22
click at [244, 320] on input "A" at bounding box center [247, 323] width 7 height 7
radio input "true"
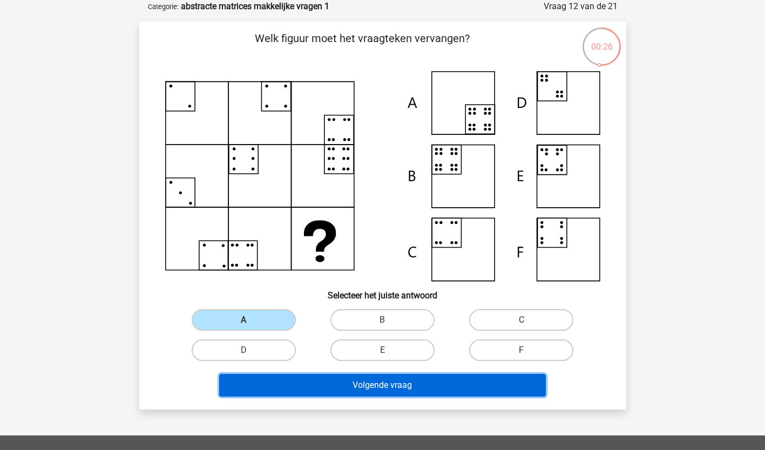
click at [313, 389] on button "Volgende vraag" at bounding box center [382, 385] width 327 height 23
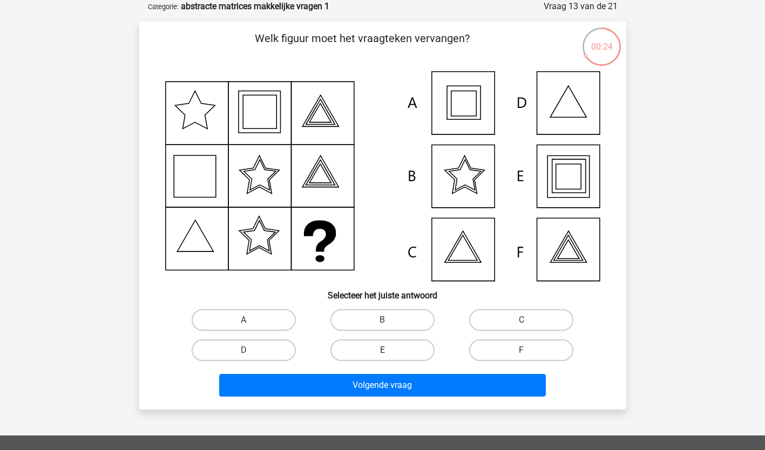
click at [362, 345] on label "E" at bounding box center [382, 351] width 104 height 22
click at [382, 350] on input "E" at bounding box center [385, 353] width 7 height 7
radio input "true"
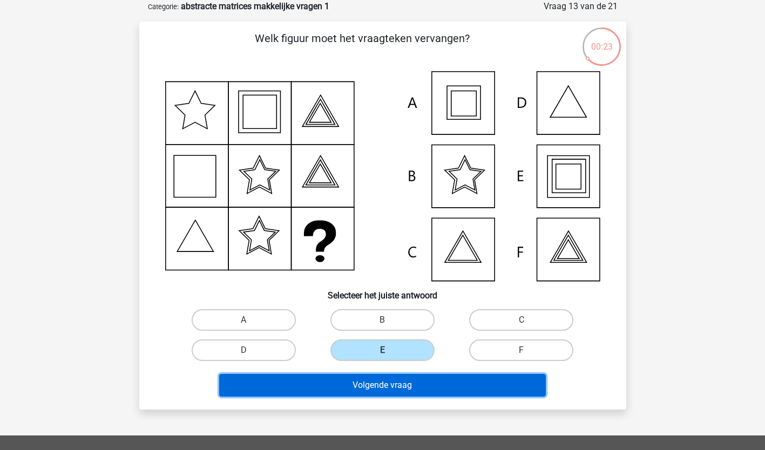
click at [359, 383] on button "Volgende vraag" at bounding box center [382, 385] width 327 height 23
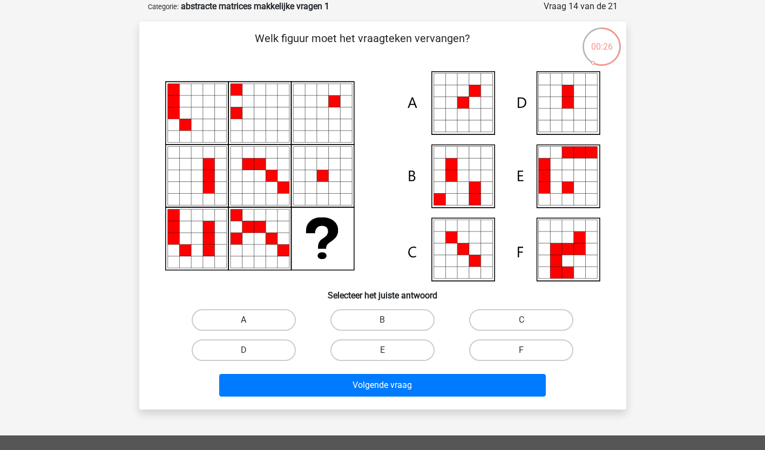
click at [279, 317] on label "A" at bounding box center [244, 320] width 104 height 22
click at [251, 320] on input "A" at bounding box center [247, 323] width 7 height 7
radio input "true"
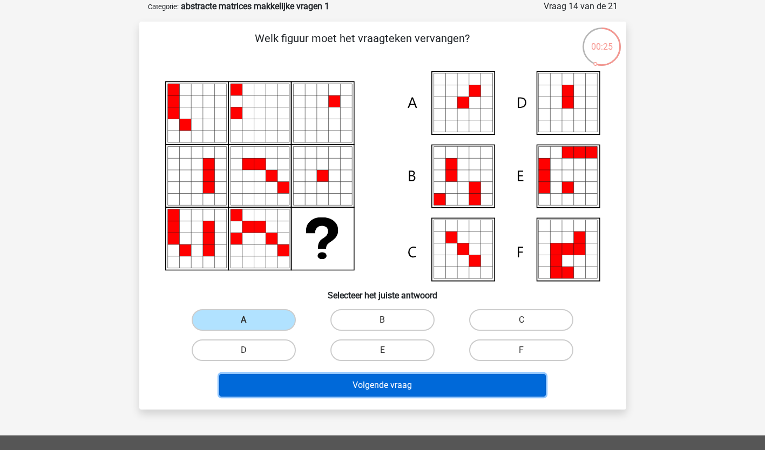
click at [343, 378] on button "Volgende vraag" at bounding box center [382, 385] width 327 height 23
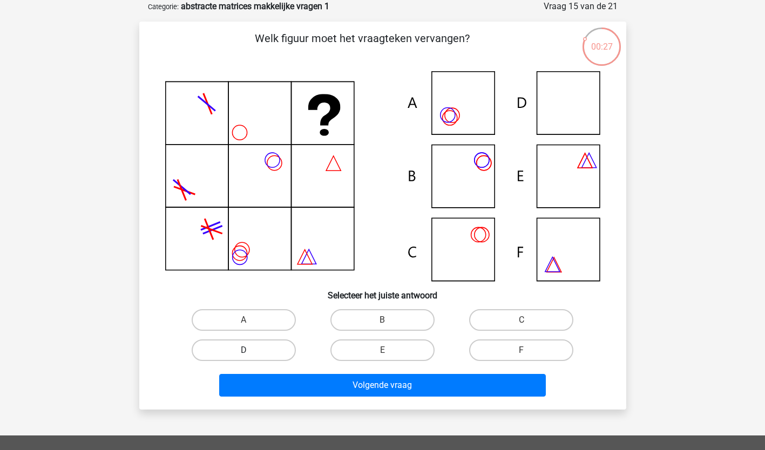
click at [266, 346] on label "D" at bounding box center [244, 351] width 104 height 22
click at [251, 350] on input "D" at bounding box center [247, 353] width 7 height 7
radio input "true"
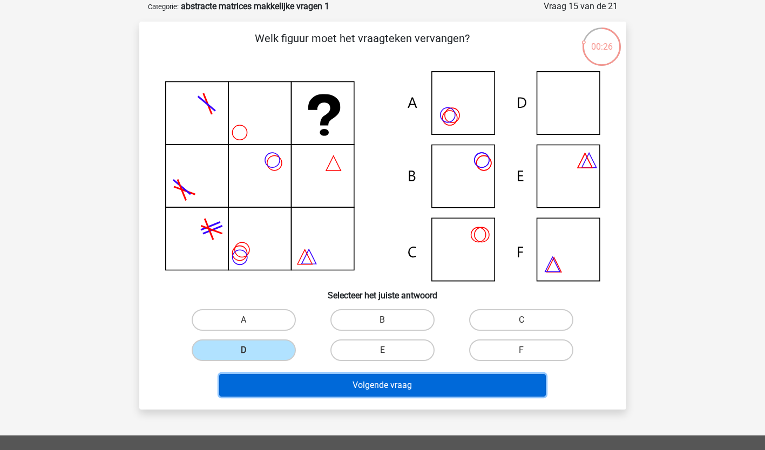
click at [279, 387] on button "Volgende vraag" at bounding box center [382, 385] width 327 height 23
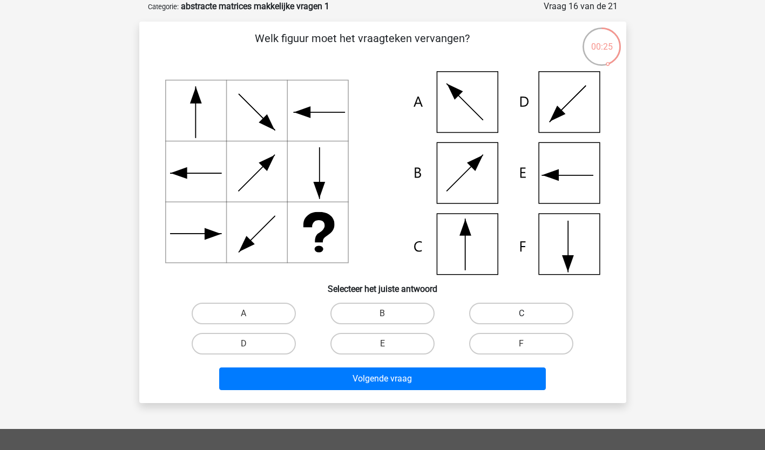
click at [531, 305] on label "C" at bounding box center [521, 314] width 104 height 22
click at [529, 314] on input "C" at bounding box center [525, 317] width 7 height 7
radio input "true"
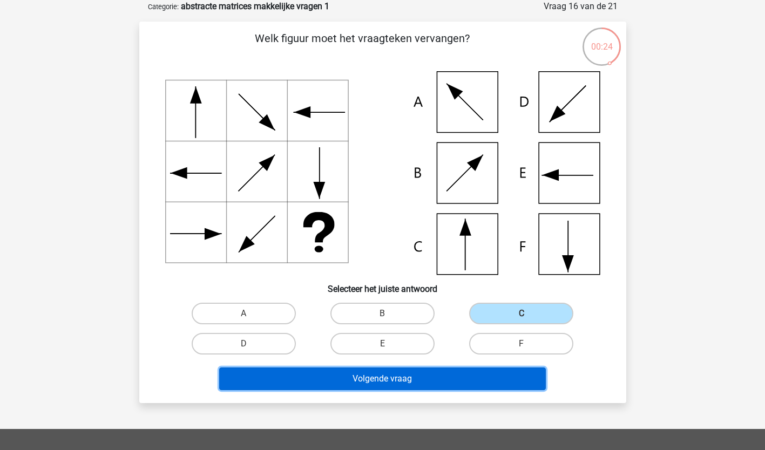
click at [437, 379] on button "Volgende vraag" at bounding box center [382, 379] width 327 height 23
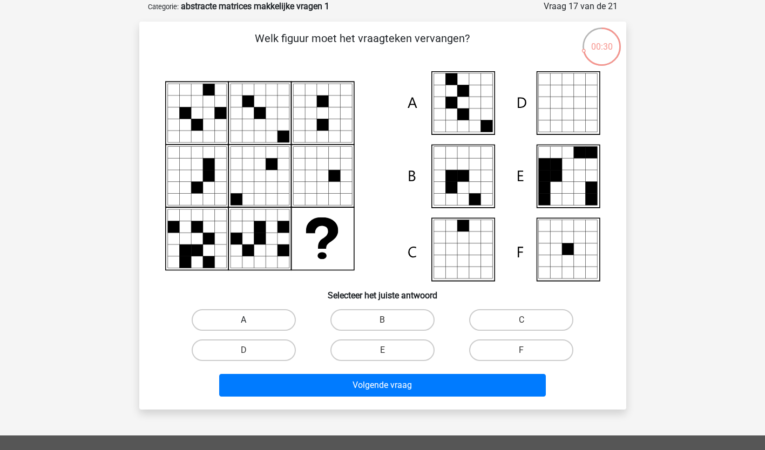
click at [240, 321] on label "A" at bounding box center [244, 320] width 104 height 22
click at [244, 321] on input "A" at bounding box center [247, 323] width 7 height 7
radio input "true"
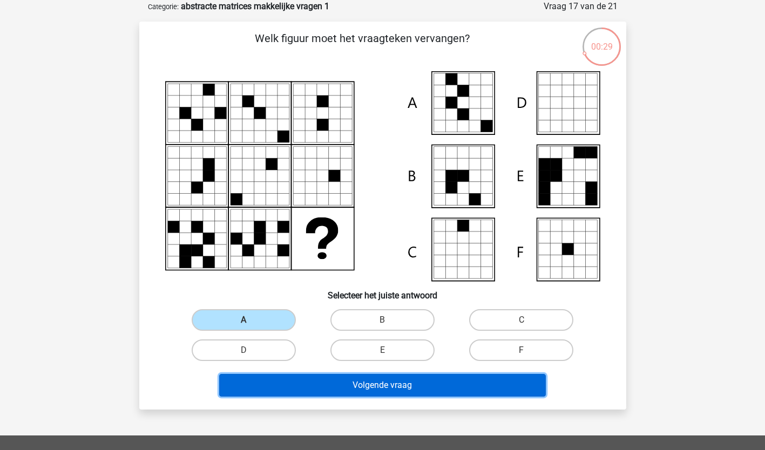
click at [328, 390] on button "Volgende vraag" at bounding box center [382, 385] width 327 height 23
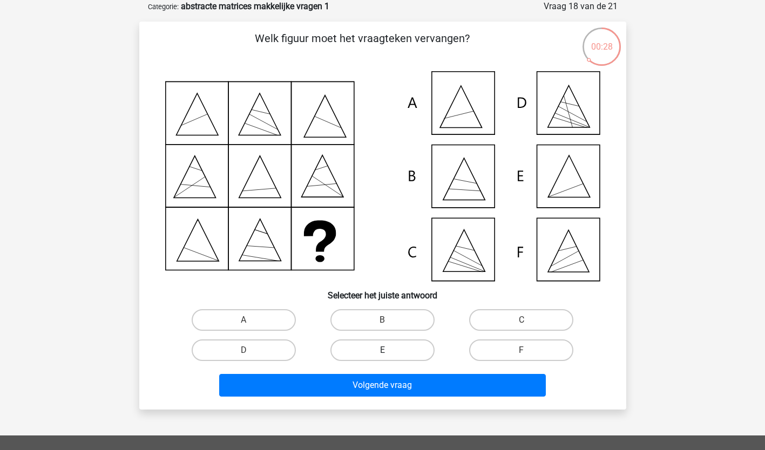
click at [355, 349] on label "E" at bounding box center [382, 351] width 104 height 22
click at [382, 350] on input "E" at bounding box center [385, 353] width 7 height 7
radio input "true"
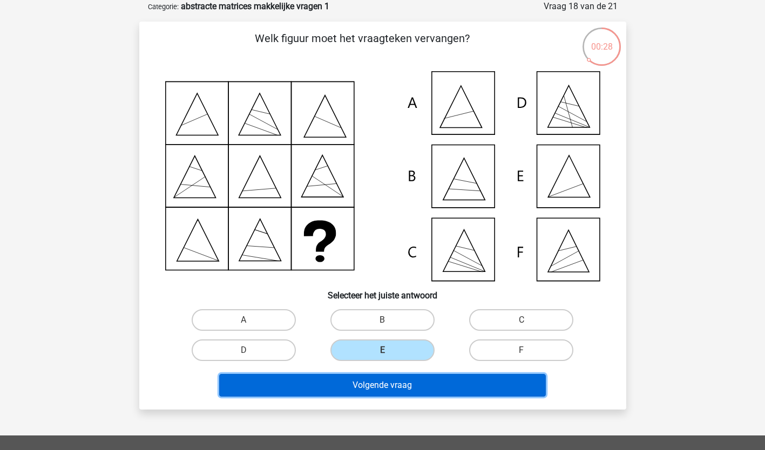
click at [353, 381] on button "Volgende vraag" at bounding box center [382, 385] width 327 height 23
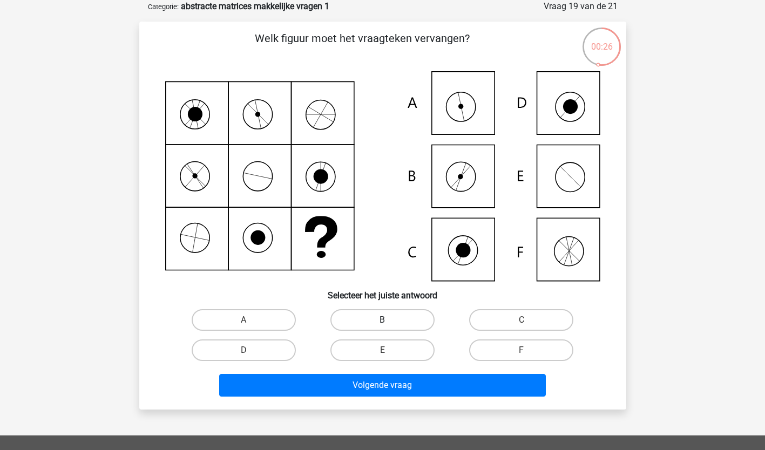
click at [386, 320] on label "B" at bounding box center [382, 320] width 104 height 22
click at [386, 320] on input "B" at bounding box center [385, 323] width 7 height 7
radio input "true"
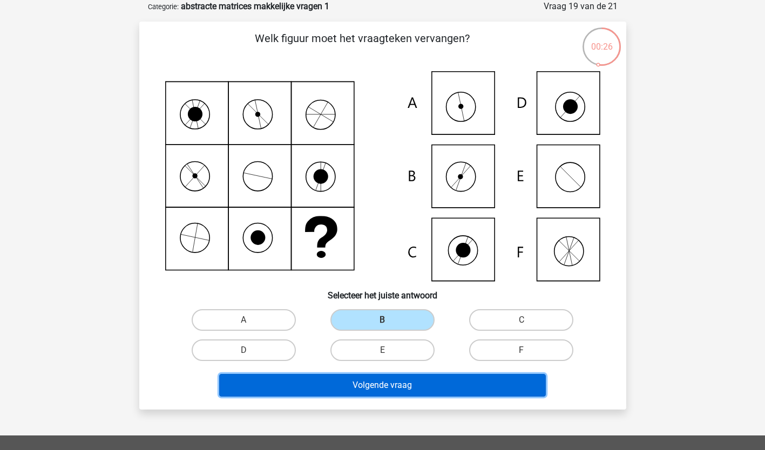
click at [375, 384] on button "Volgende vraag" at bounding box center [382, 385] width 327 height 23
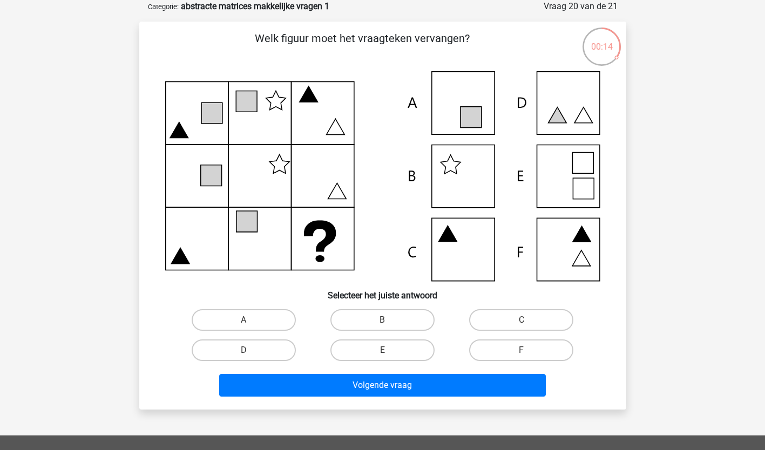
click at [388, 322] on input "B" at bounding box center [385, 323] width 7 height 7
radio input "true"
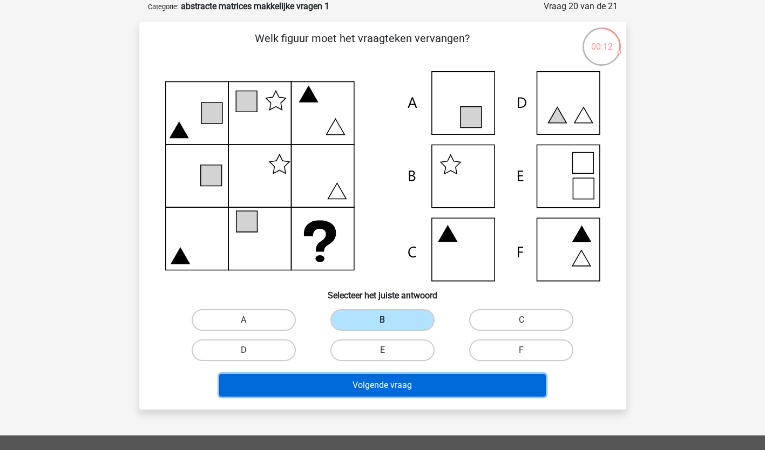
click at [387, 385] on button "Volgende vraag" at bounding box center [382, 385] width 327 height 23
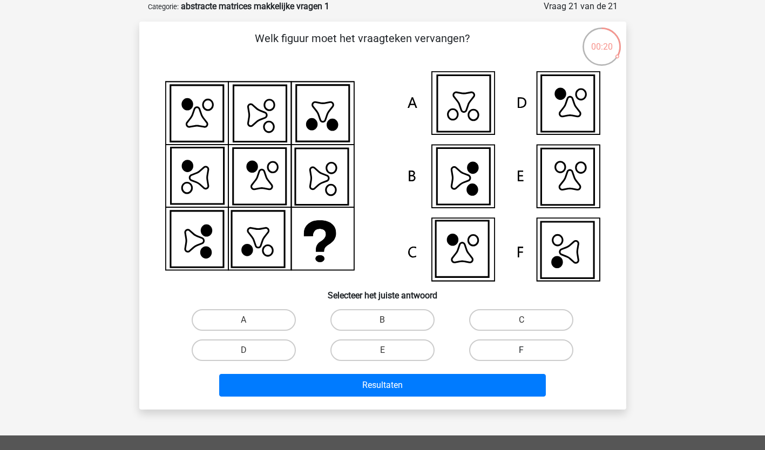
click at [511, 353] on label "F" at bounding box center [521, 351] width 104 height 22
click at [522, 353] on input "F" at bounding box center [525, 353] width 7 height 7
radio input "true"
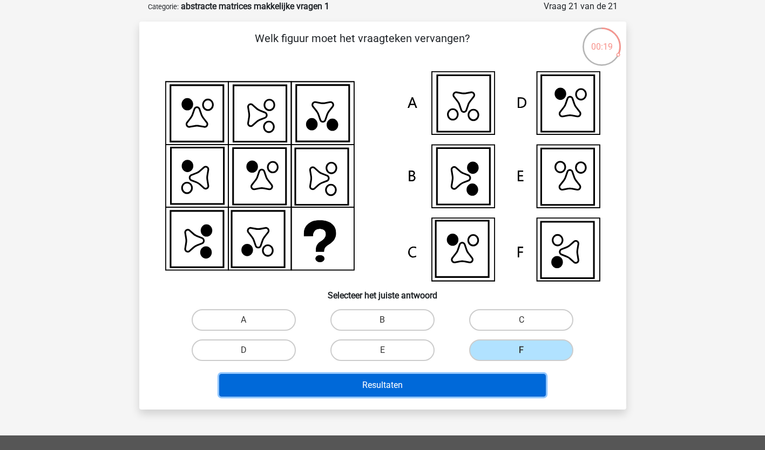
click at [470, 386] on button "Resultaten" at bounding box center [382, 385] width 327 height 23
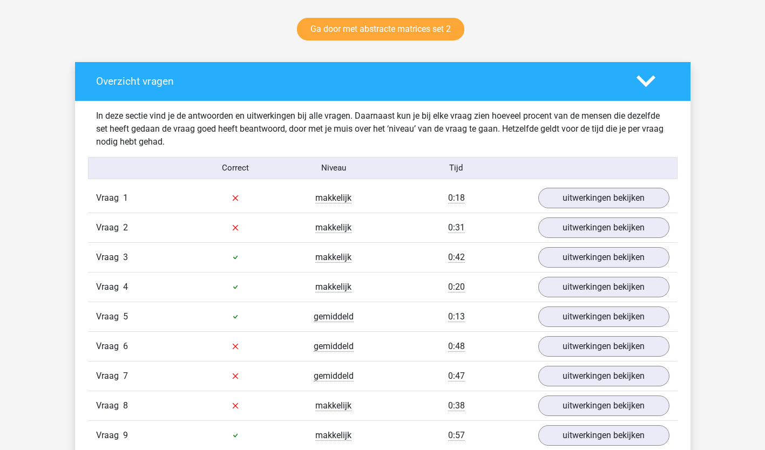
scroll to position [558, 0]
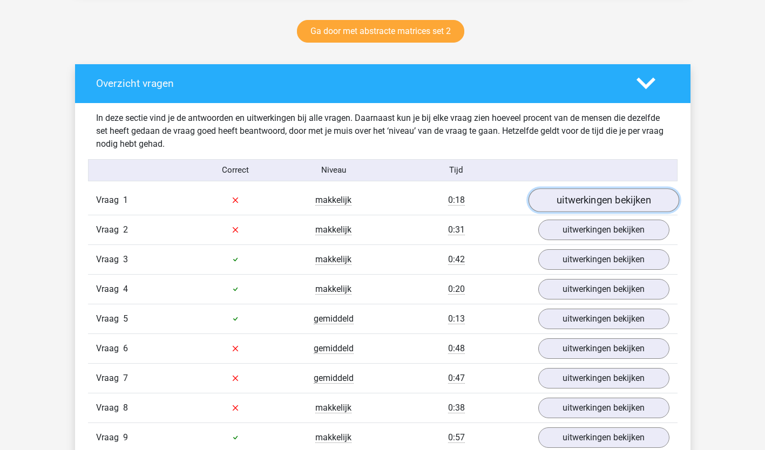
click at [611, 197] on link "uitwerkingen bekijken" at bounding box center [603, 200] width 151 height 24
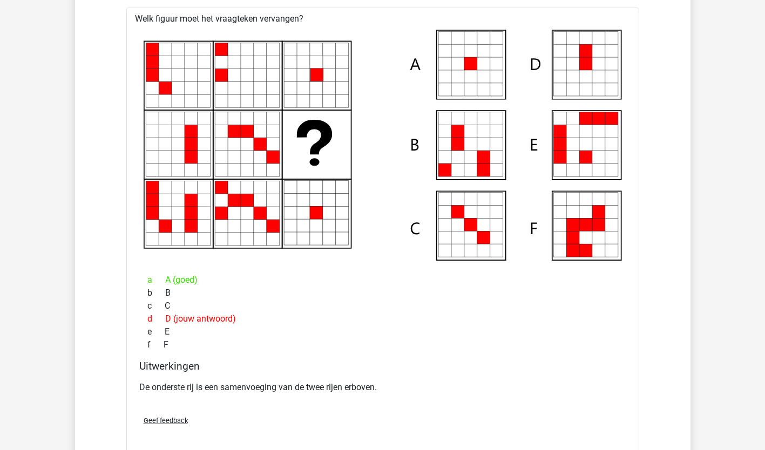
scroll to position [782, 0]
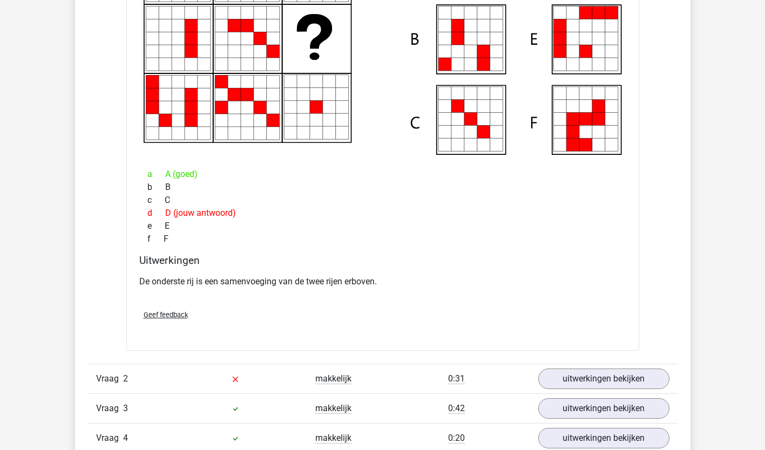
scroll to position [885, 0]
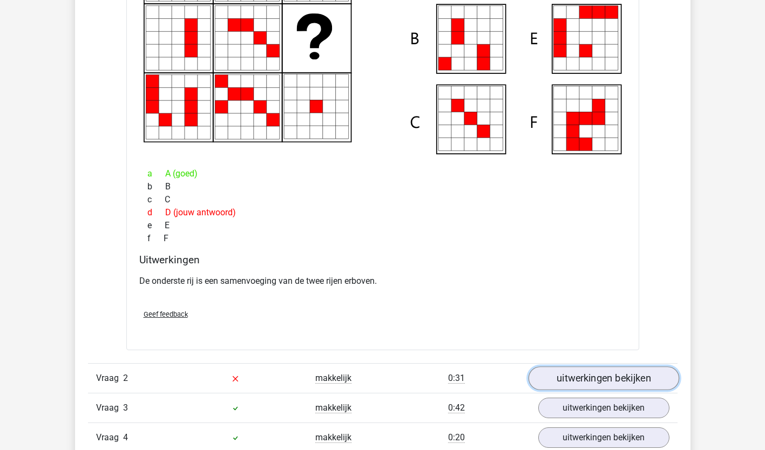
click at [605, 376] on link "uitwerkingen bekijken" at bounding box center [603, 379] width 151 height 24
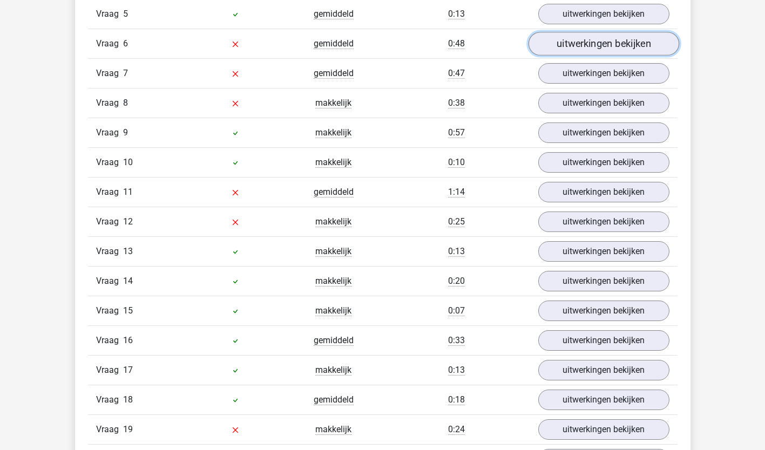
scroll to position [1816, 0]
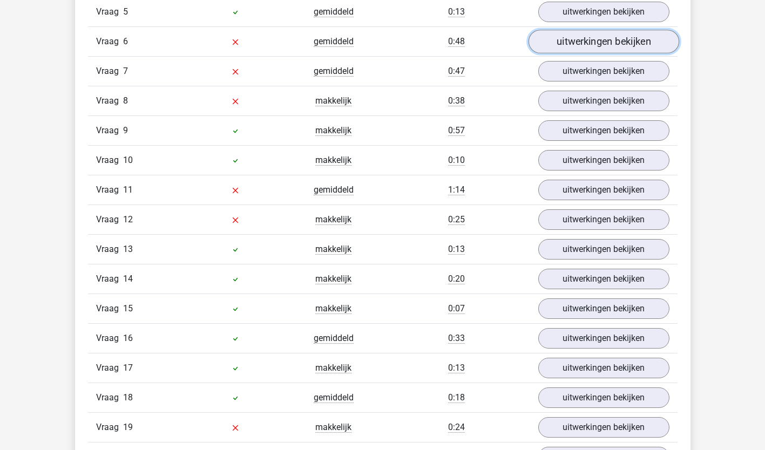
click at [585, 39] on link "uitwerkingen bekijken" at bounding box center [603, 42] width 151 height 24
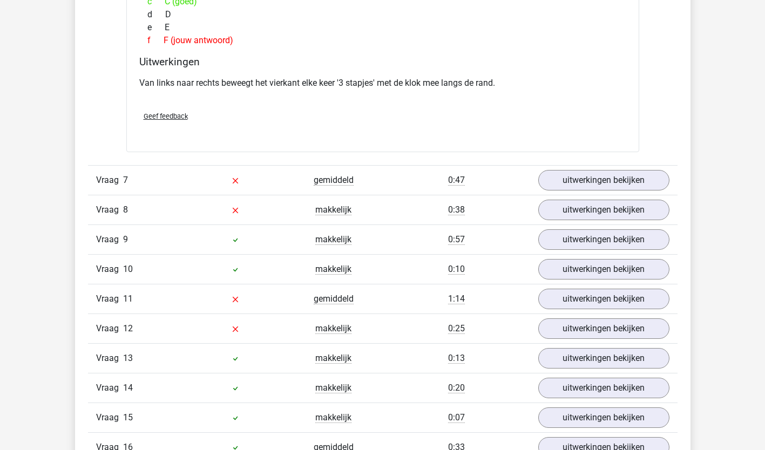
scroll to position [2173, 0]
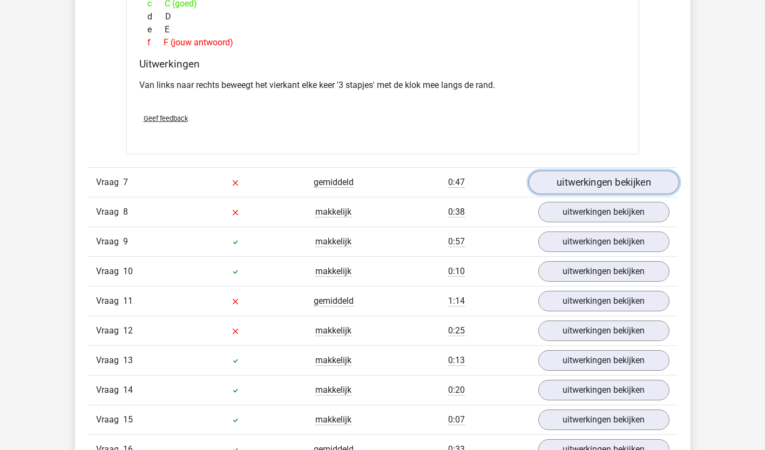
click at [624, 180] on link "uitwerkingen bekijken" at bounding box center [603, 183] width 151 height 24
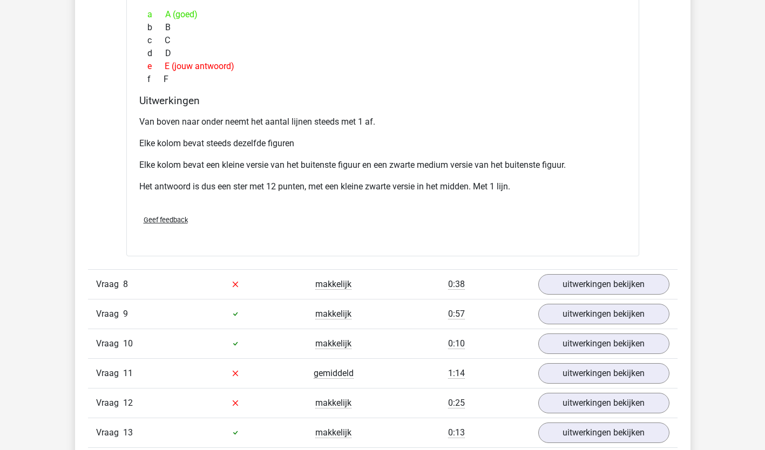
scroll to position [2642, 0]
click at [599, 289] on link "uitwerkingen bekijken" at bounding box center [603, 284] width 151 height 24
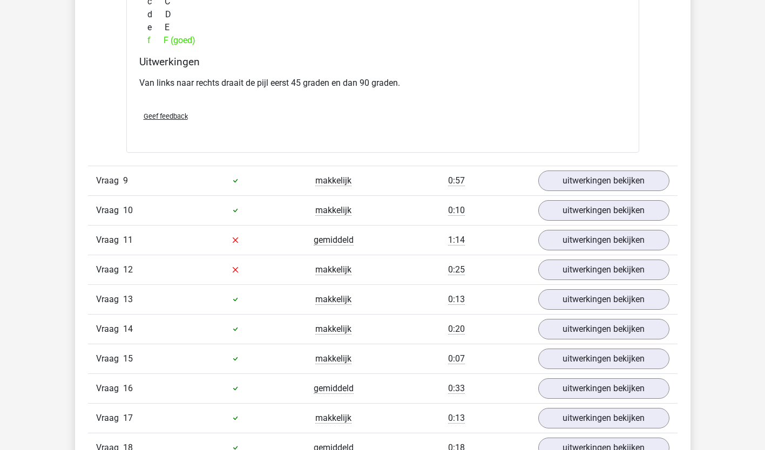
scroll to position [3246, 0]
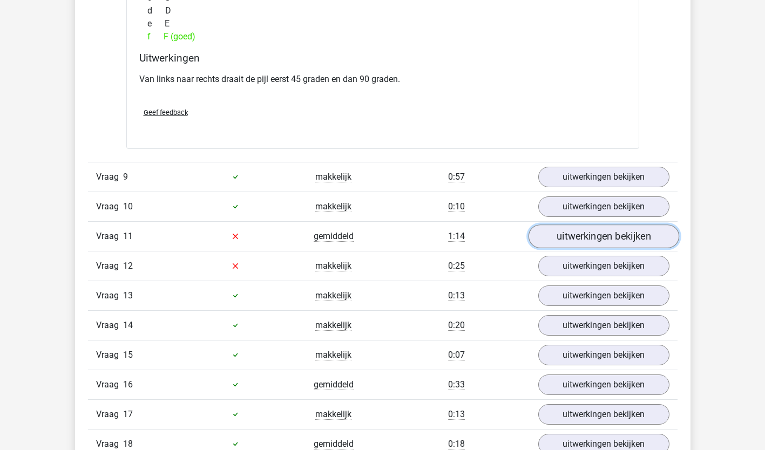
click at [591, 242] on link "uitwerkingen bekijken" at bounding box center [603, 237] width 151 height 24
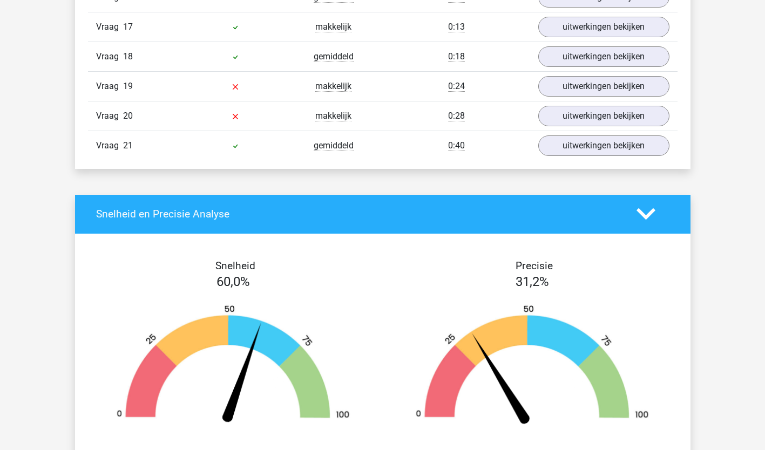
scroll to position [4154, 0]
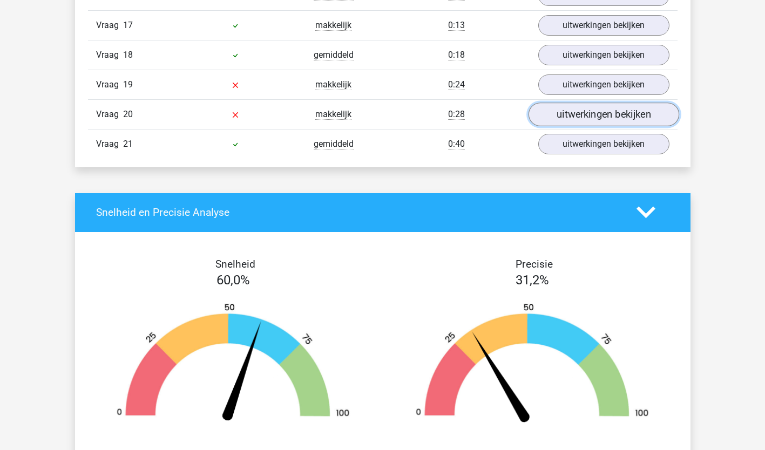
click at [653, 111] on link "uitwerkingen bekijken" at bounding box center [603, 115] width 151 height 24
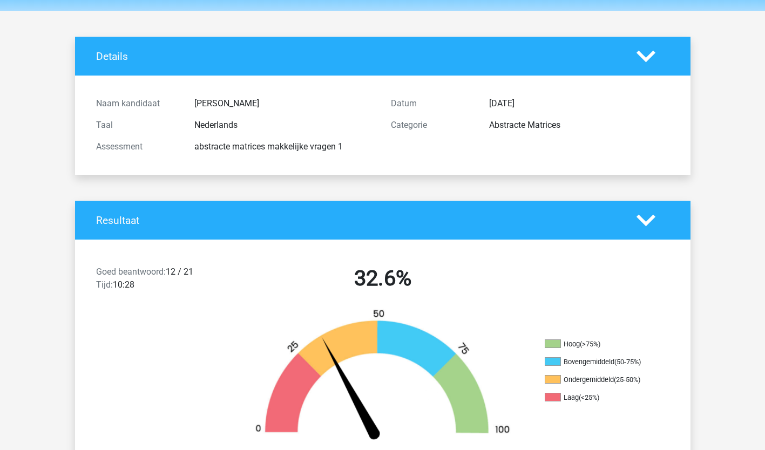
scroll to position [0, 0]
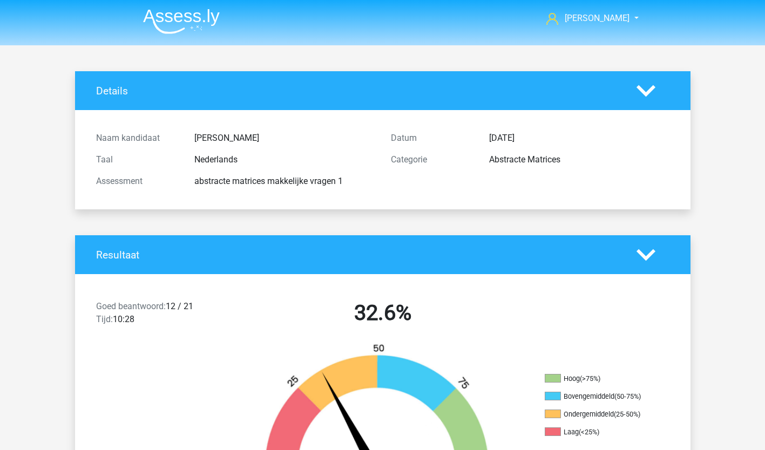
click at [640, 246] on icon at bounding box center [646, 255] width 19 height 19
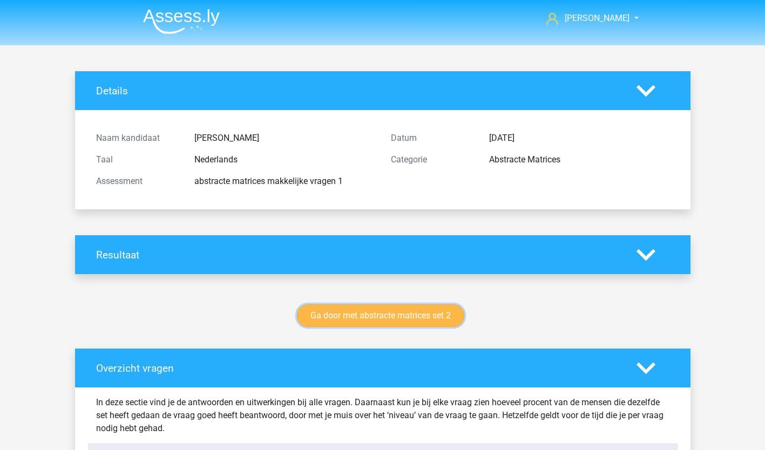
click at [393, 315] on link "Ga door met abstracte matrices set 2" at bounding box center [380, 316] width 167 height 23
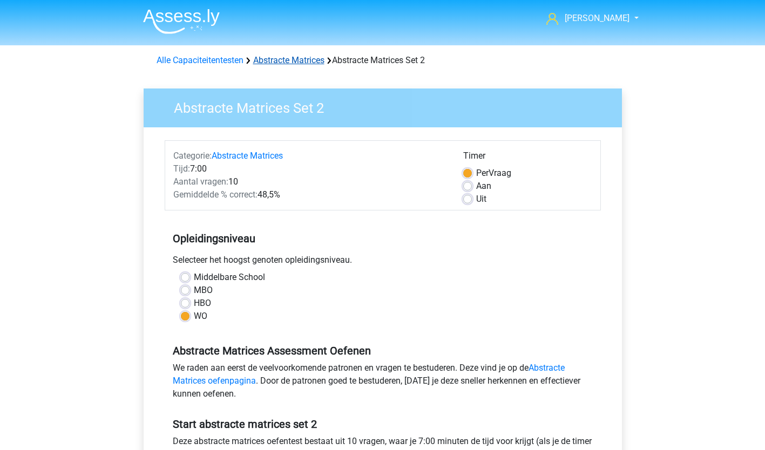
click at [300, 64] on link "Abstracte Matrices" at bounding box center [288, 60] width 71 height 10
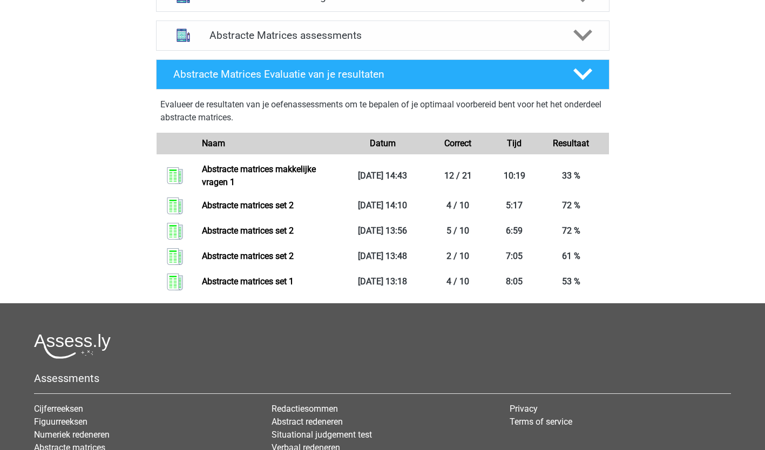
scroll to position [468, 0]
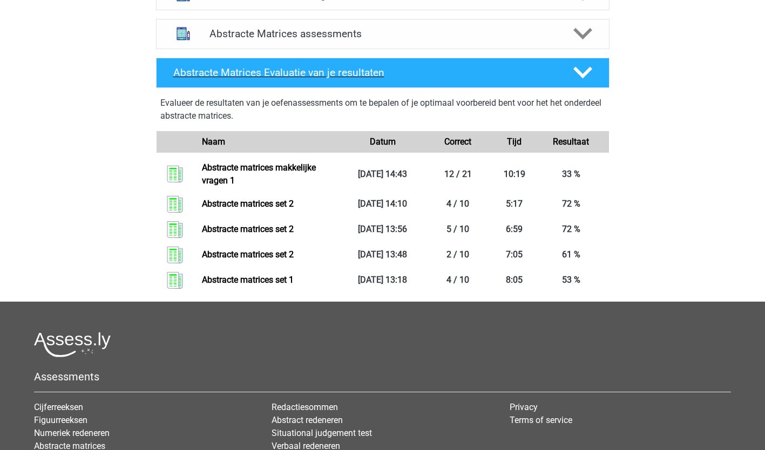
click at [578, 73] on polygon at bounding box center [582, 73] width 19 height 12
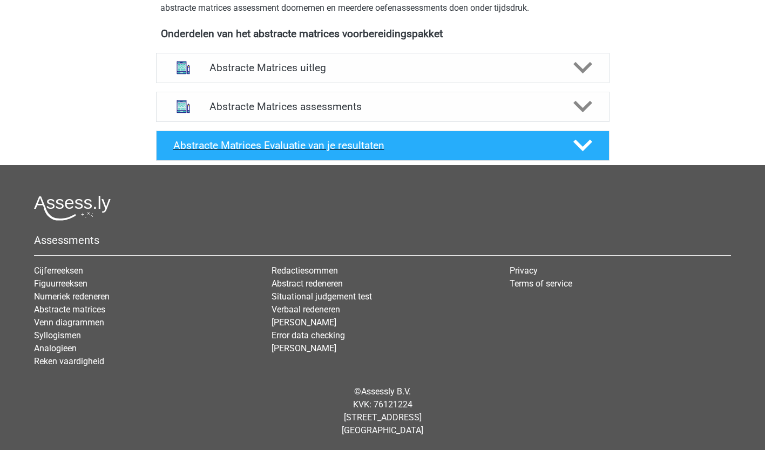
scroll to position [394, 0]
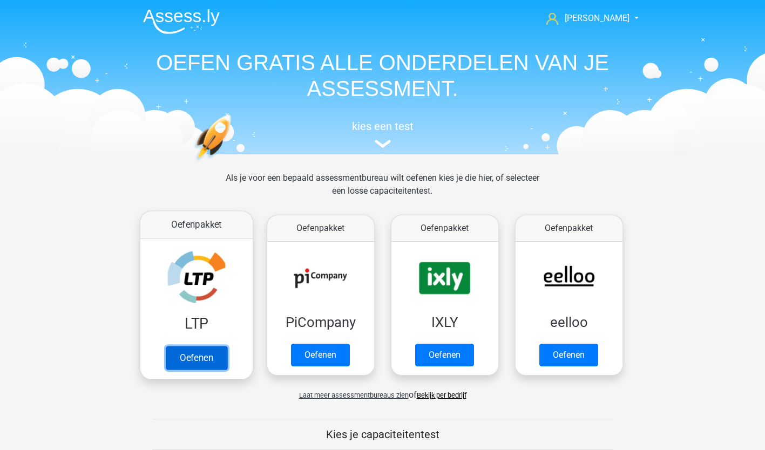
click at [213, 359] on link "Oefenen" at bounding box center [196, 358] width 62 height 24
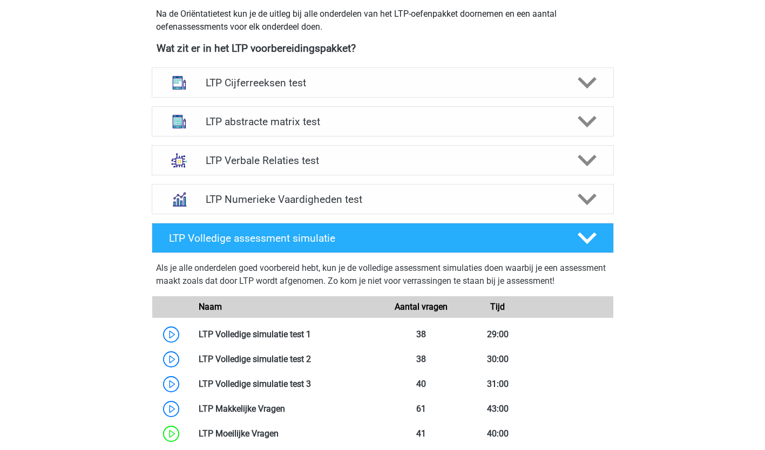
scroll to position [393, 0]
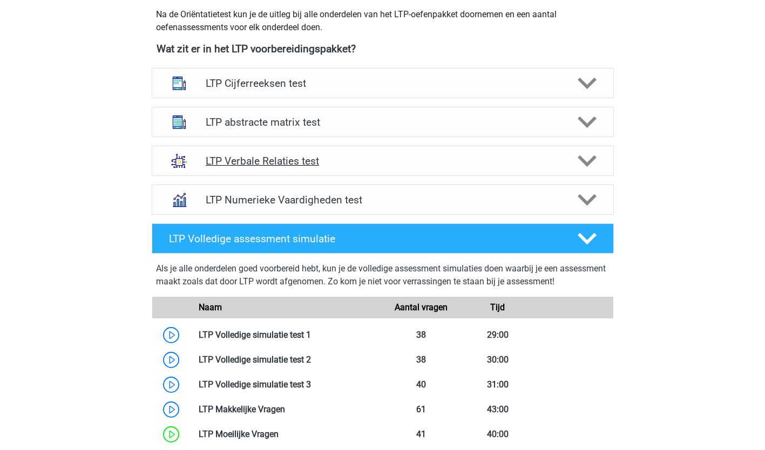
click at [588, 156] on icon at bounding box center [587, 161] width 19 height 19
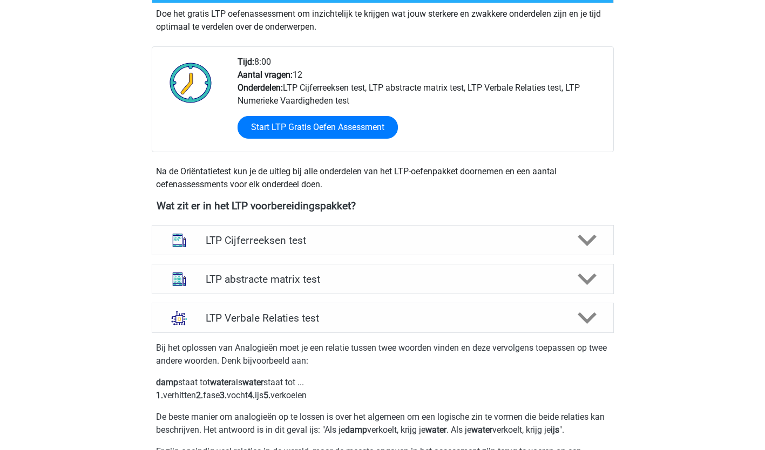
scroll to position [242, 0]
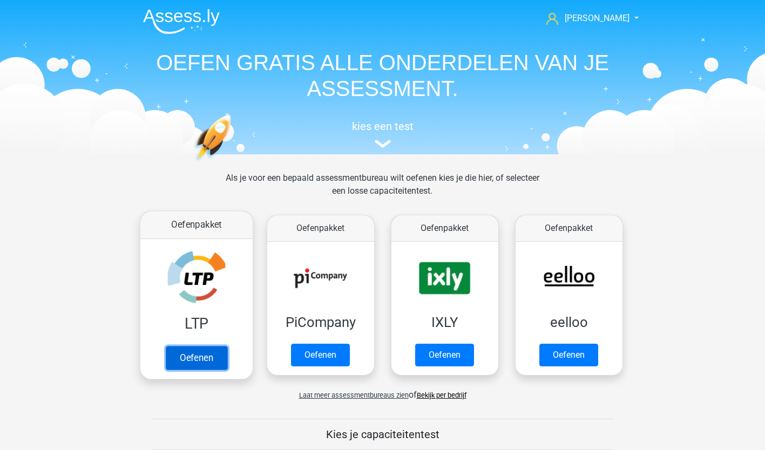
click at [207, 349] on link "Oefenen" at bounding box center [196, 358] width 62 height 24
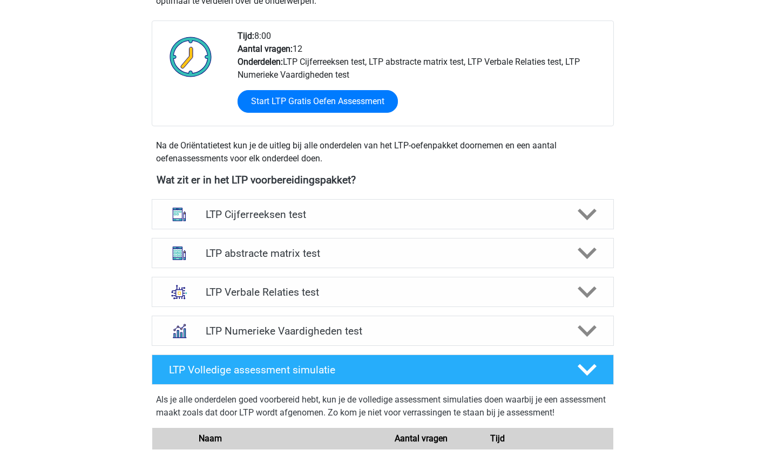
scroll to position [262, 0]
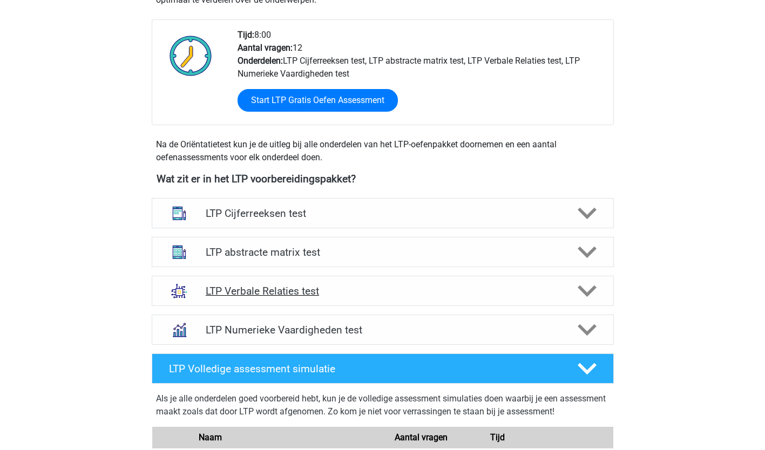
click at [577, 291] on div at bounding box center [586, 291] width 37 height 19
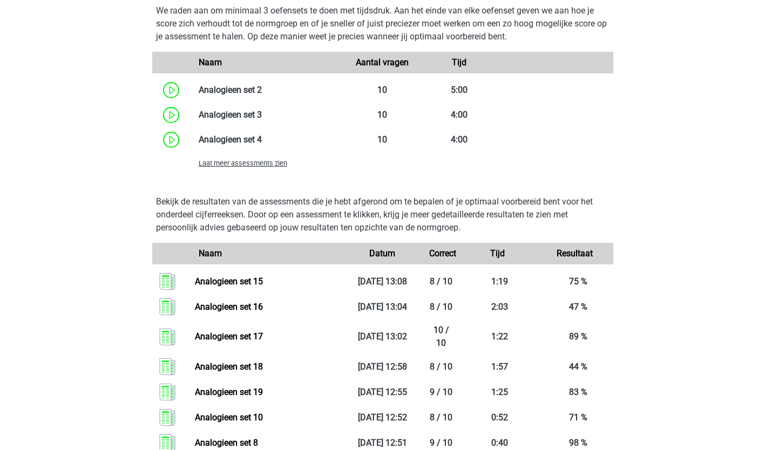
scroll to position [1026, 0]
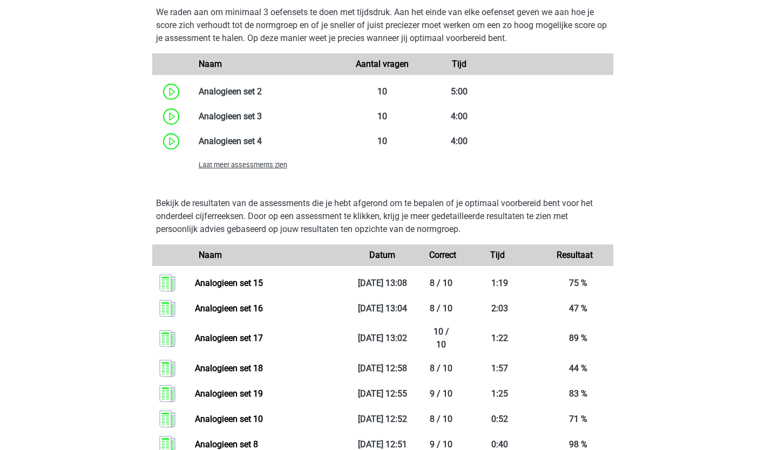
click at [259, 165] on span "Laat meer assessments zien" at bounding box center [243, 165] width 89 height 8
